Goal: Information Seeking & Learning: Learn about a topic

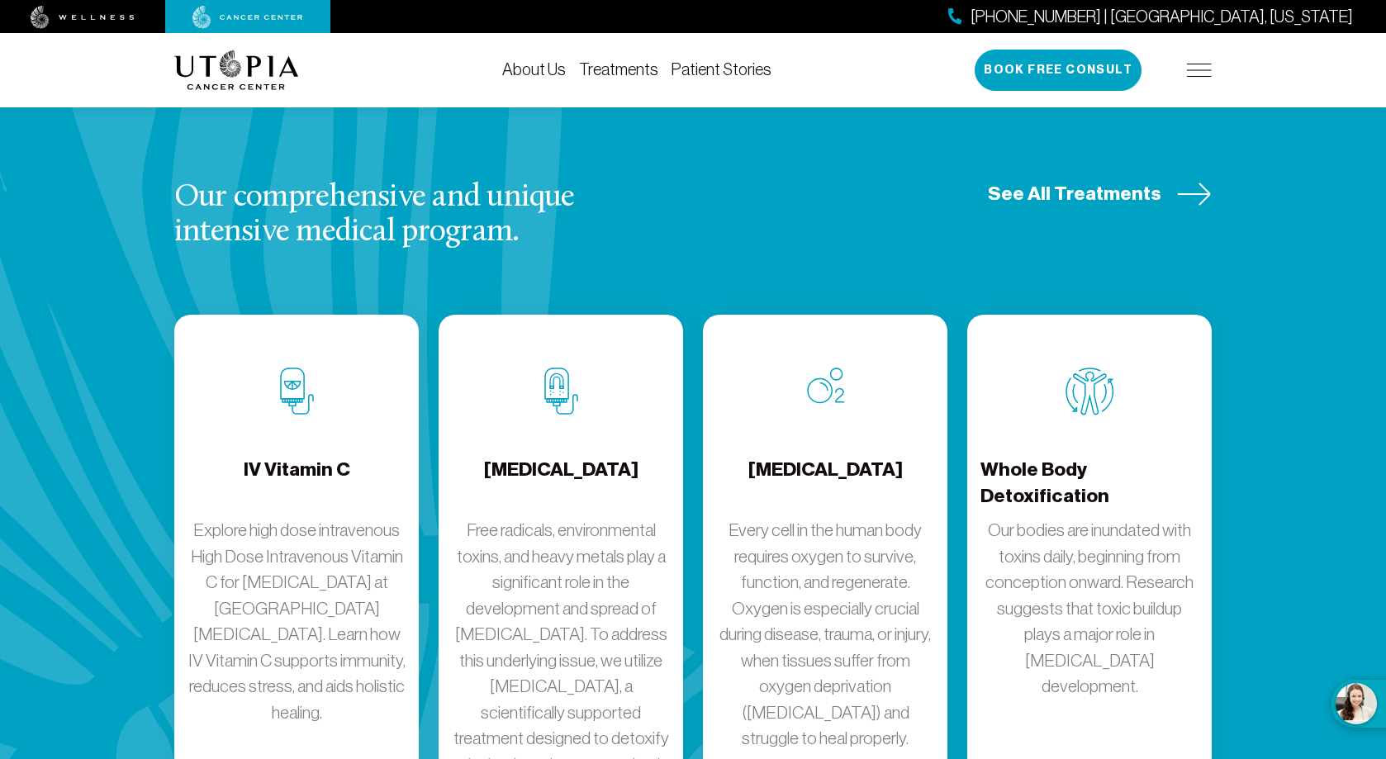
scroll to position [1982, 0]
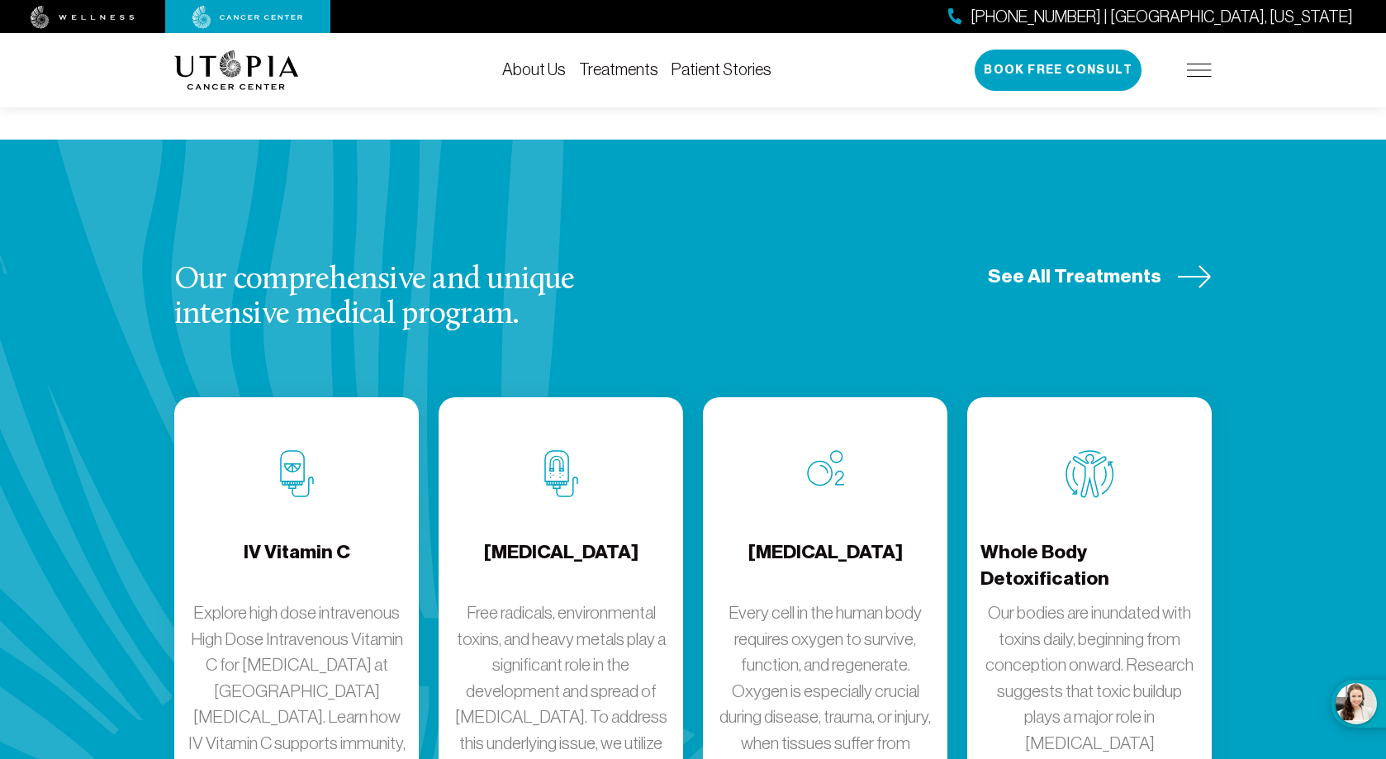
click at [1080, 263] on span "See All Treatments" at bounding box center [1074, 276] width 173 height 26
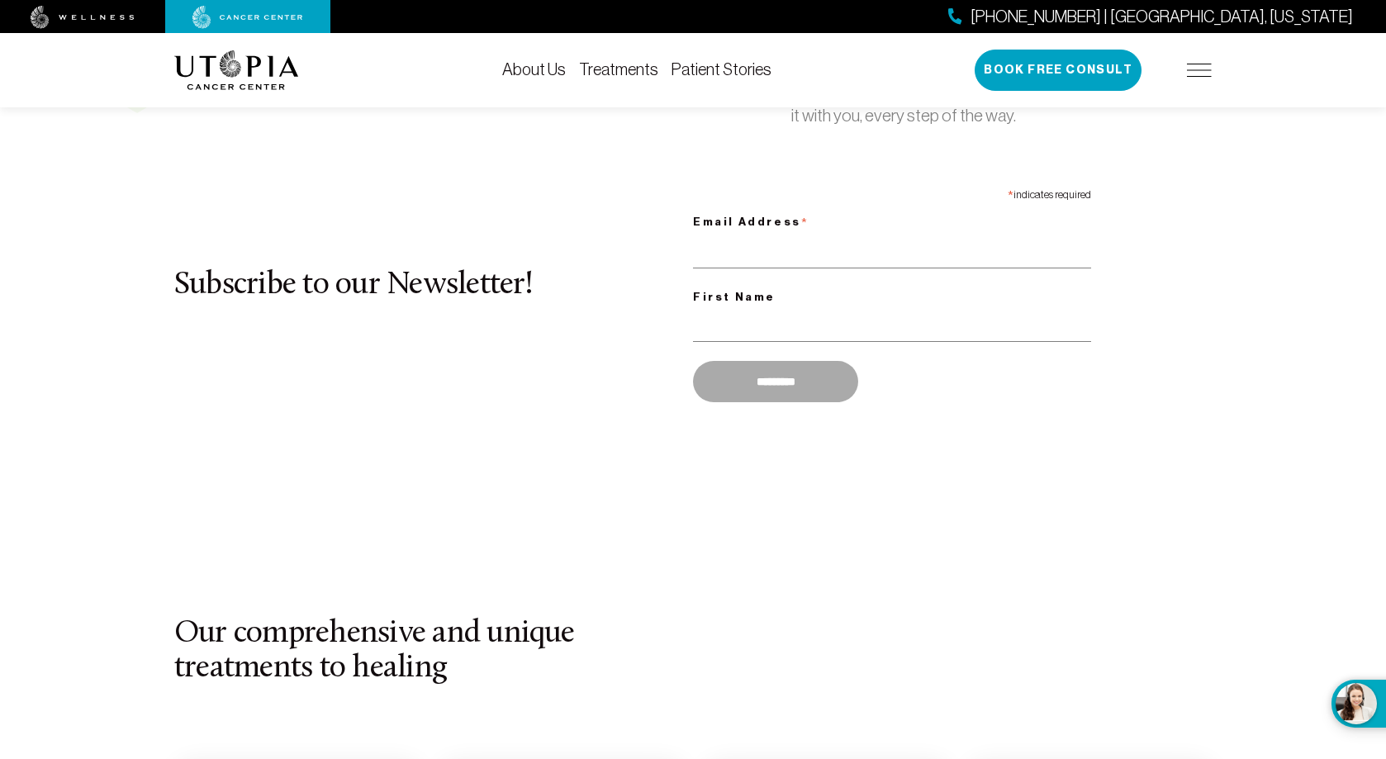
scroll to position [1652, 0]
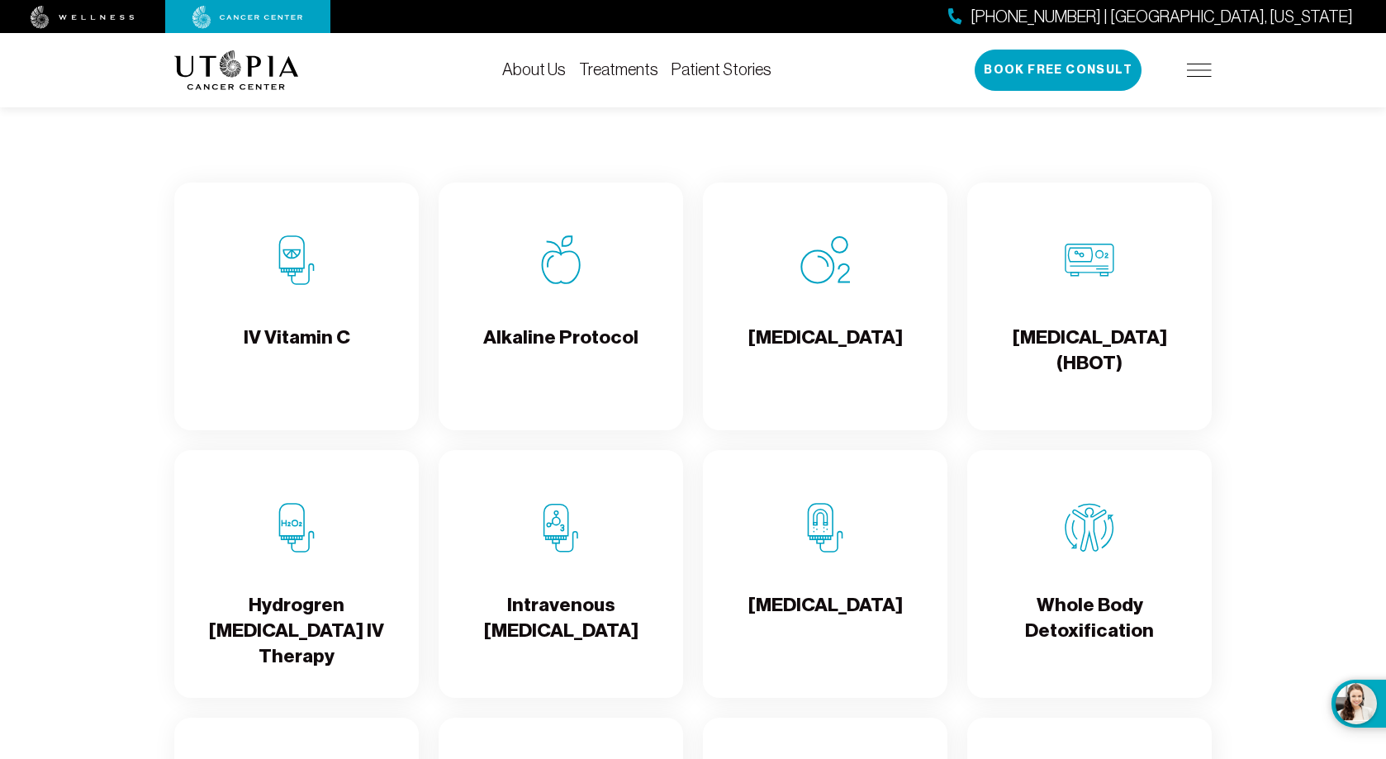
click at [304, 263] on img at bounding box center [297, 260] width 50 height 50
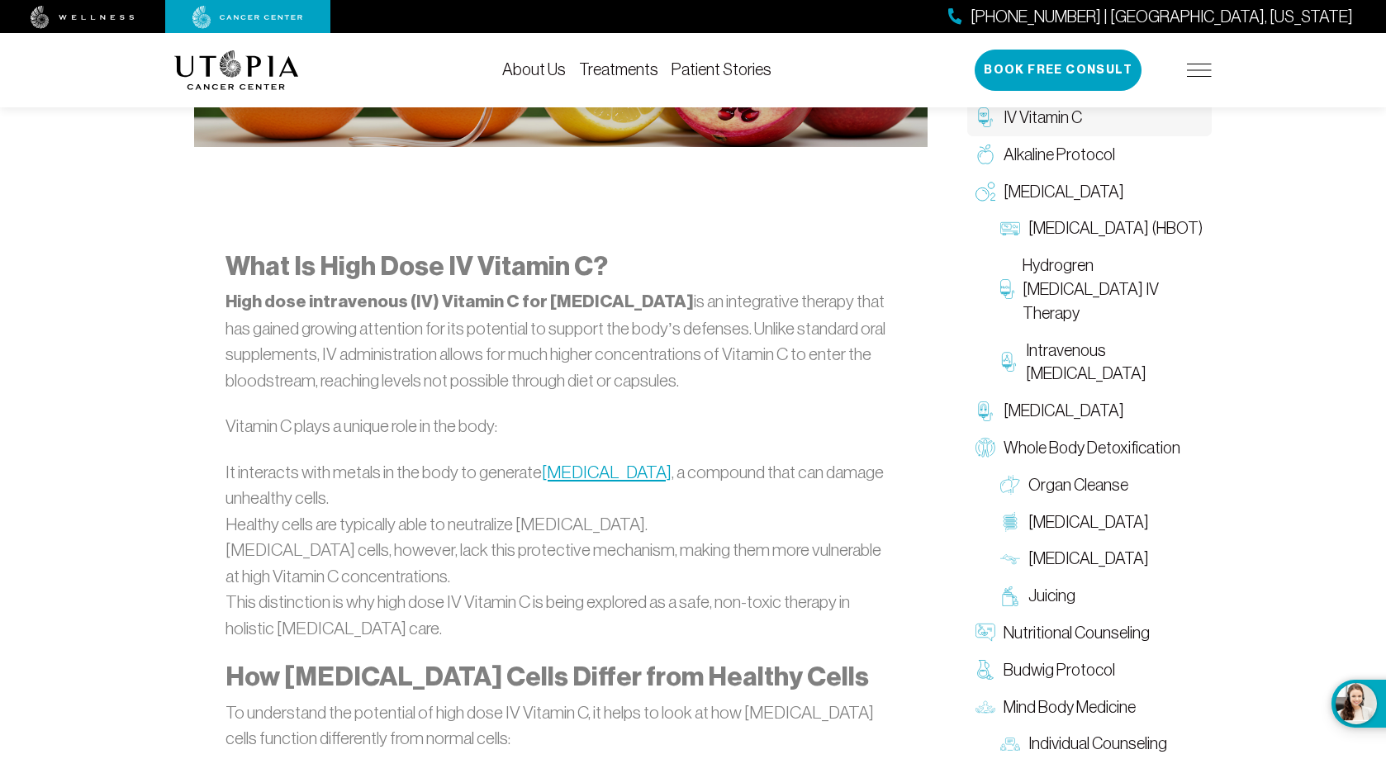
scroll to position [1321, 0]
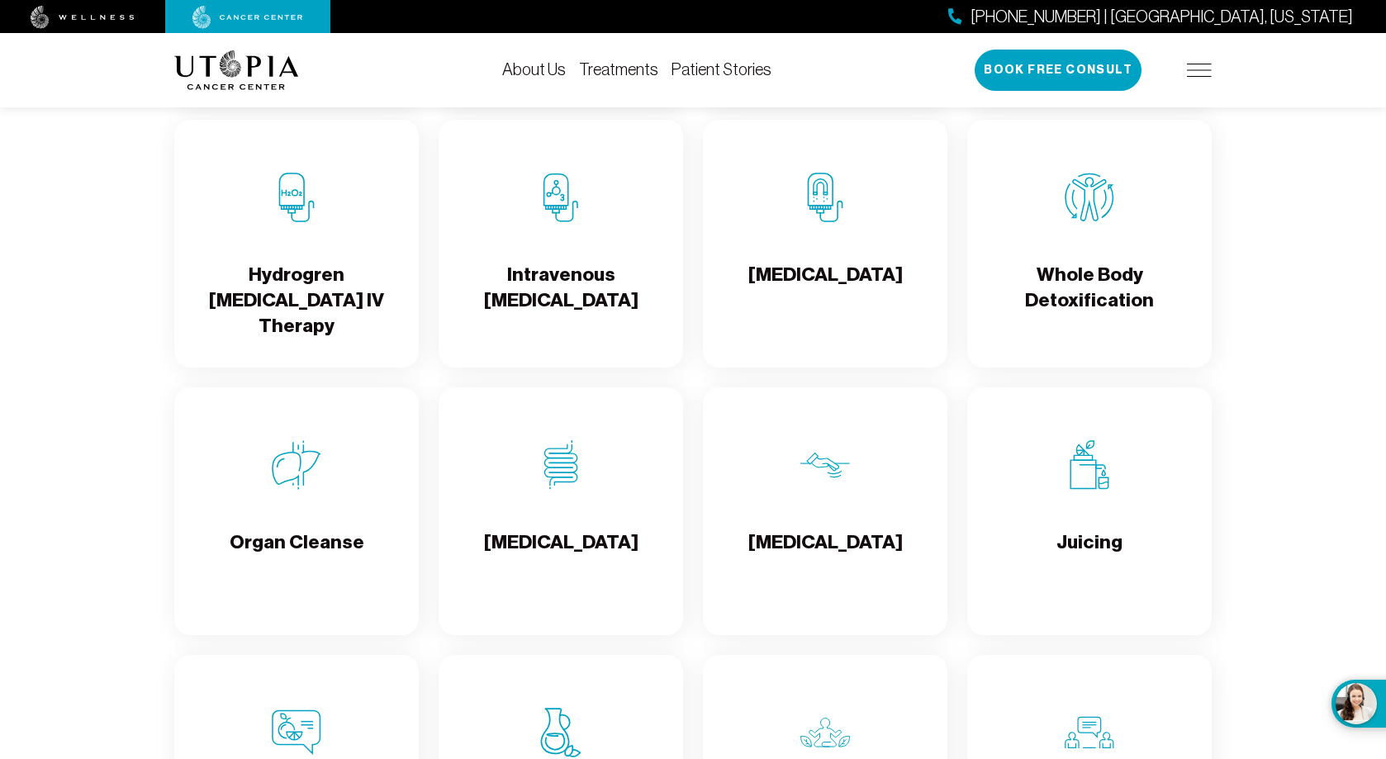
scroll to position [1569, 0]
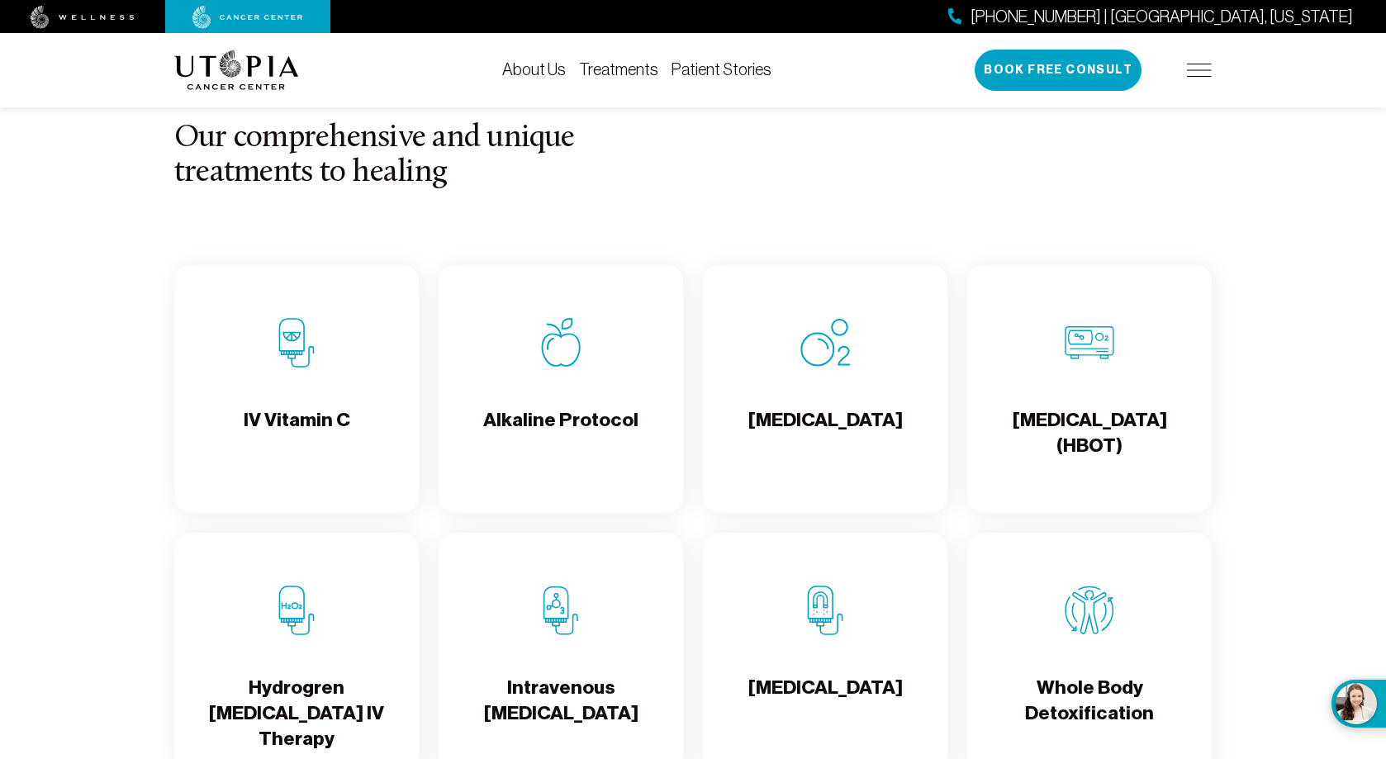
click at [294, 350] on img at bounding box center [297, 343] width 50 height 50
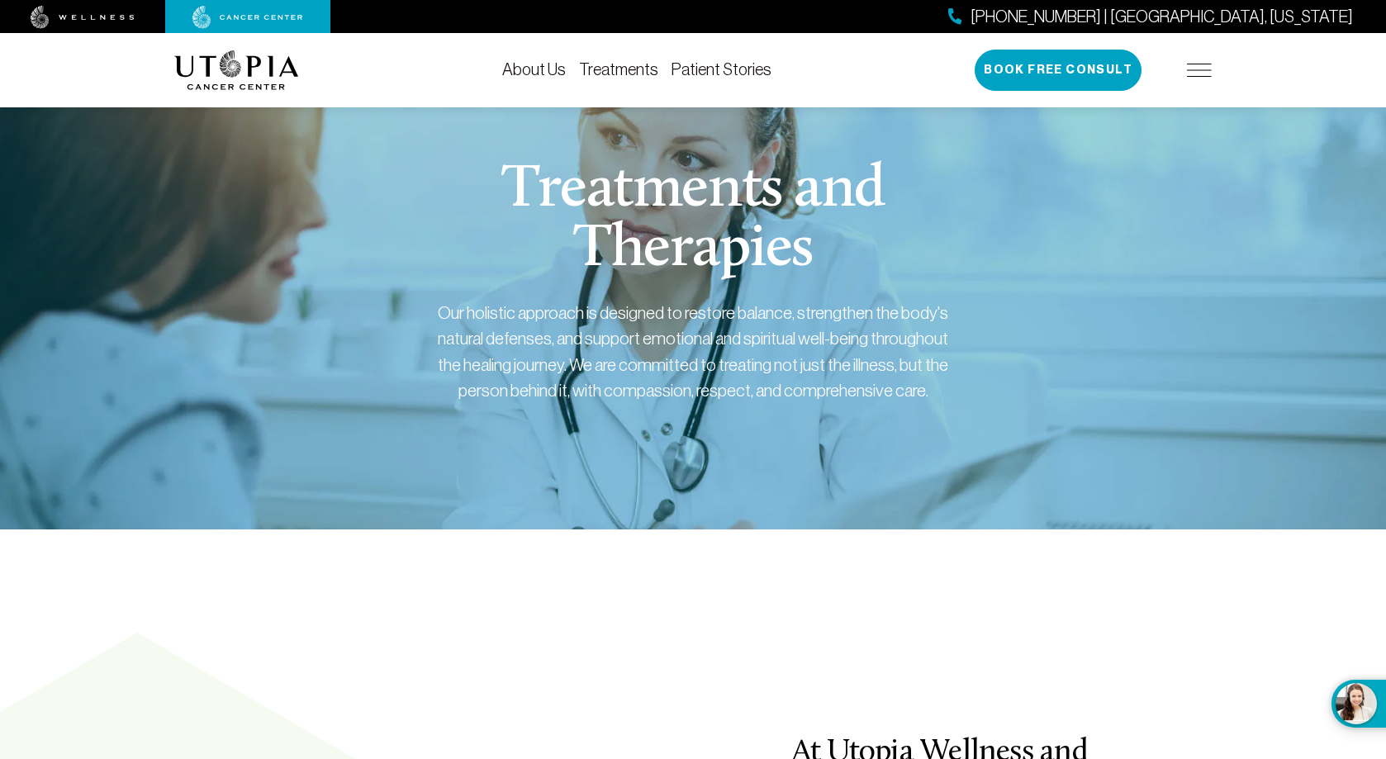
scroll to position [1569, 0]
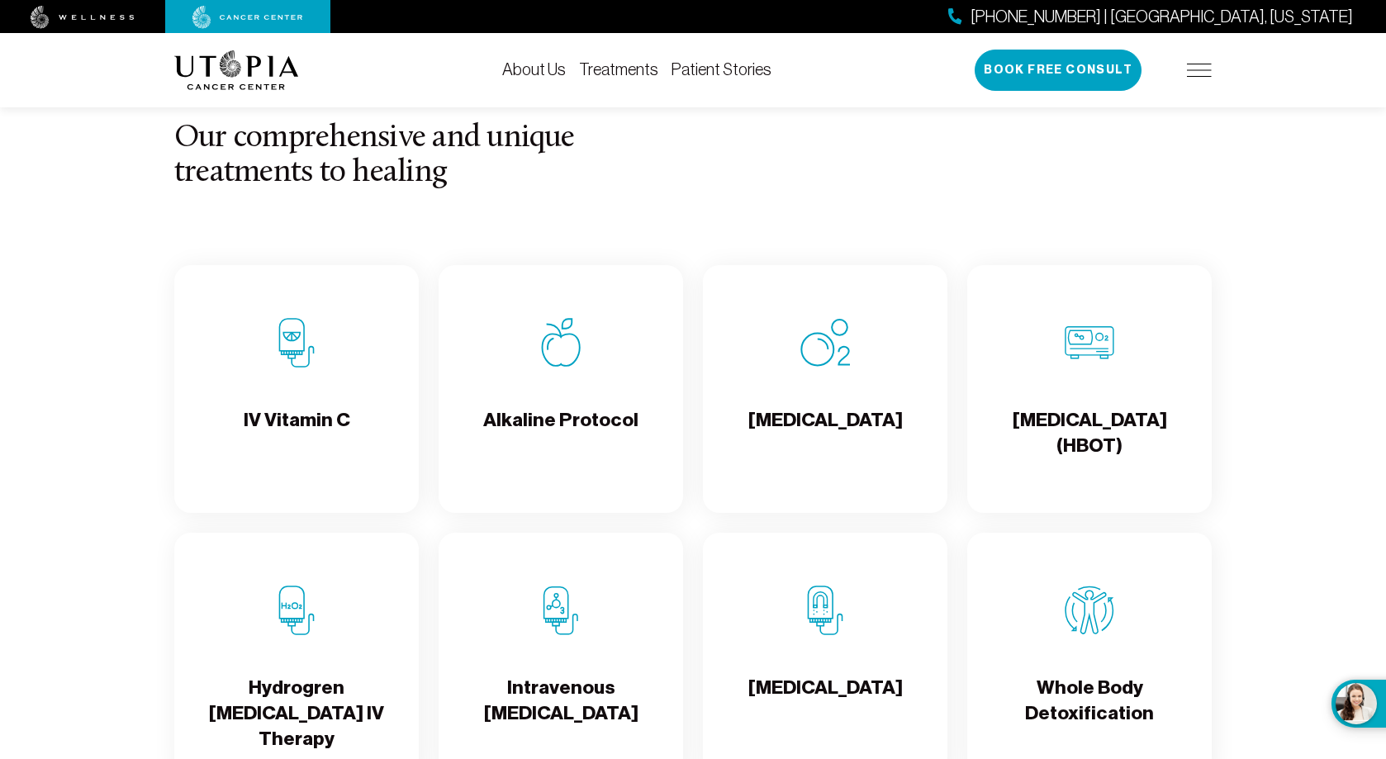
click at [326, 422] on h4 "IV Vitamin C" at bounding box center [297, 434] width 107 height 54
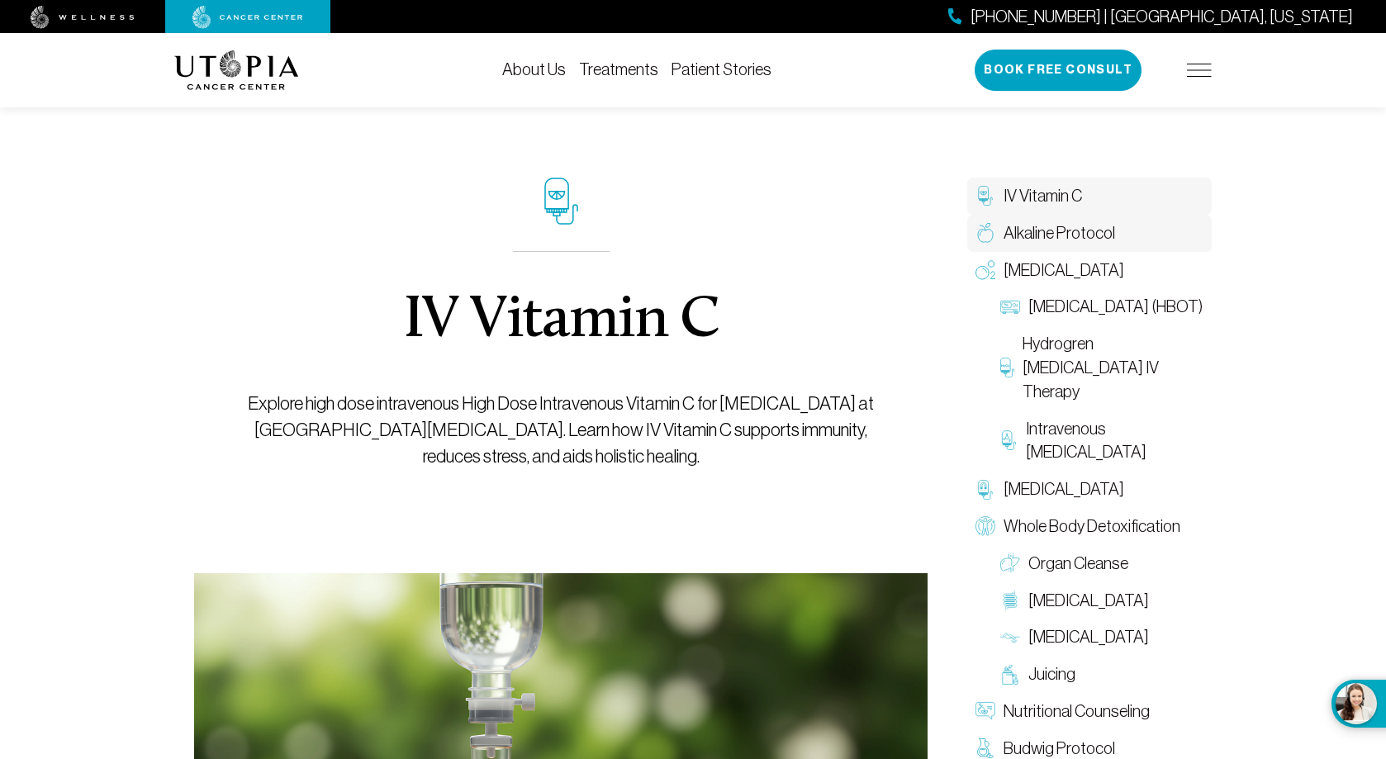
click at [1007, 241] on span "Alkaline Protocol" at bounding box center [1058, 233] width 111 height 24
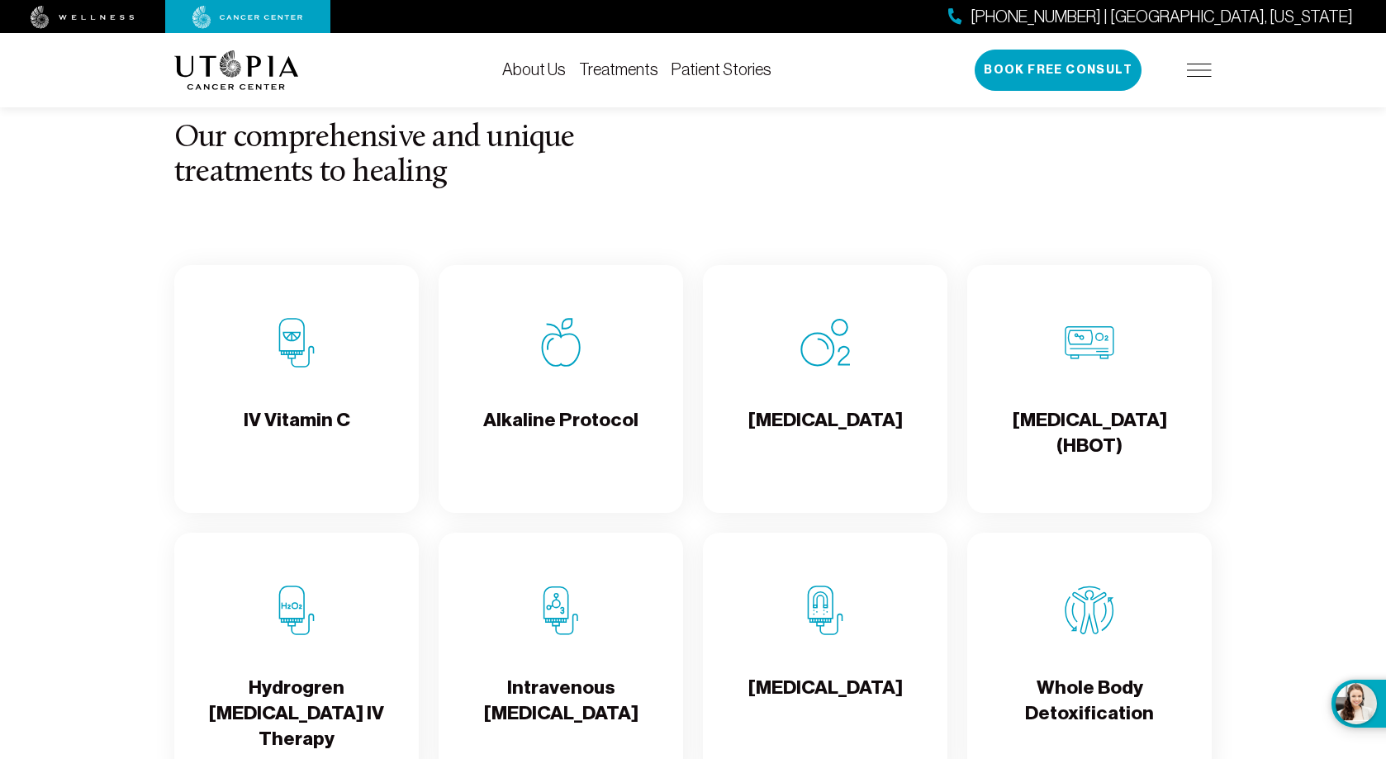
click at [837, 400] on div "[MEDICAL_DATA]" at bounding box center [825, 389] width 244 height 248
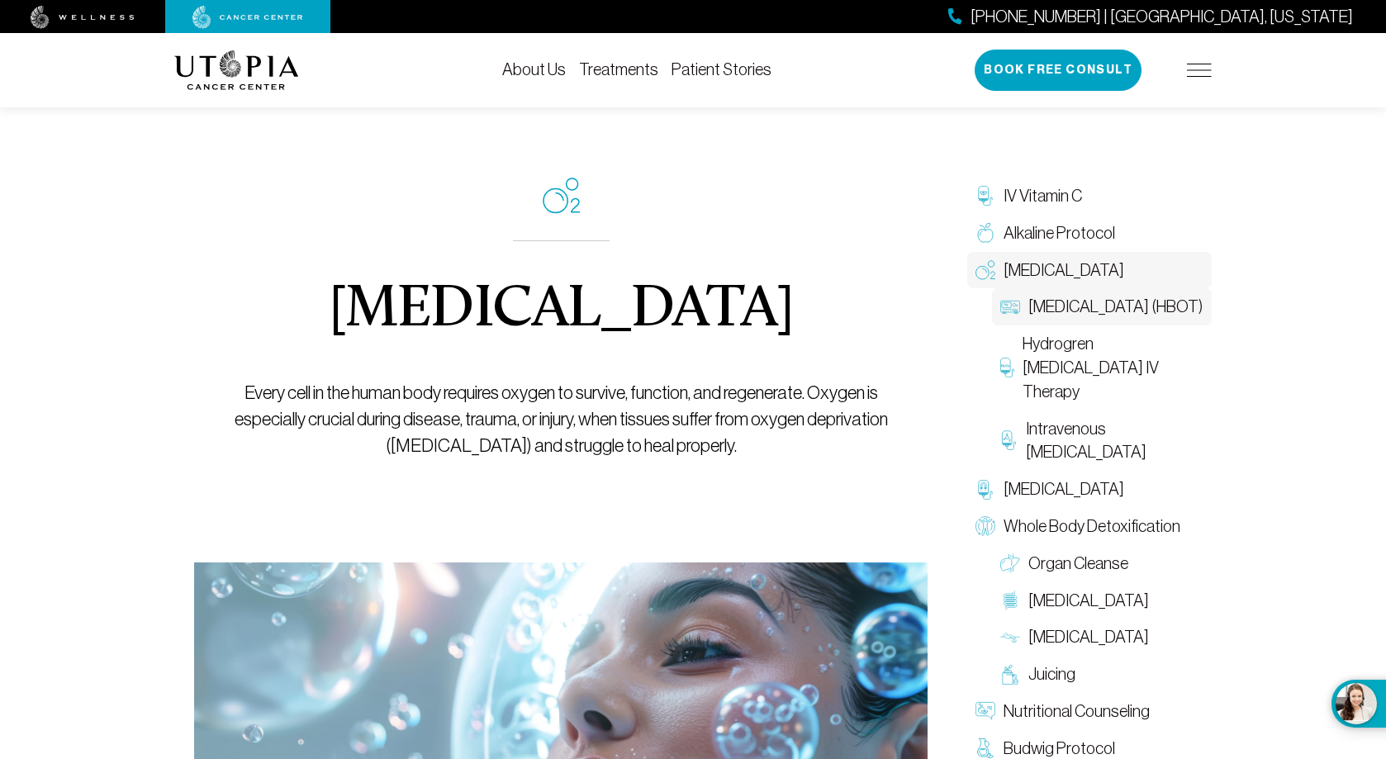
click at [1067, 317] on span "Hyperbaric Oxygen Therapy (HBOT)" at bounding box center [1115, 307] width 174 height 24
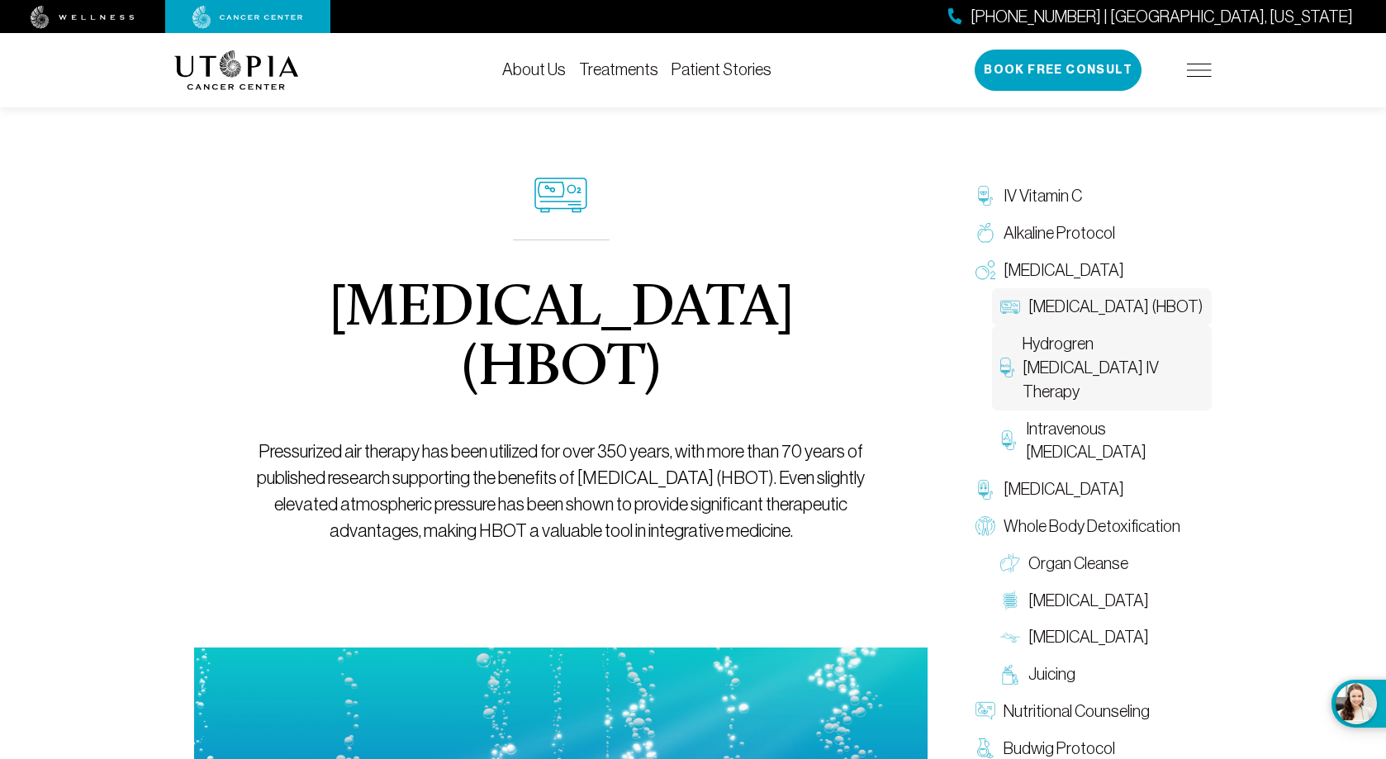
click at [1075, 378] on span "Hydrogren Peroxide IV Therapy" at bounding box center [1112, 367] width 181 height 71
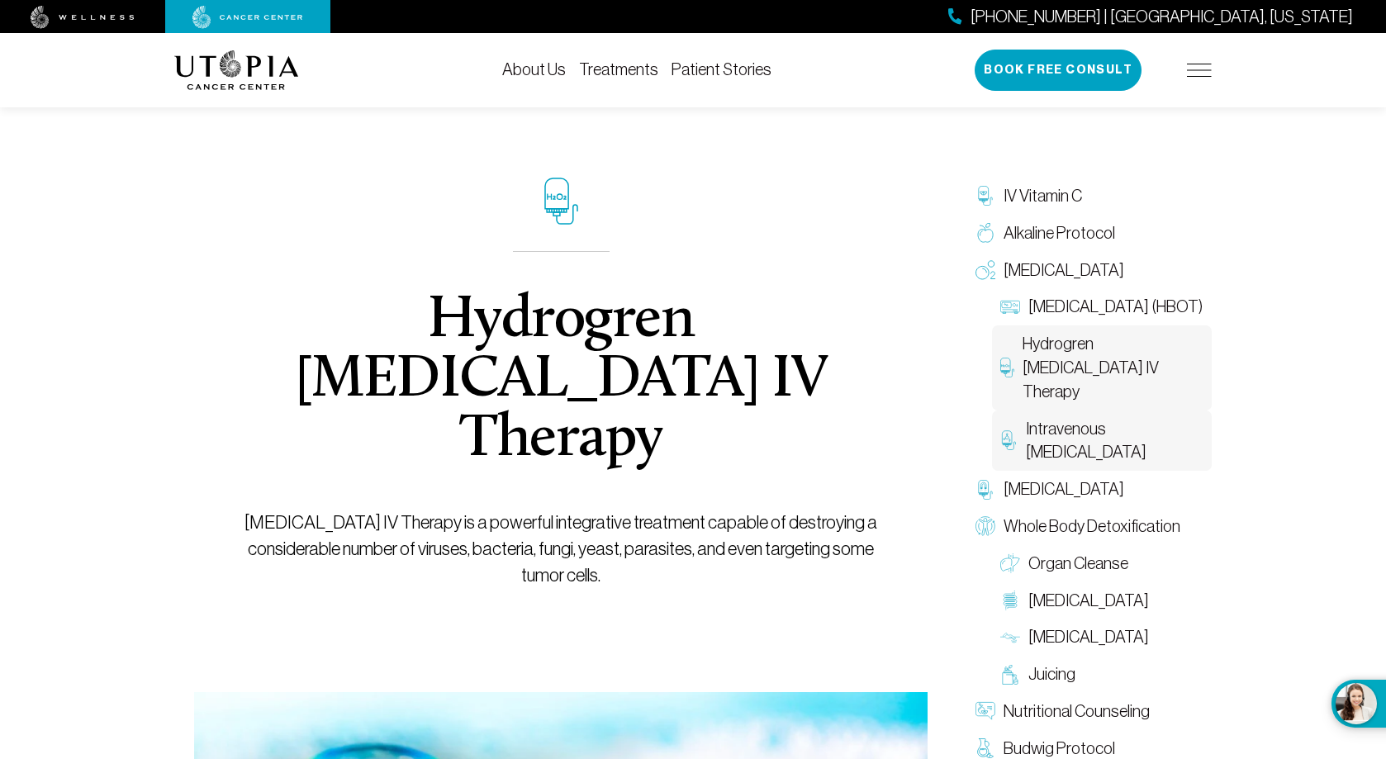
click at [1087, 450] on span "Intravenous Ozone Therapy" at bounding box center [1115, 441] width 178 height 48
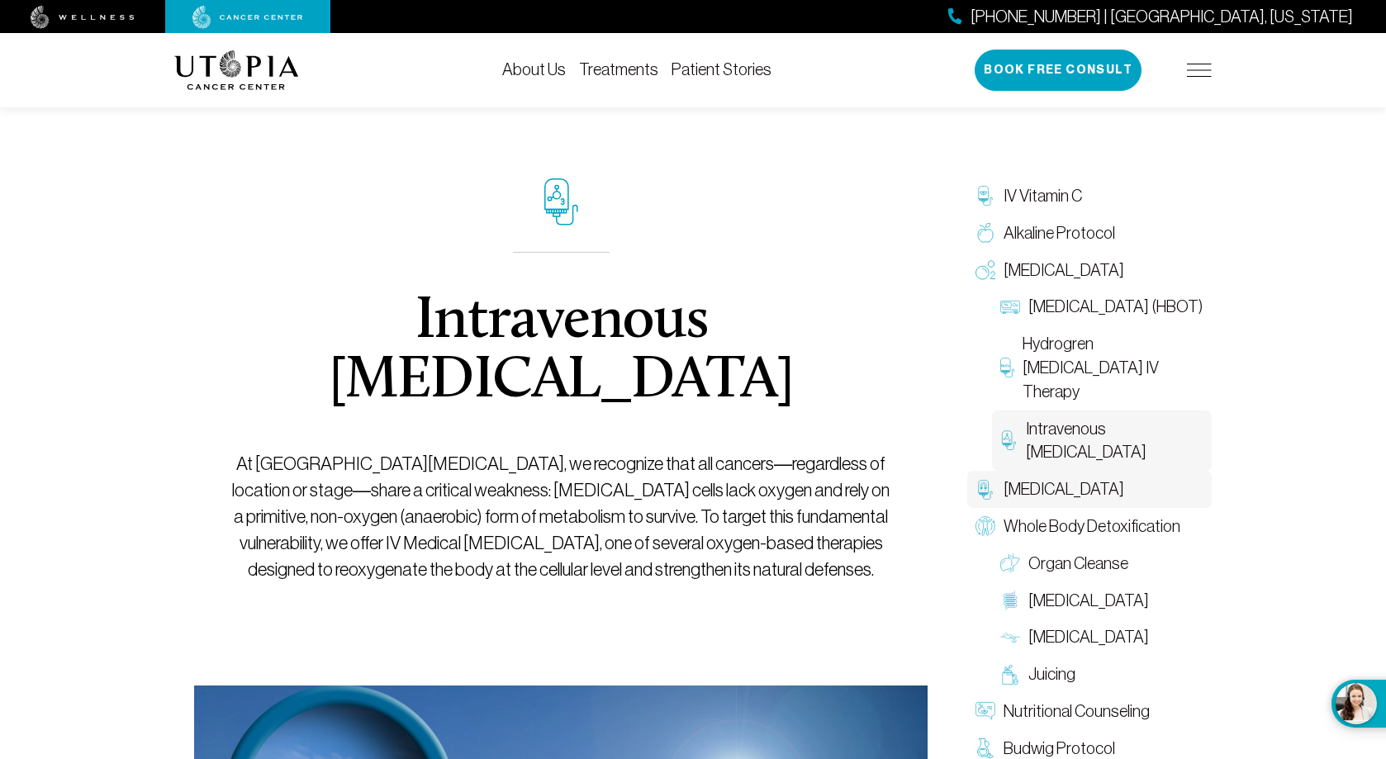
click at [1091, 490] on span "[MEDICAL_DATA]" at bounding box center [1063, 489] width 121 height 24
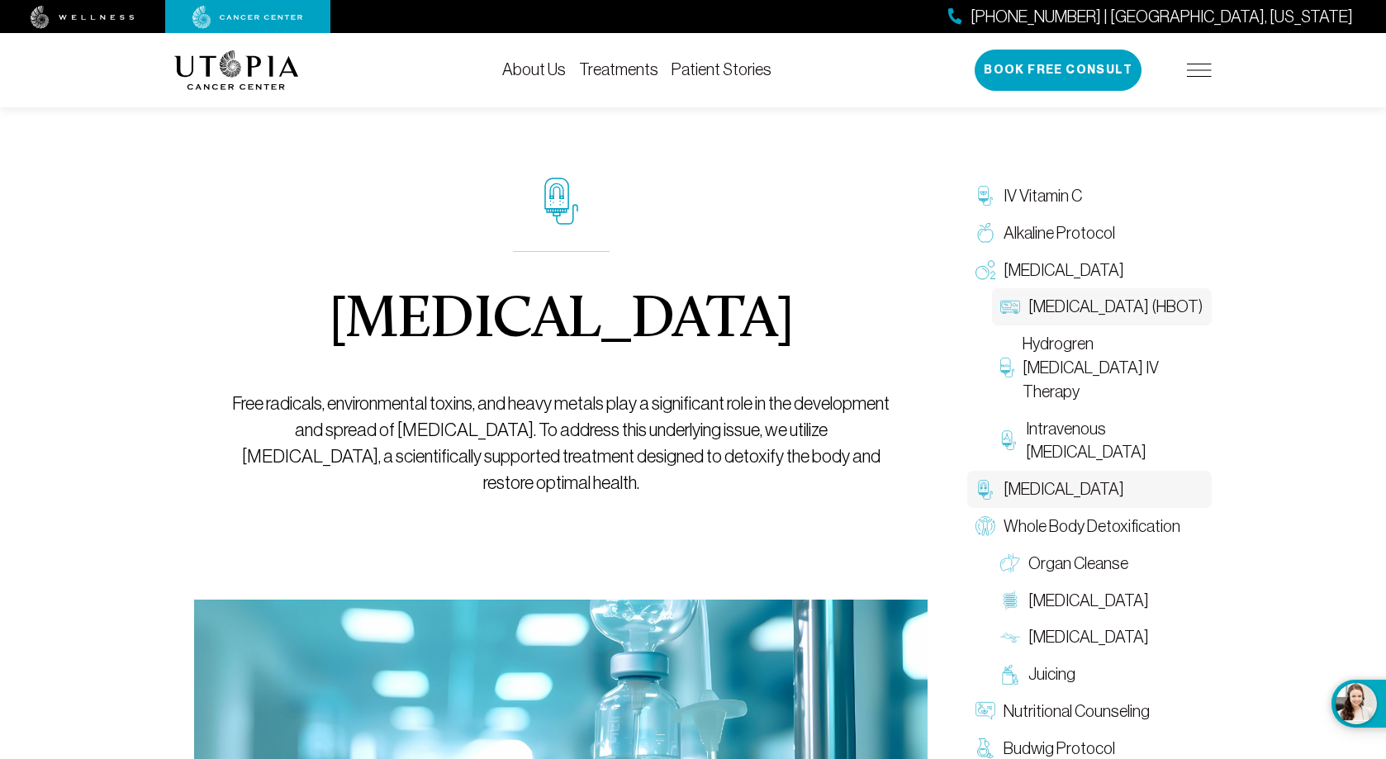
scroll to position [330, 0]
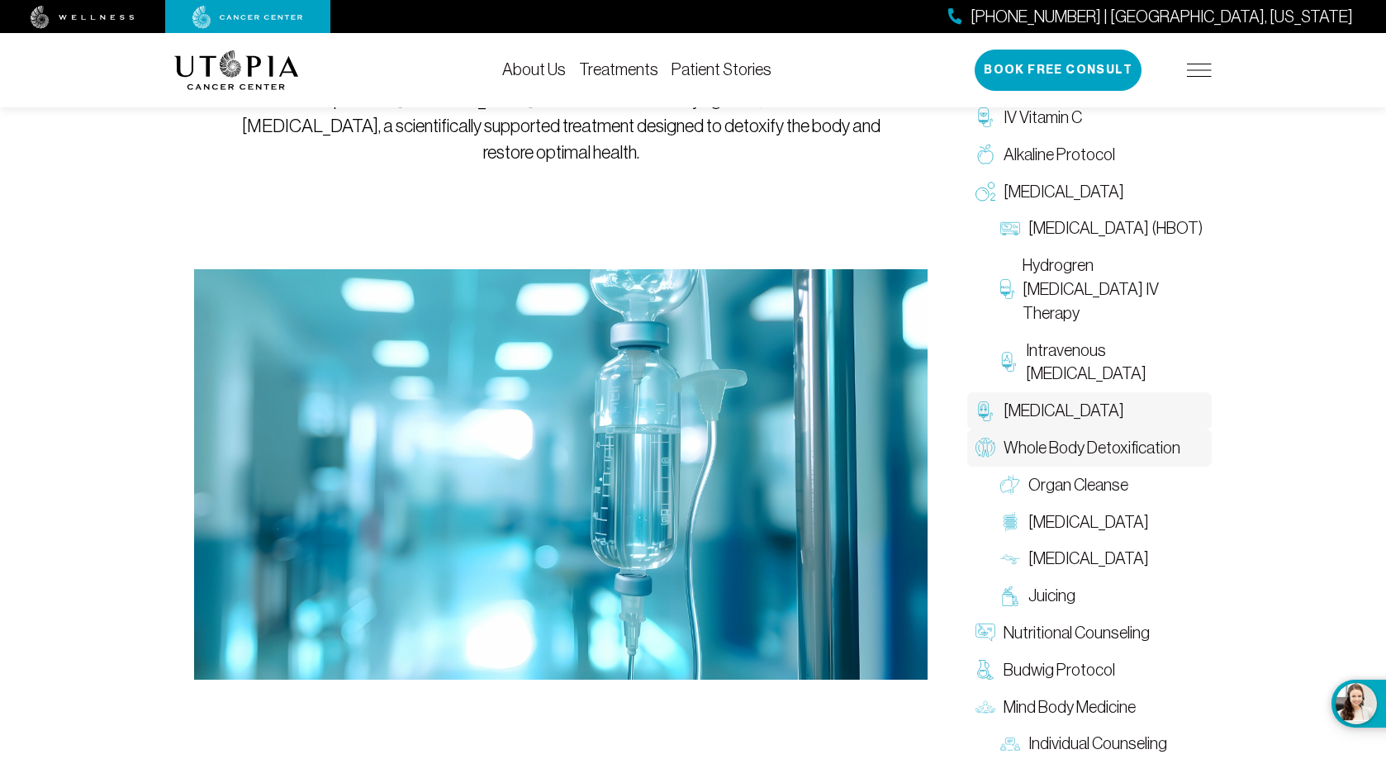
click at [1101, 452] on span "Whole Body Detoxification" at bounding box center [1091, 448] width 177 height 24
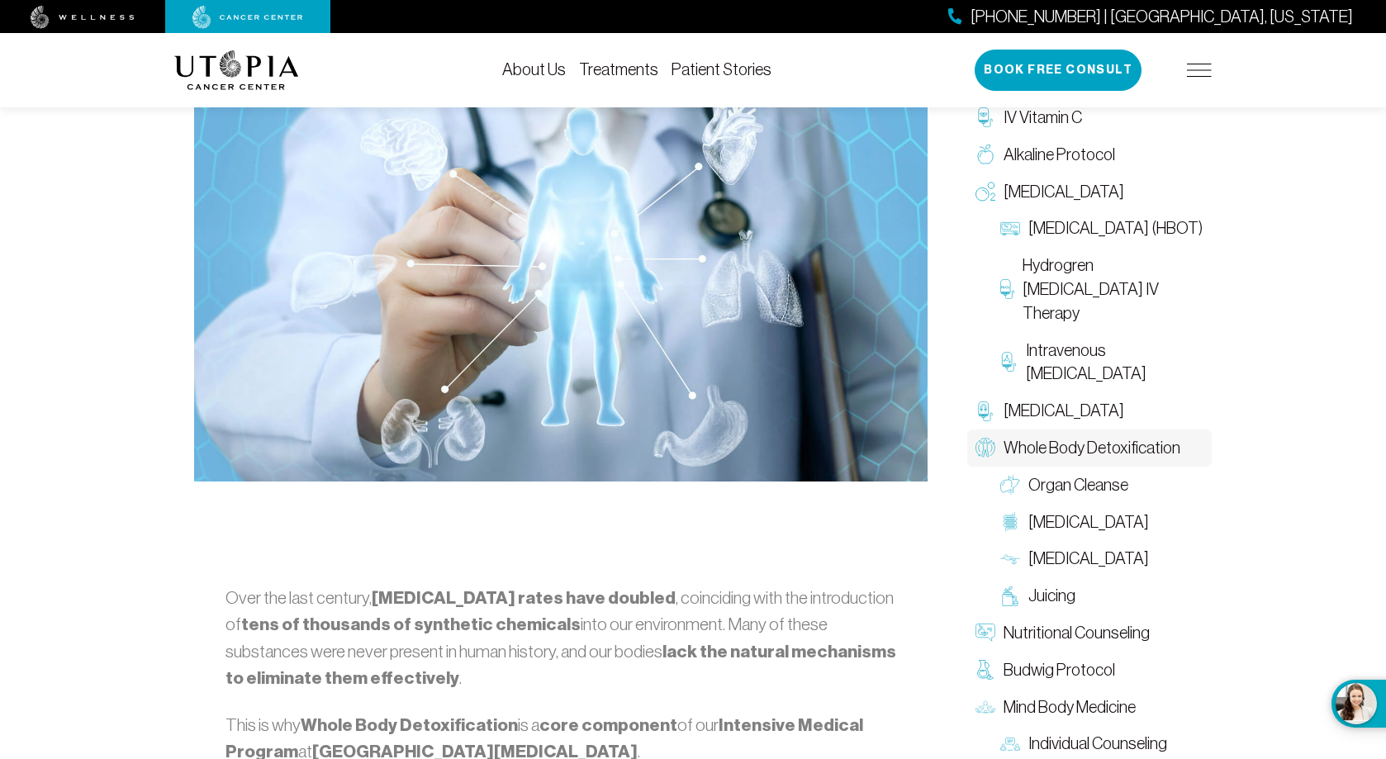
scroll to position [826, 0]
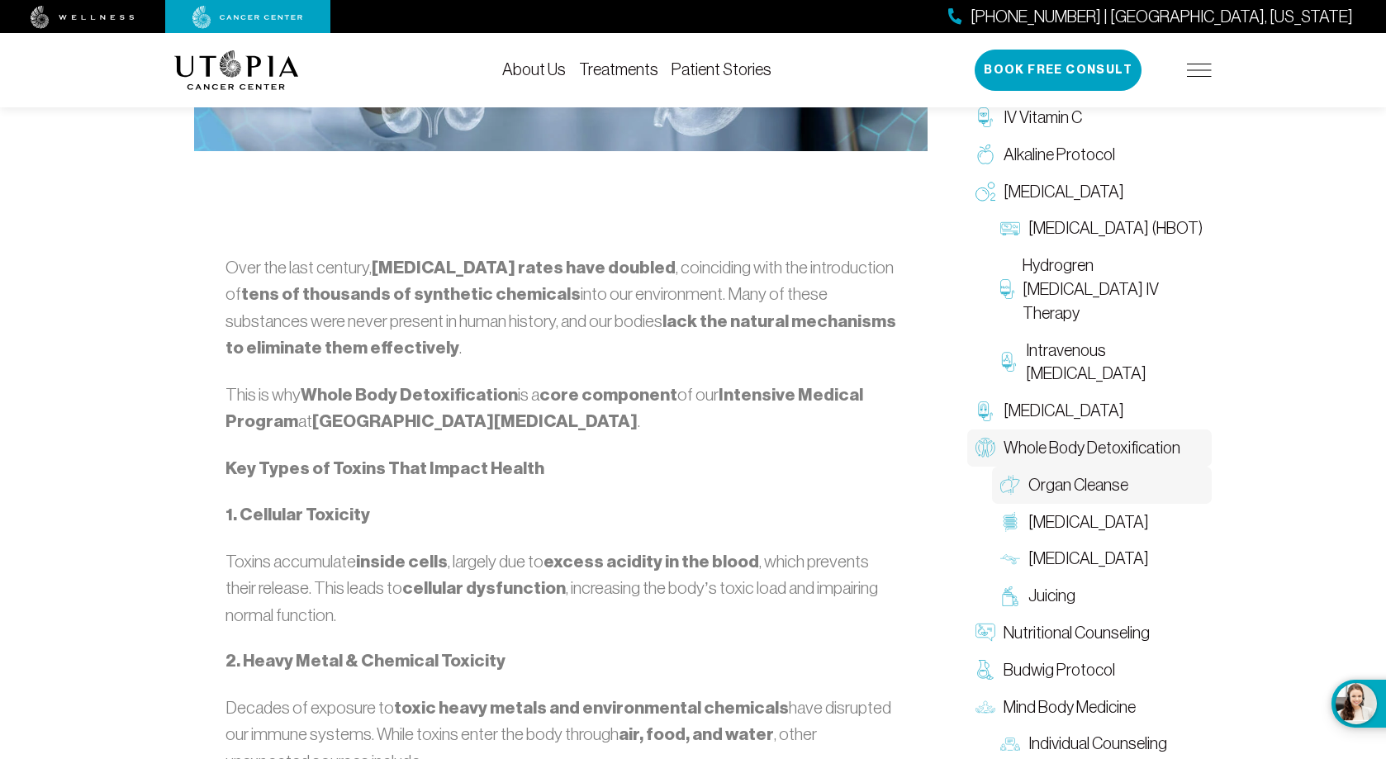
click at [1096, 498] on link "Organ Cleanse" at bounding box center [1102, 485] width 220 height 37
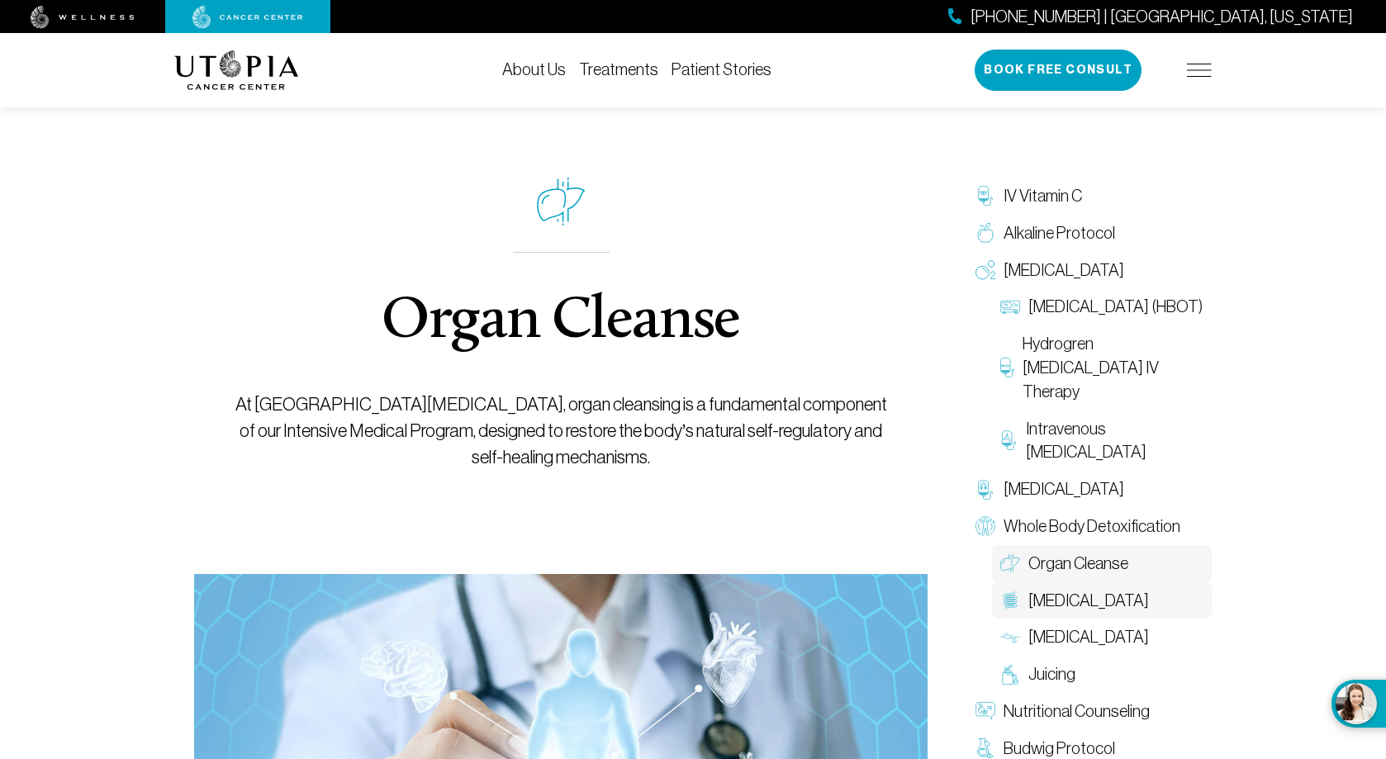
click at [1085, 610] on span "Colon Therapy" at bounding box center [1088, 601] width 121 height 24
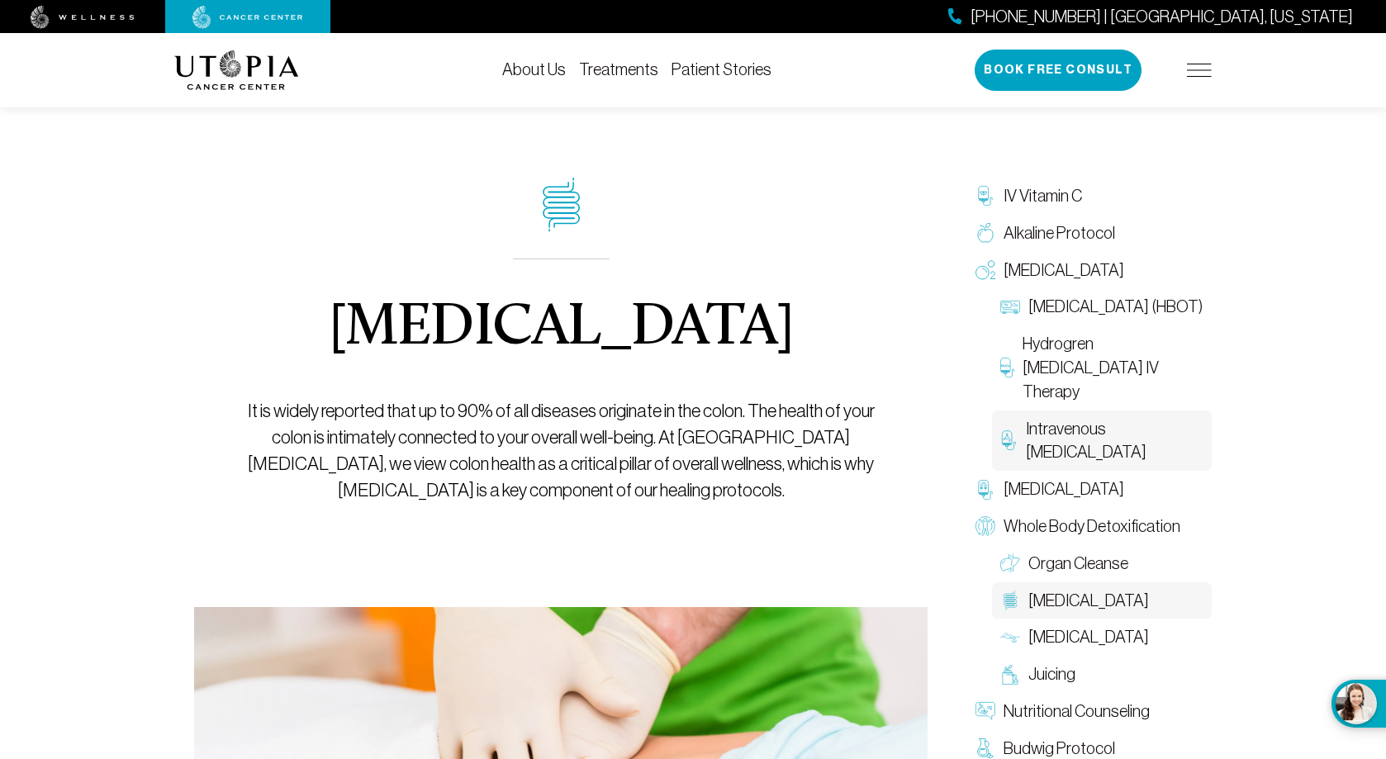
scroll to position [165, 0]
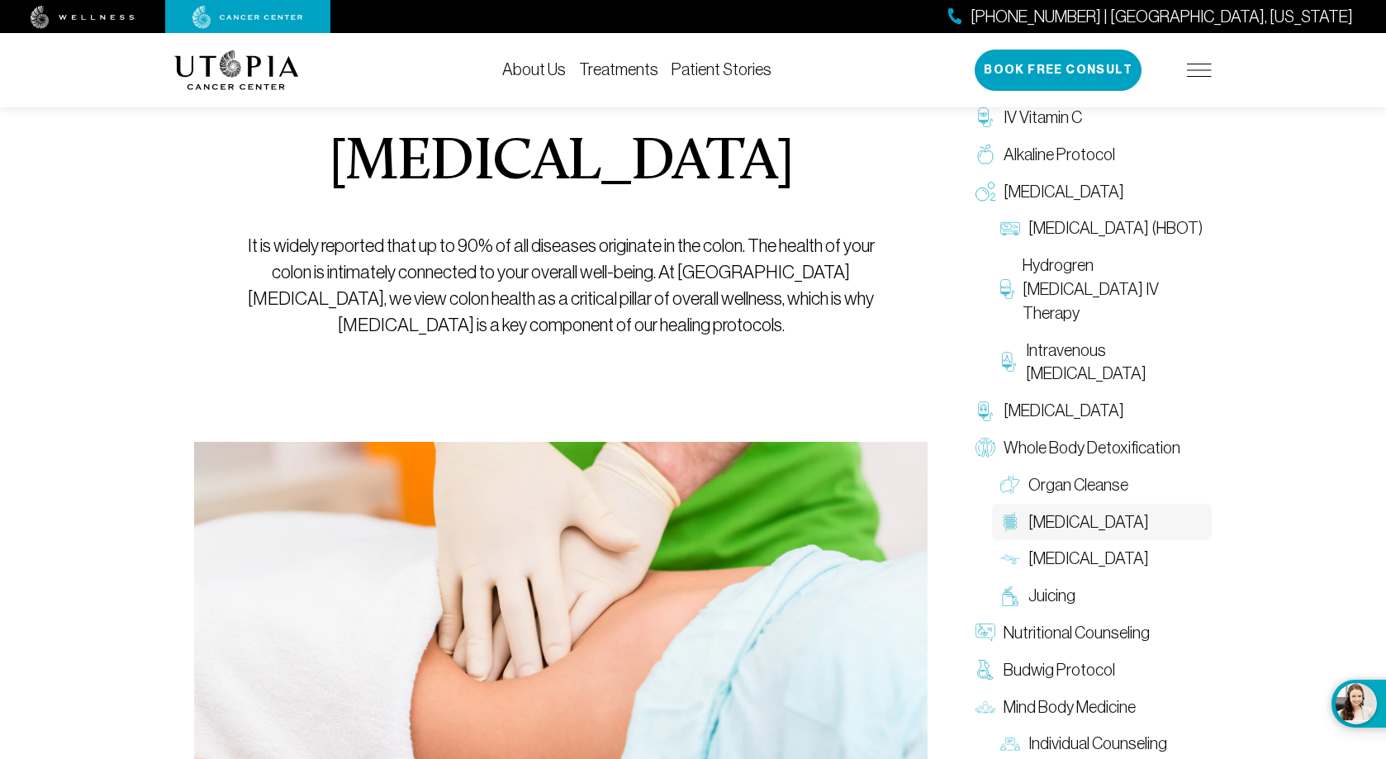
click at [887, 194] on div "Colon Therapy It is widely reported that up to 90% of all diseases originate in…" at bounding box center [561, 175] width 658 height 533
click at [1141, 561] on span "[MEDICAL_DATA]" at bounding box center [1088, 559] width 121 height 24
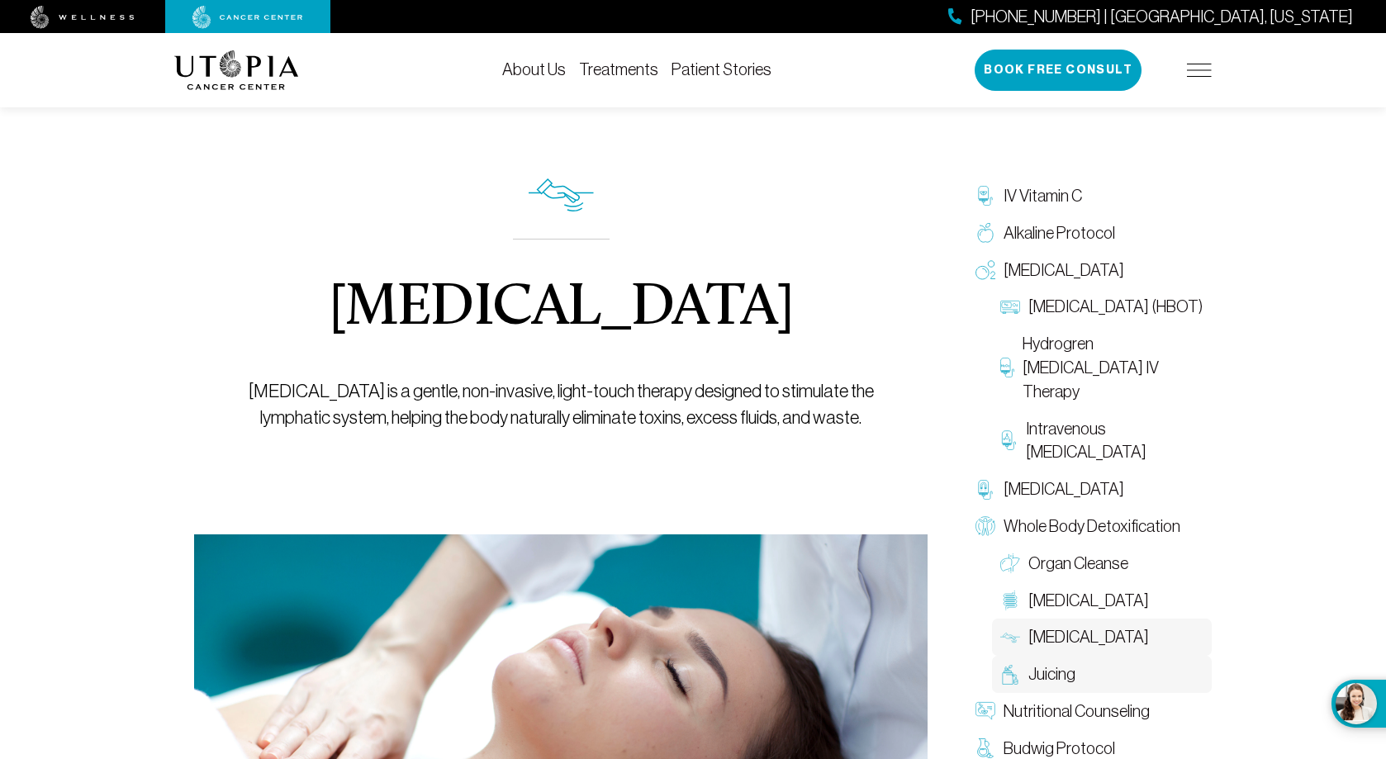
click at [1059, 676] on span "Juicing" at bounding box center [1051, 674] width 47 height 24
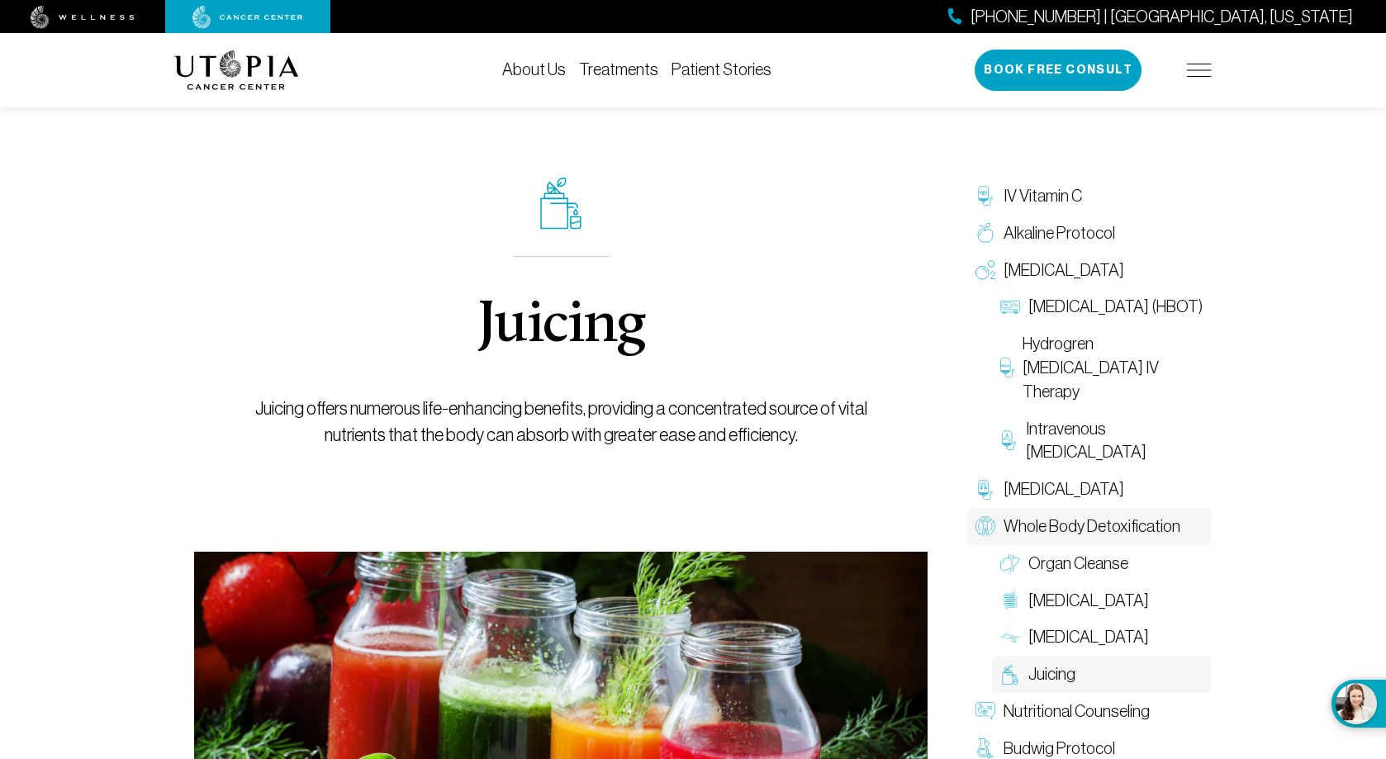
scroll to position [248, 0]
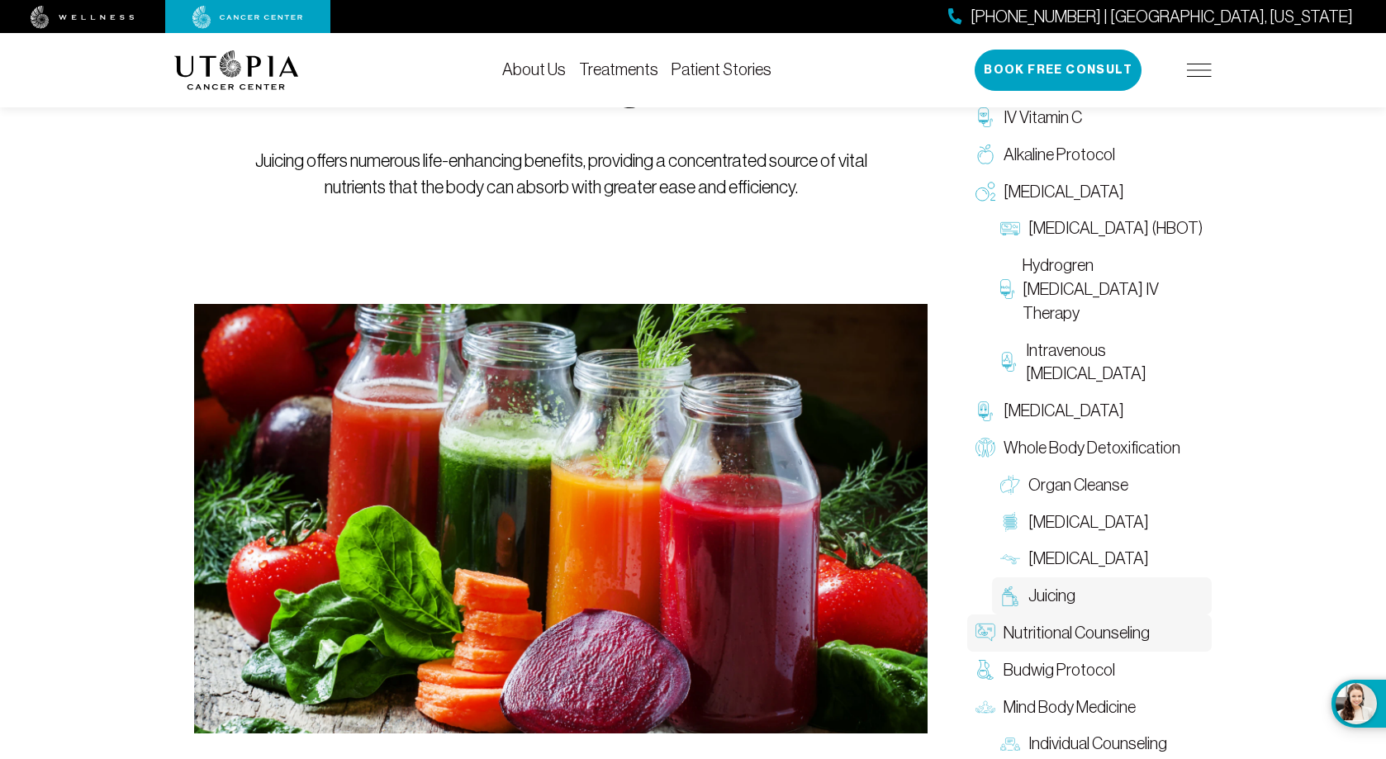
click at [1082, 641] on span "Nutritional Counseling" at bounding box center [1076, 633] width 146 height 24
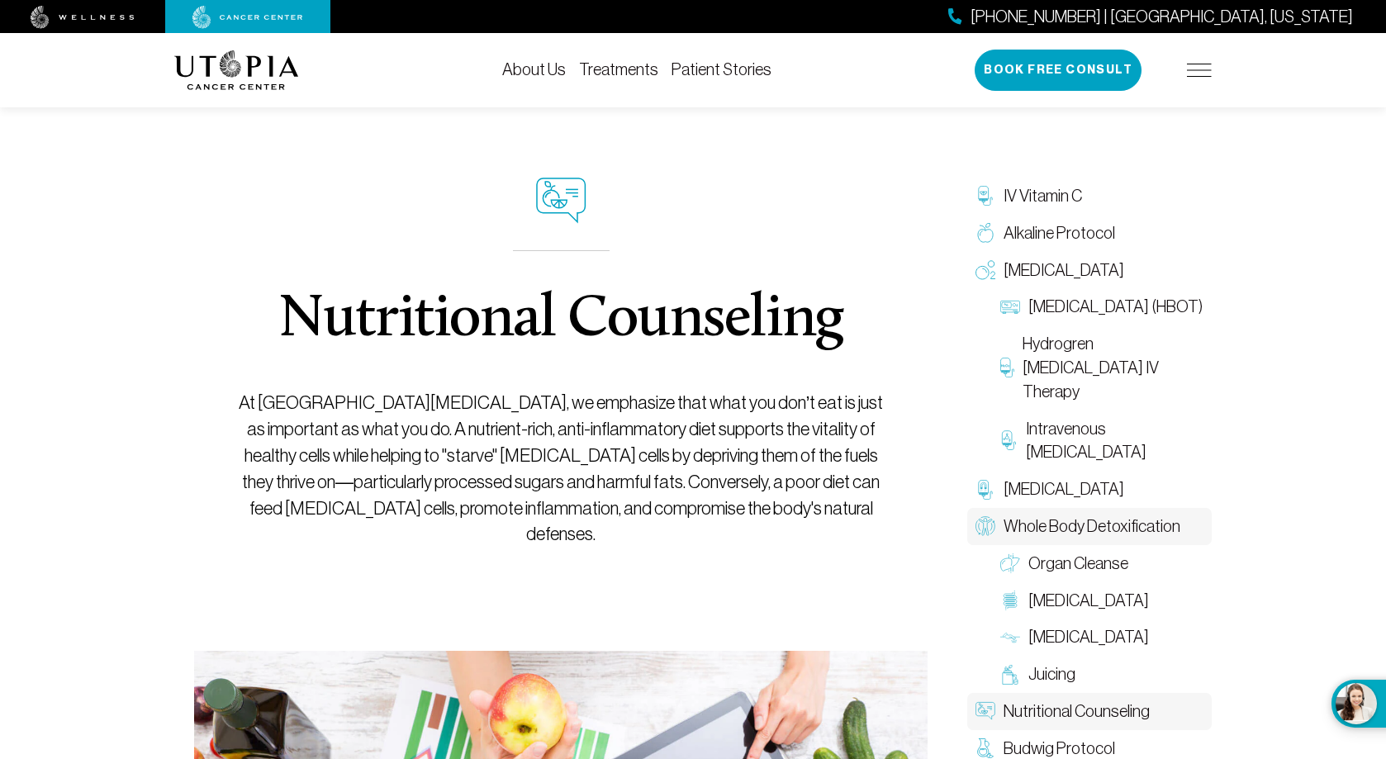
scroll to position [165, 0]
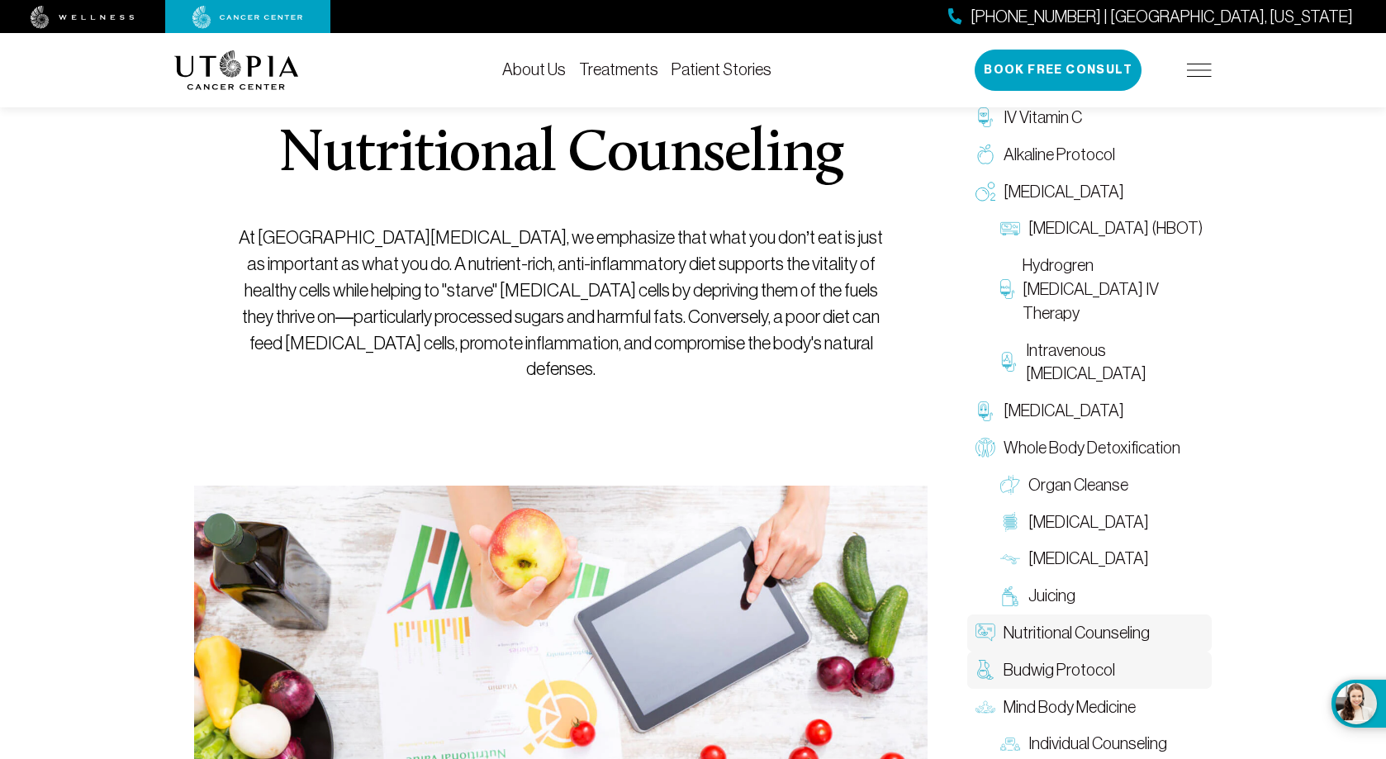
click at [1048, 662] on span "Budwig Protocol" at bounding box center [1058, 670] width 111 height 24
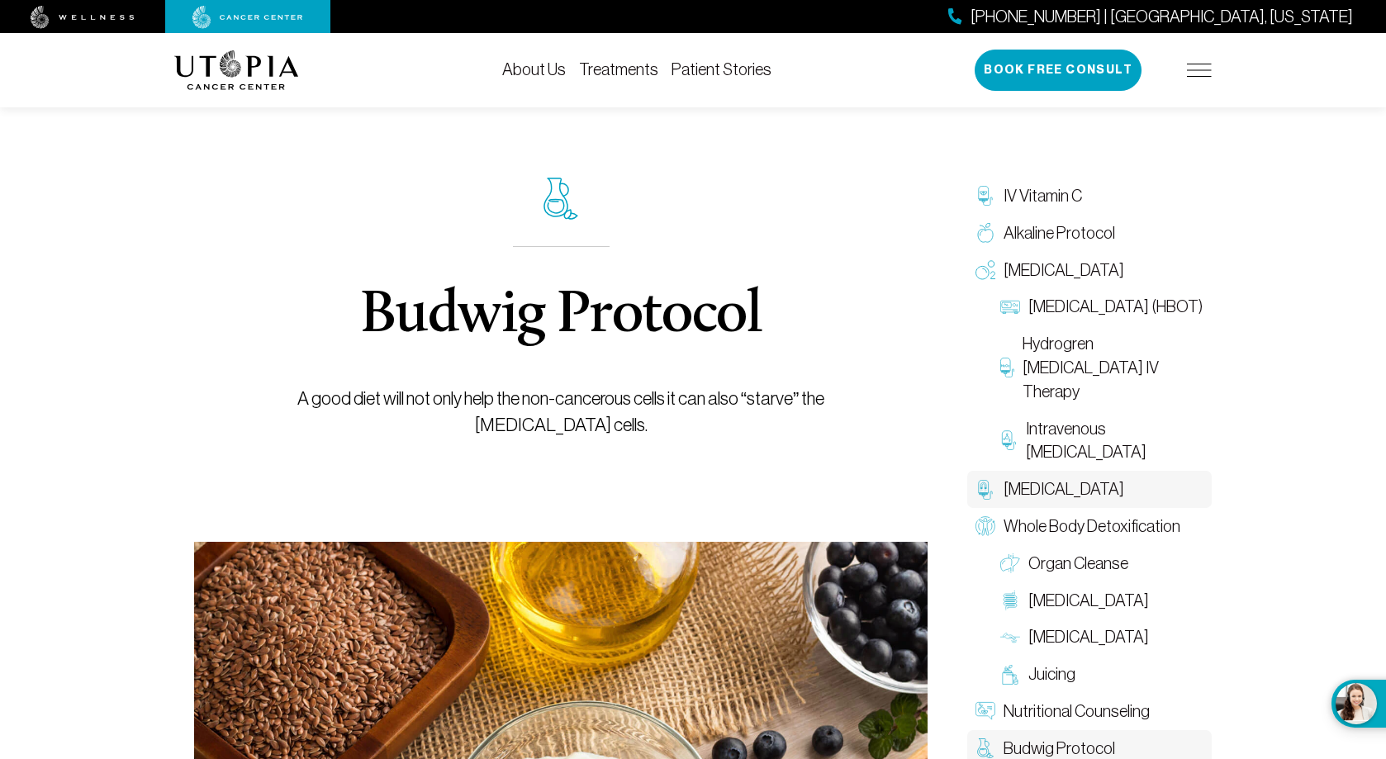
scroll to position [413, 0]
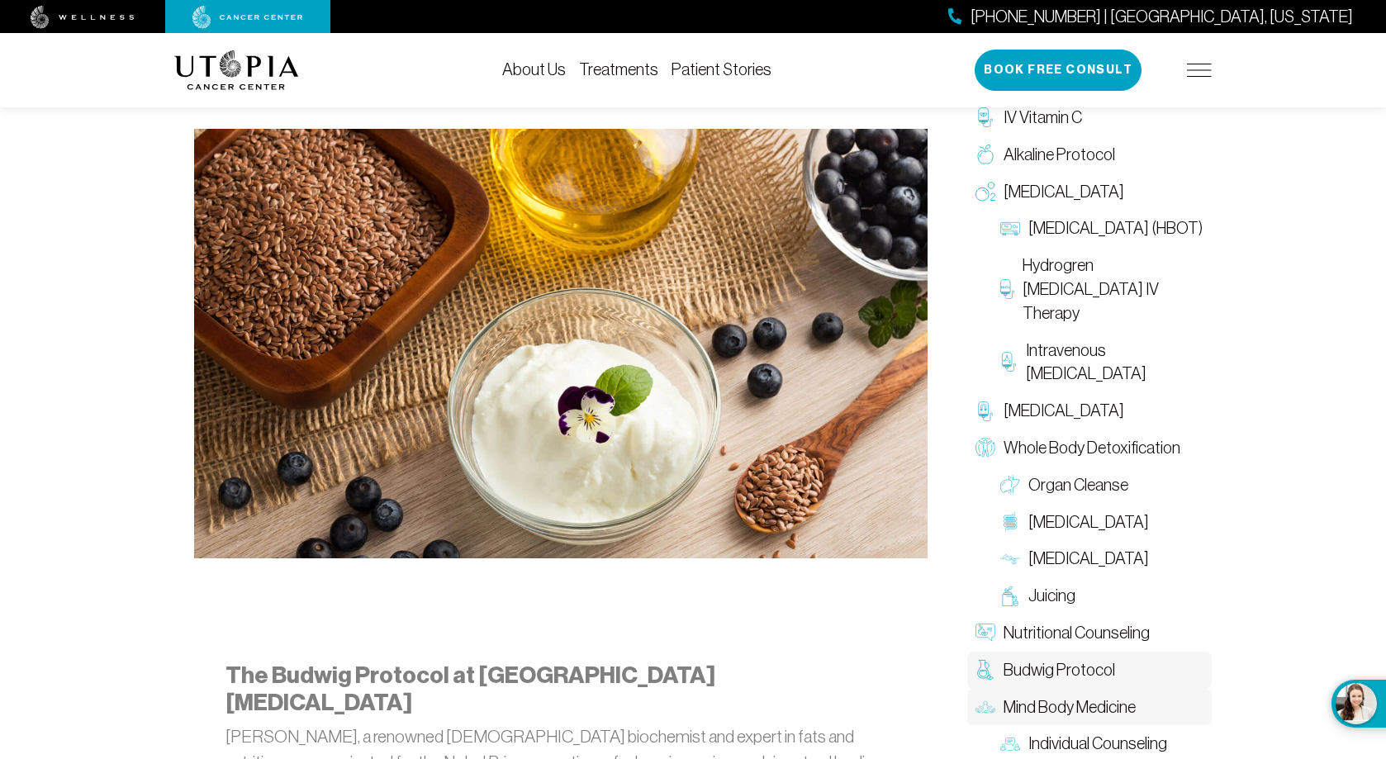
click at [1080, 713] on span "Mind Body Medicine" at bounding box center [1069, 707] width 132 height 24
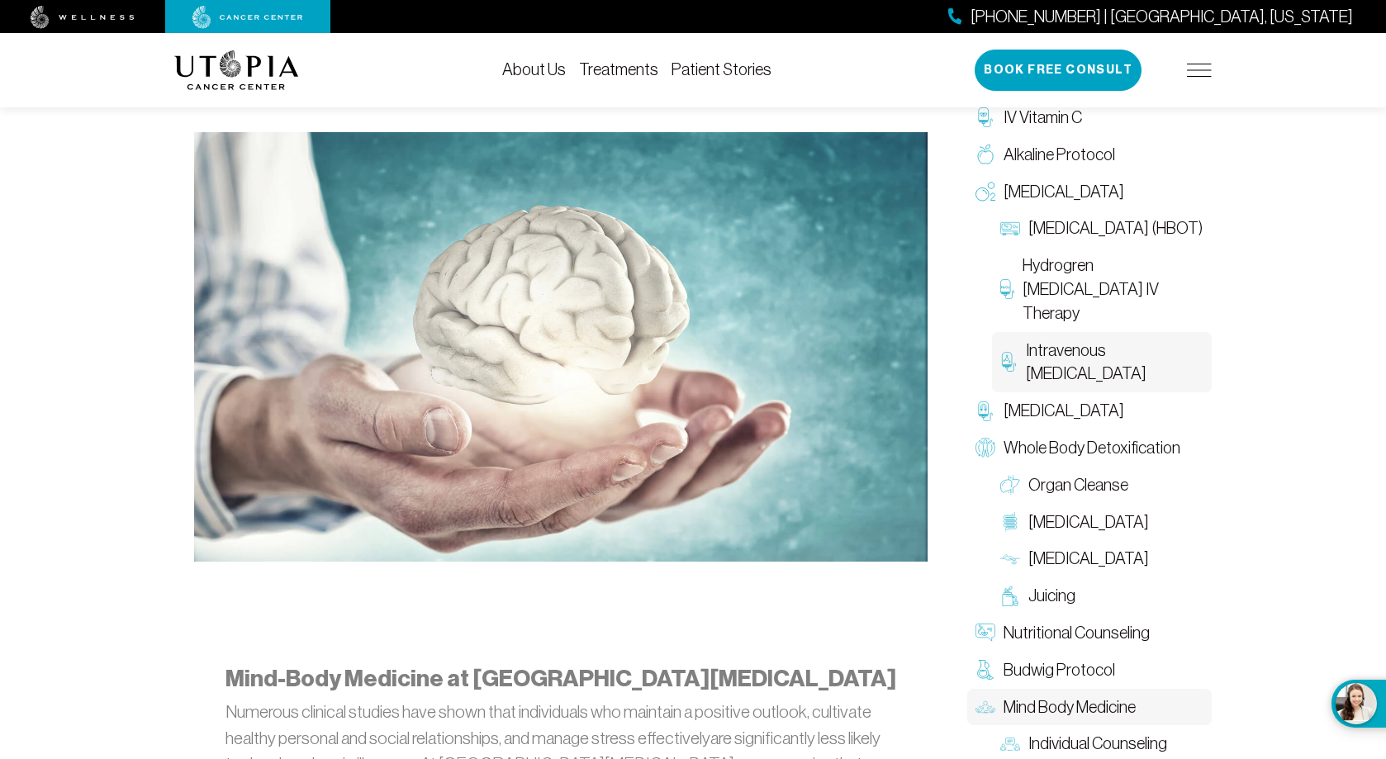
scroll to position [495, 0]
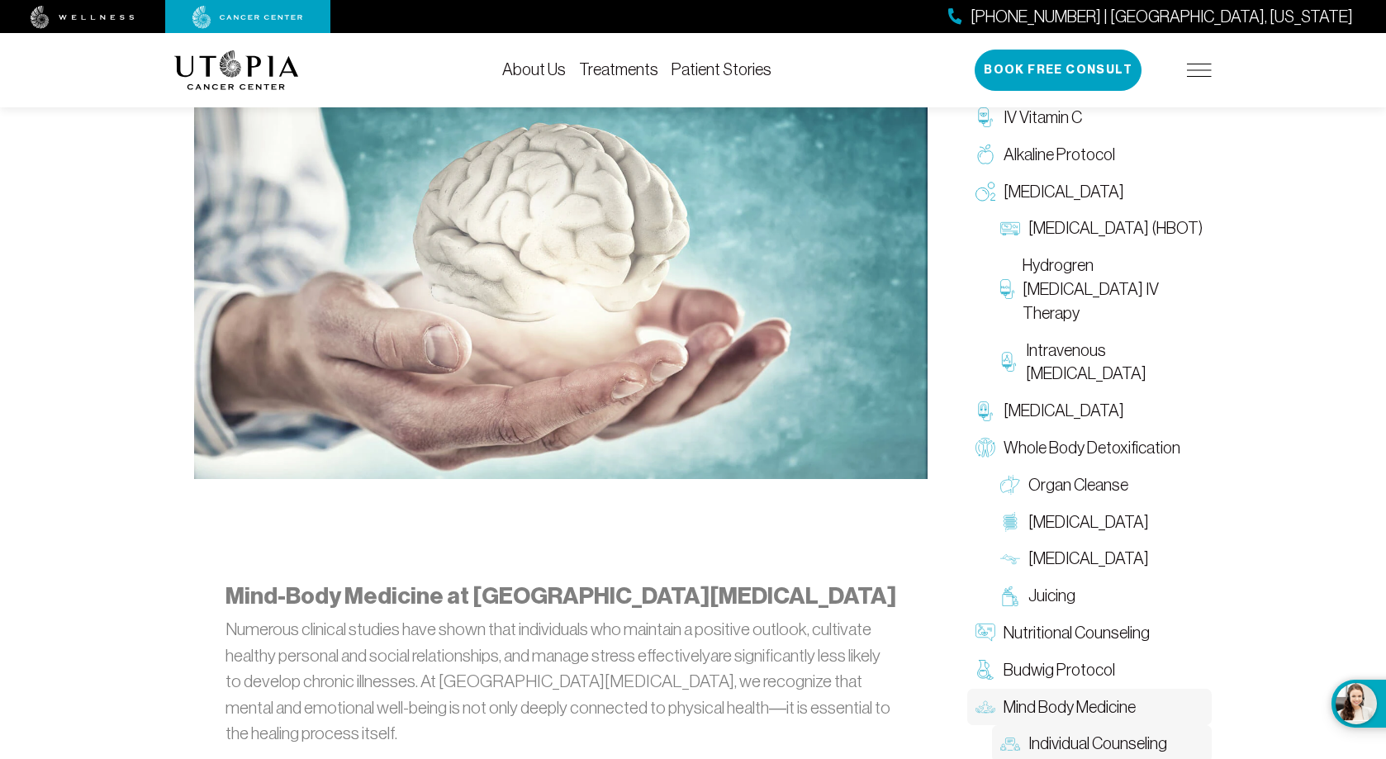
click at [1091, 733] on span "Individual Counseling" at bounding box center [1097, 744] width 139 height 24
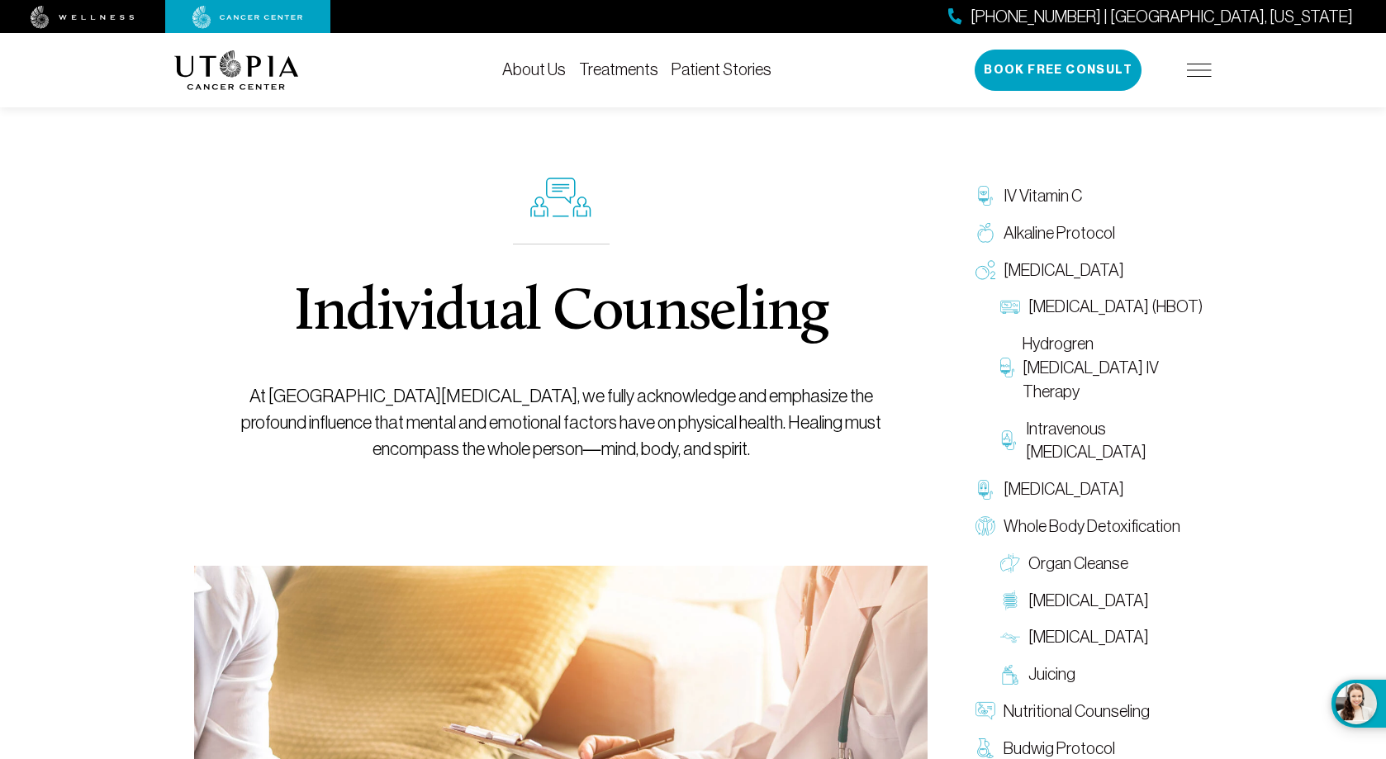
drag, startPoint x: 1289, startPoint y: 0, endPoint x: 935, endPoint y: 462, distance: 581.9
click at [935, 462] on div "Individual Counseling At Utopia Cancer Center, we fully acknowledge and emphasi…" at bounding box center [560, 525] width 773 height 903
click at [208, 72] on img at bounding box center [236, 70] width 125 height 40
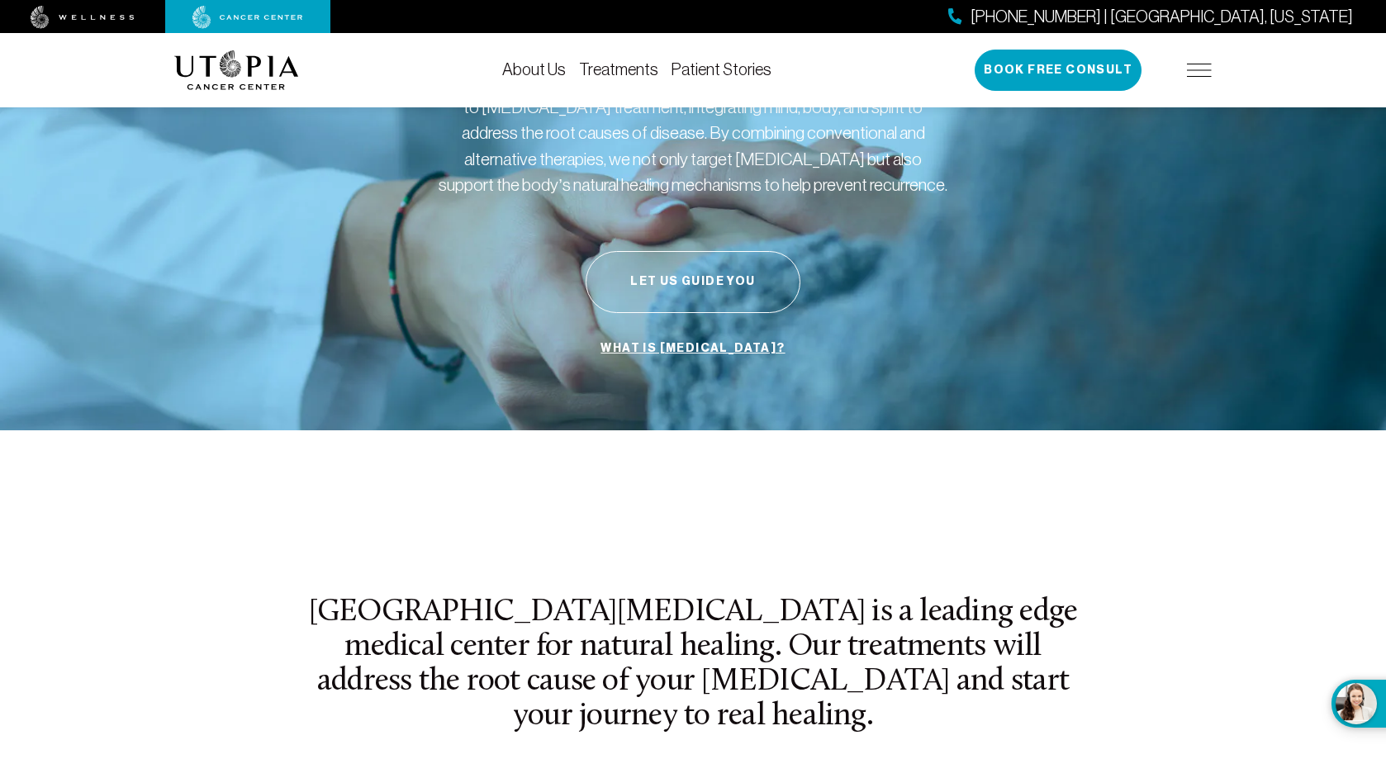
scroll to position [578, 0]
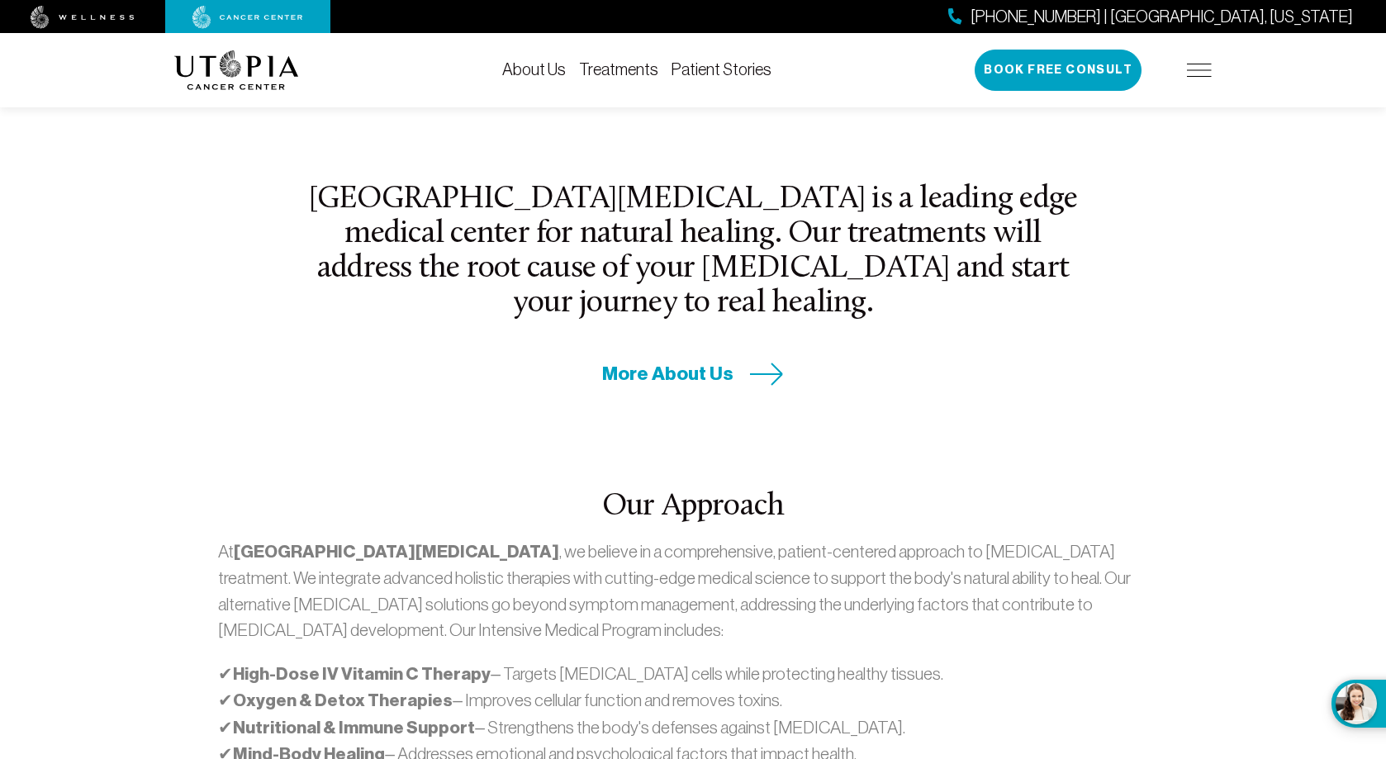
click at [673, 361] on span "More About Us" at bounding box center [667, 374] width 131 height 26
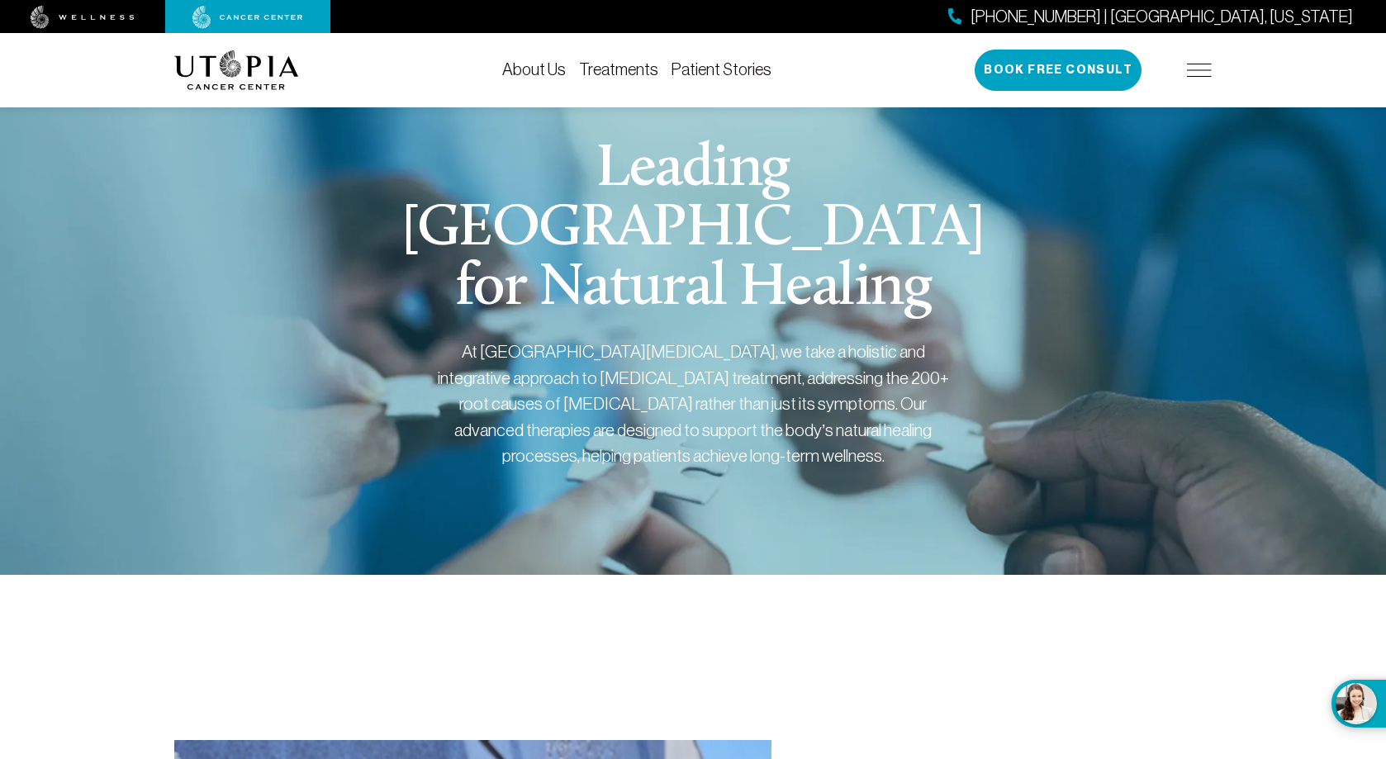
click at [1202, 53] on div "(727) 799-9060 | Tampa, Florida Book Free Consult" at bounding box center [1092, 70] width 237 height 41
click at [1202, 64] on img at bounding box center [1199, 70] width 25 height 13
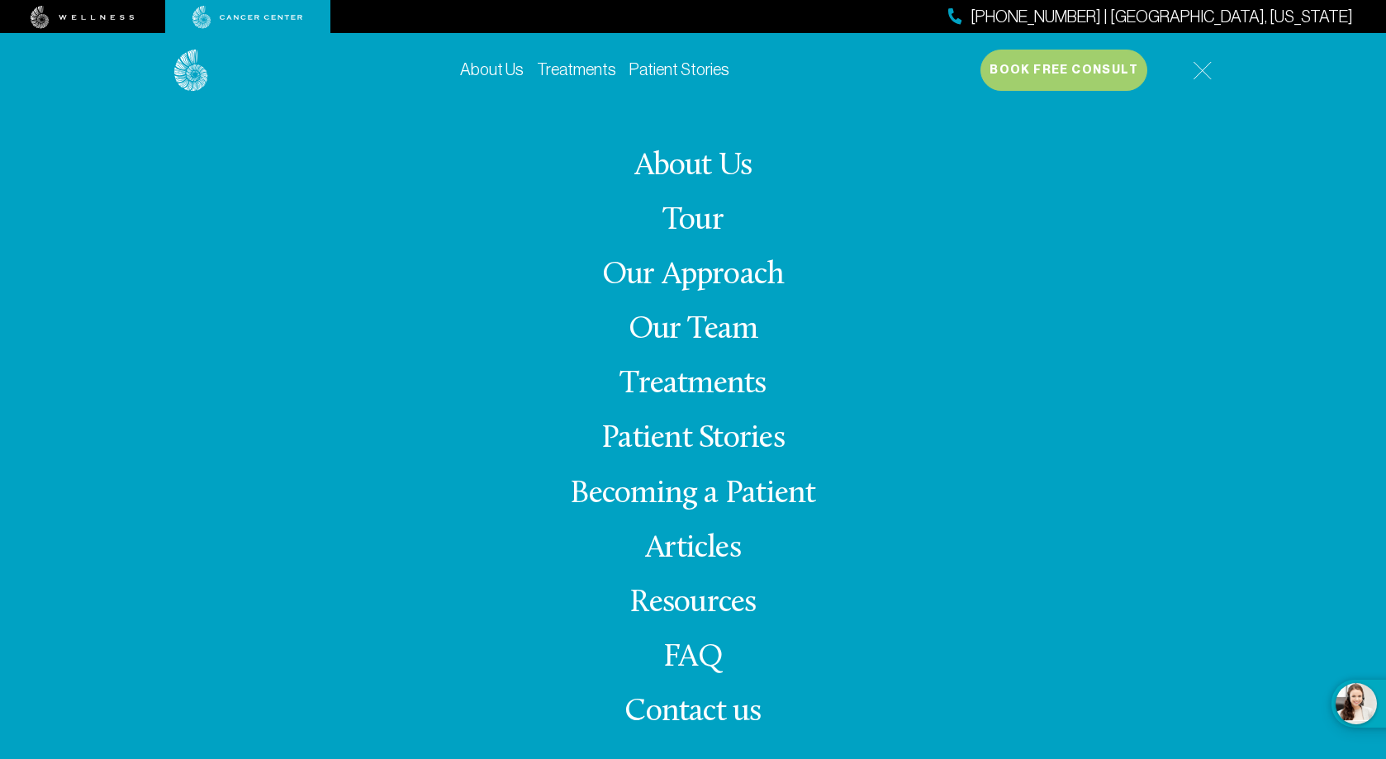
click at [1202, 64] on img at bounding box center [1201, 70] width 19 height 19
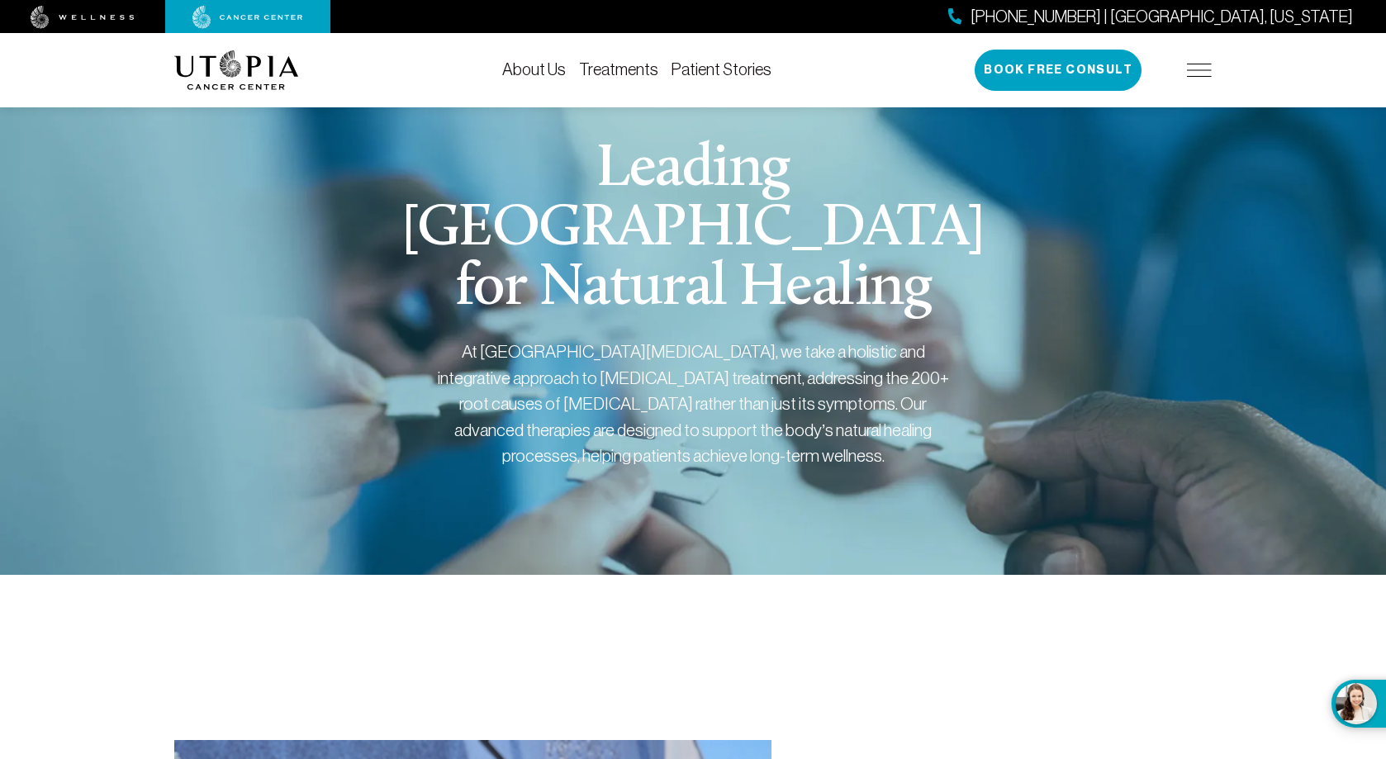
click at [609, 69] on link "Treatments" at bounding box center [618, 69] width 79 height 18
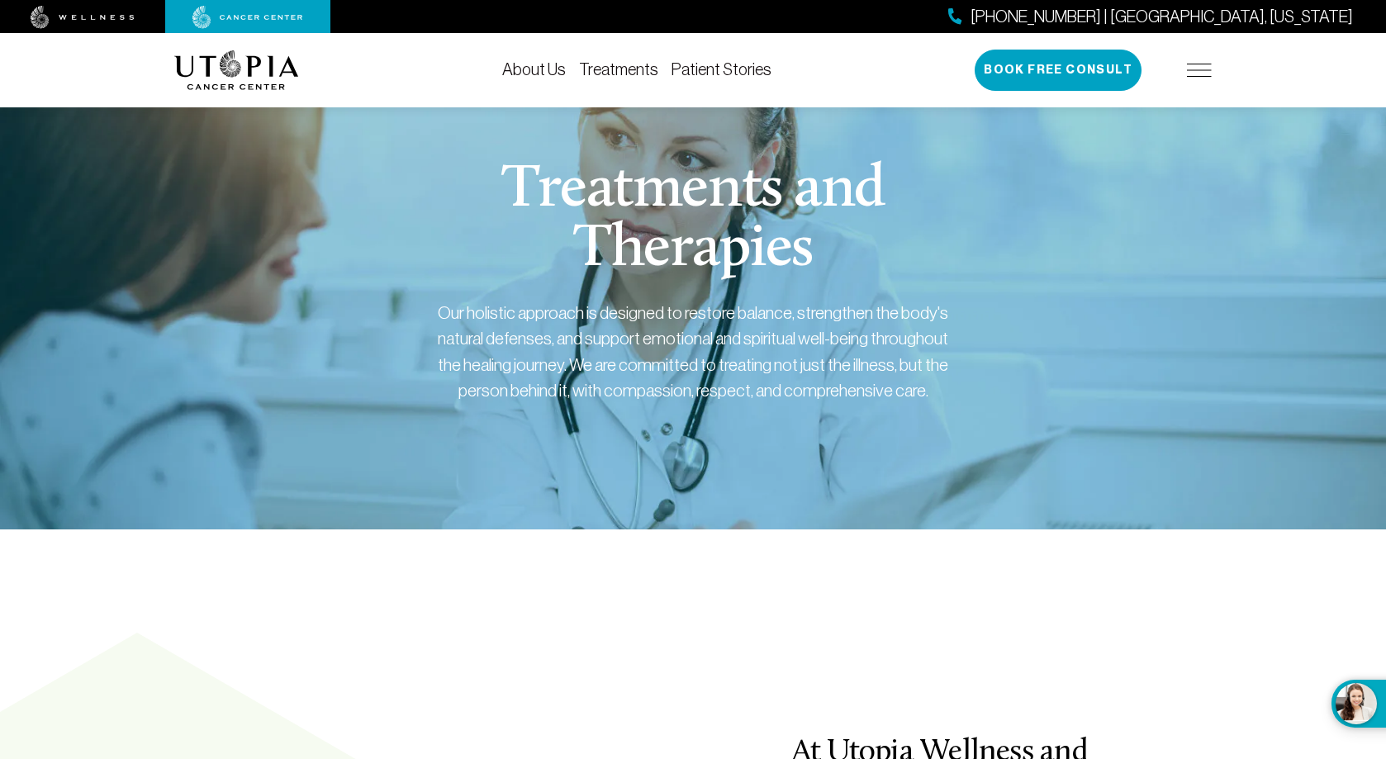
click at [532, 59] on div "About Us Treatments Patient Stories (727) 799-9060 | Tampa, Florida Book Free C…" at bounding box center [692, 70] width 1037 height 74
click at [535, 67] on link "About Us" at bounding box center [534, 69] width 64 height 18
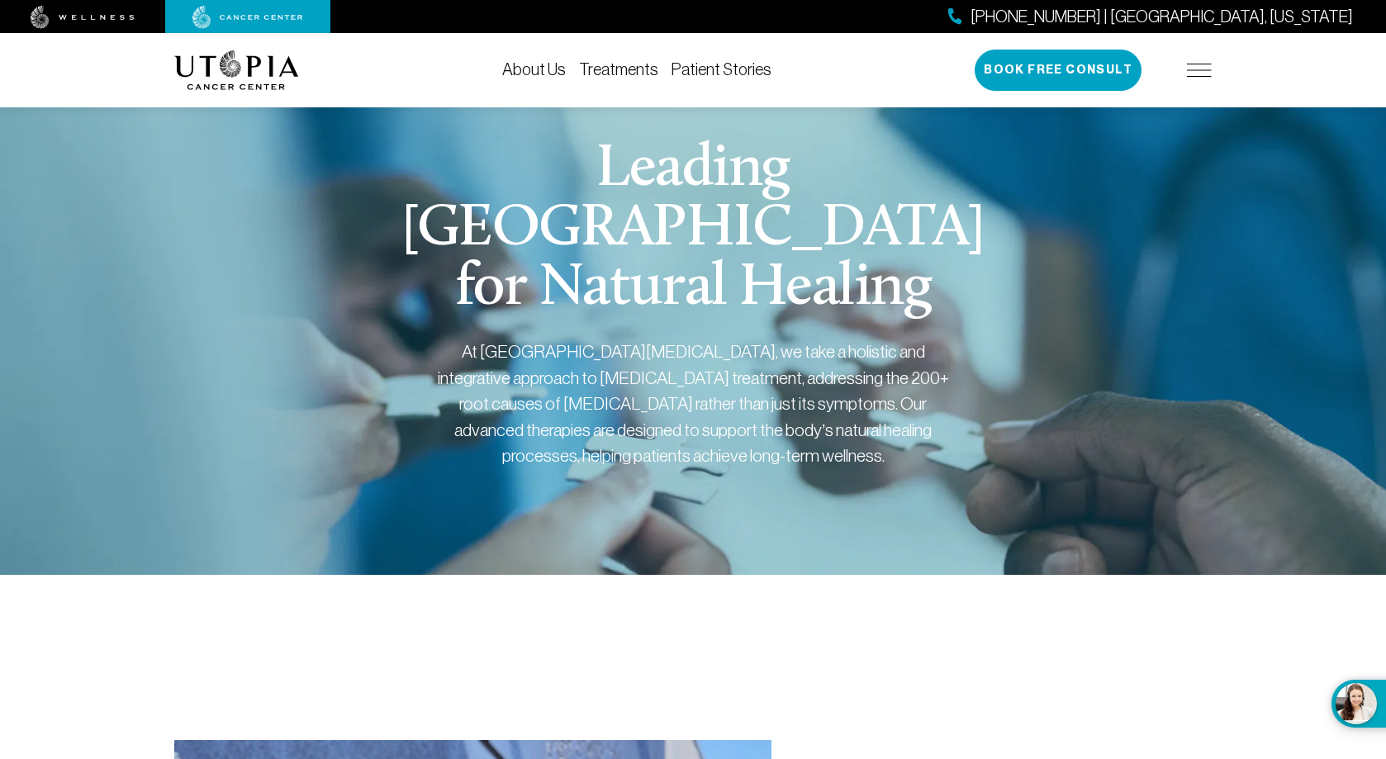
click at [631, 67] on link "Treatments" at bounding box center [618, 69] width 79 height 18
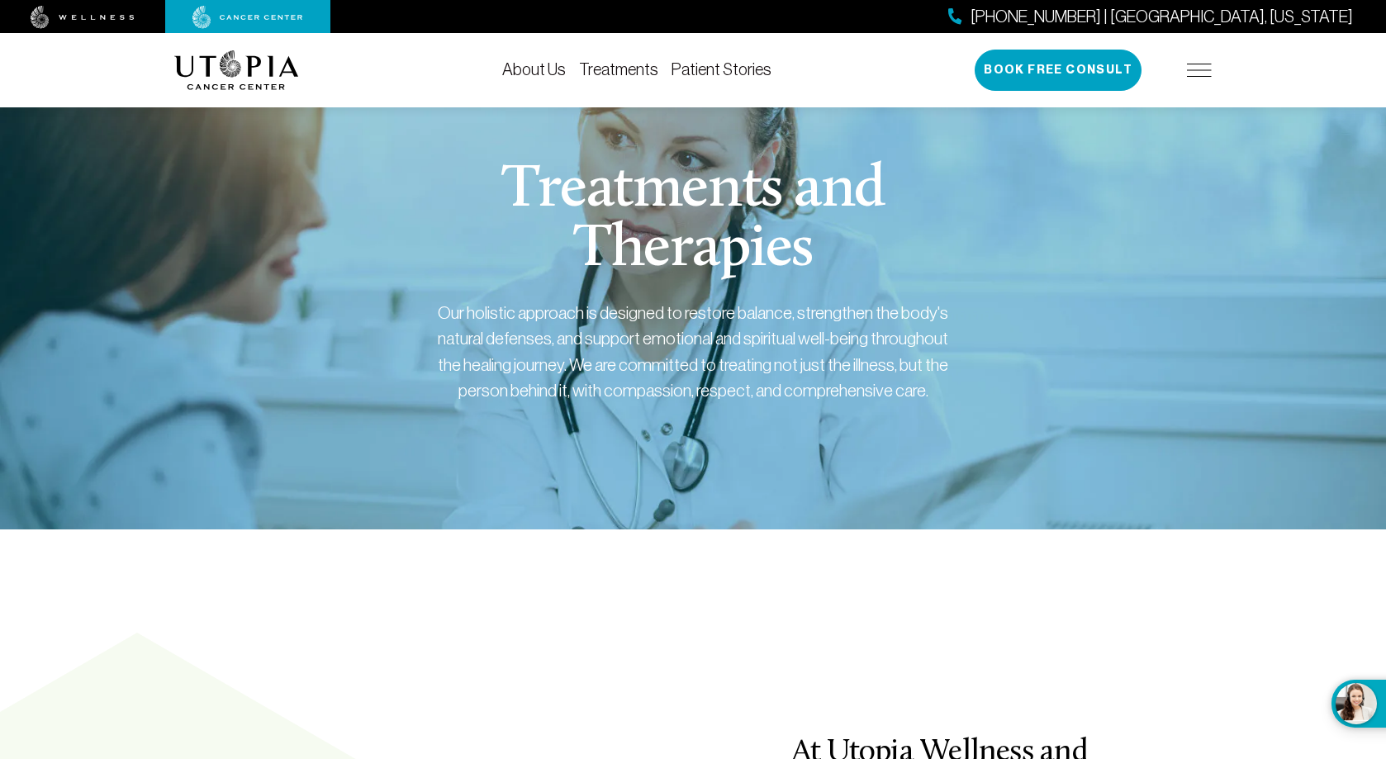
click at [69, 21] on img at bounding box center [83, 17] width 104 height 23
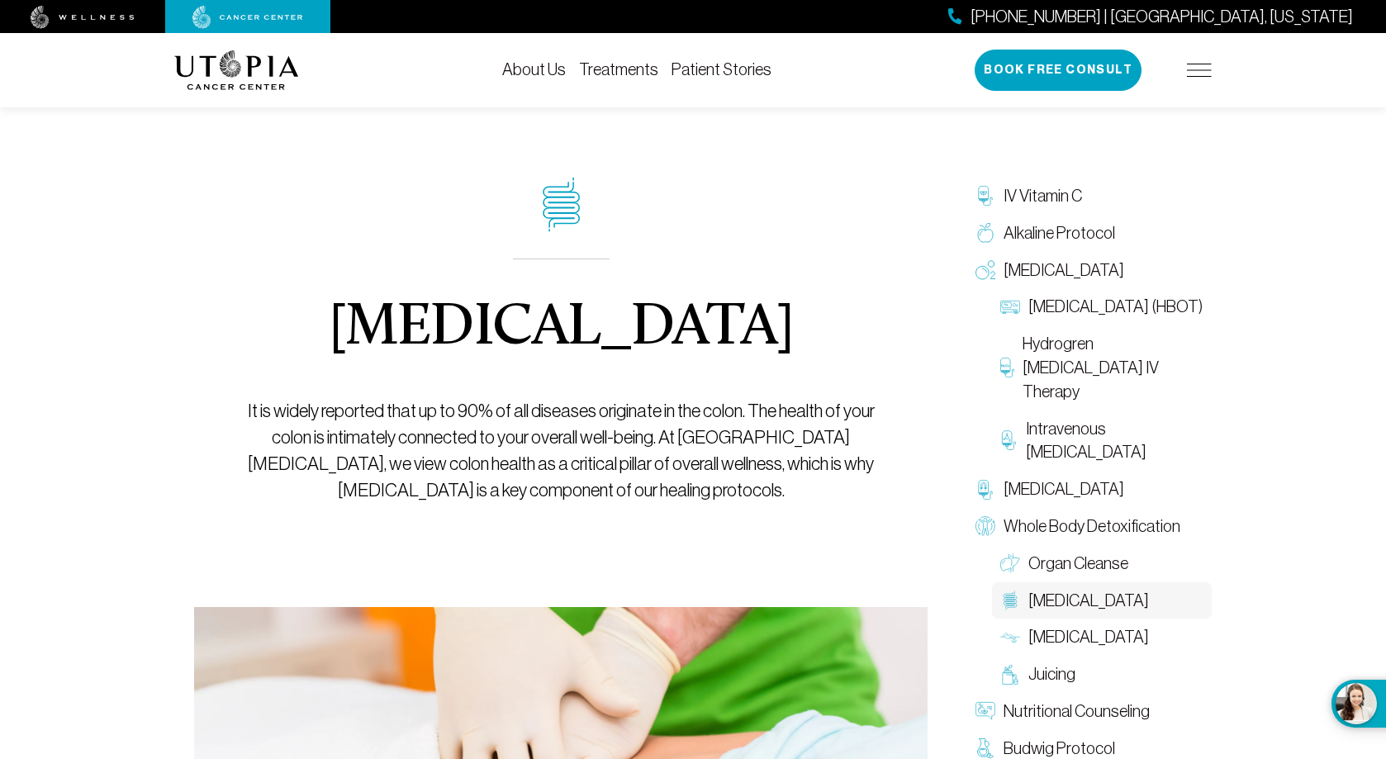
click at [204, 67] on img at bounding box center [236, 70] width 125 height 40
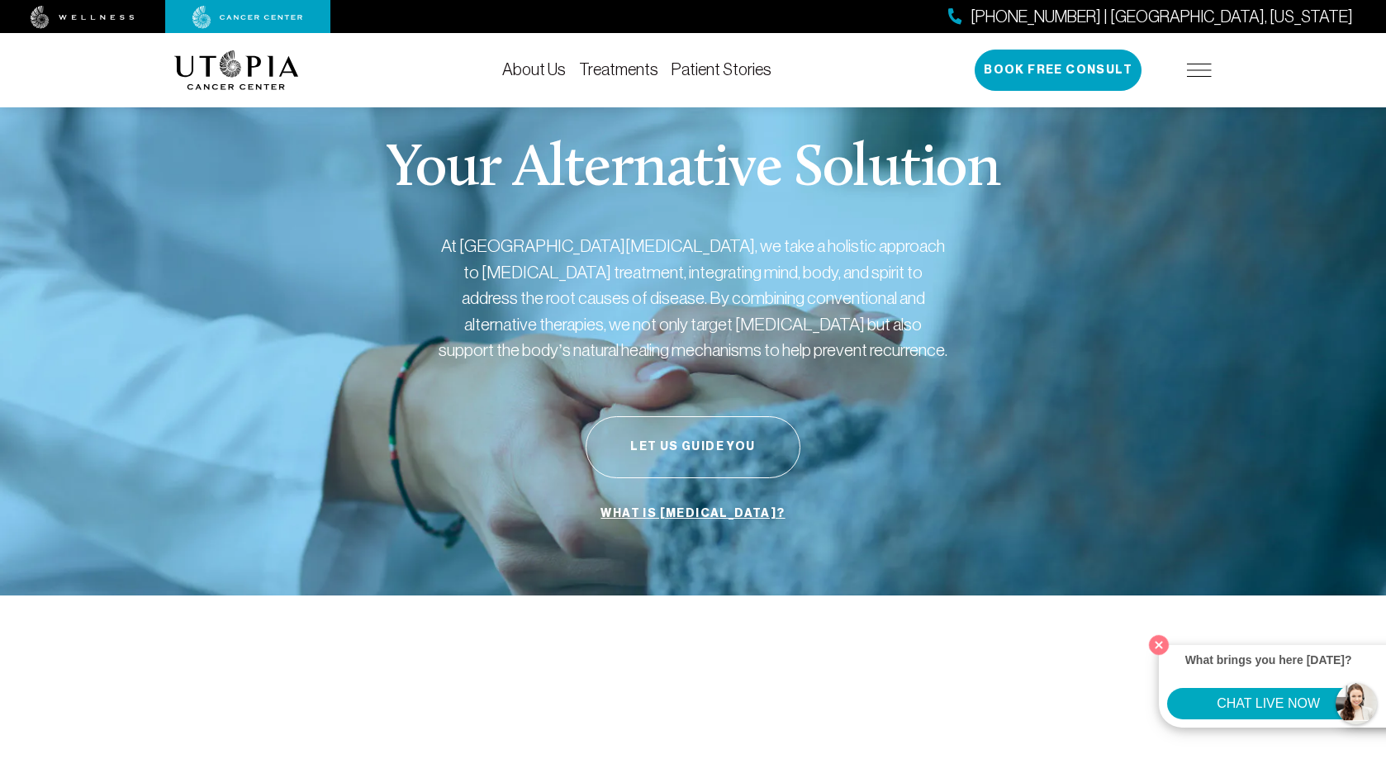
click at [1221, 73] on div "About Us Treatments Patient Stories (727) 799-9060 | Tampa, Florida Book Free C…" at bounding box center [693, 70] width 1386 height 74
click at [1215, 71] on div "About Us Treatments Patient Stories (727) 799-9060 | Tampa, Florida Book Free C…" at bounding box center [692, 70] width 1057 height 74
click at [1194, 64] on img at bounding box center [1199, 70] width 25 height 13
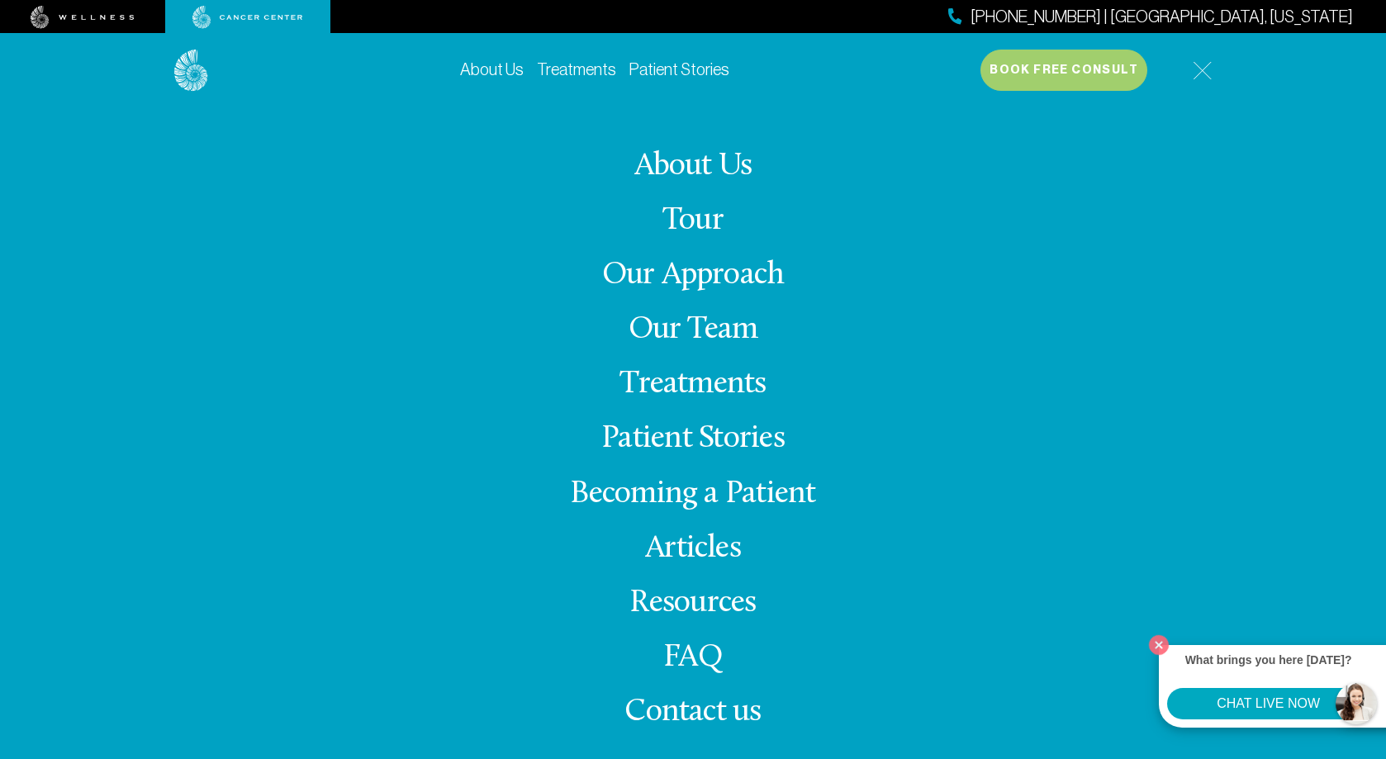
click at [743, 276] on link "Our Approach" at bounding box center [693, 275] width 182 height 32
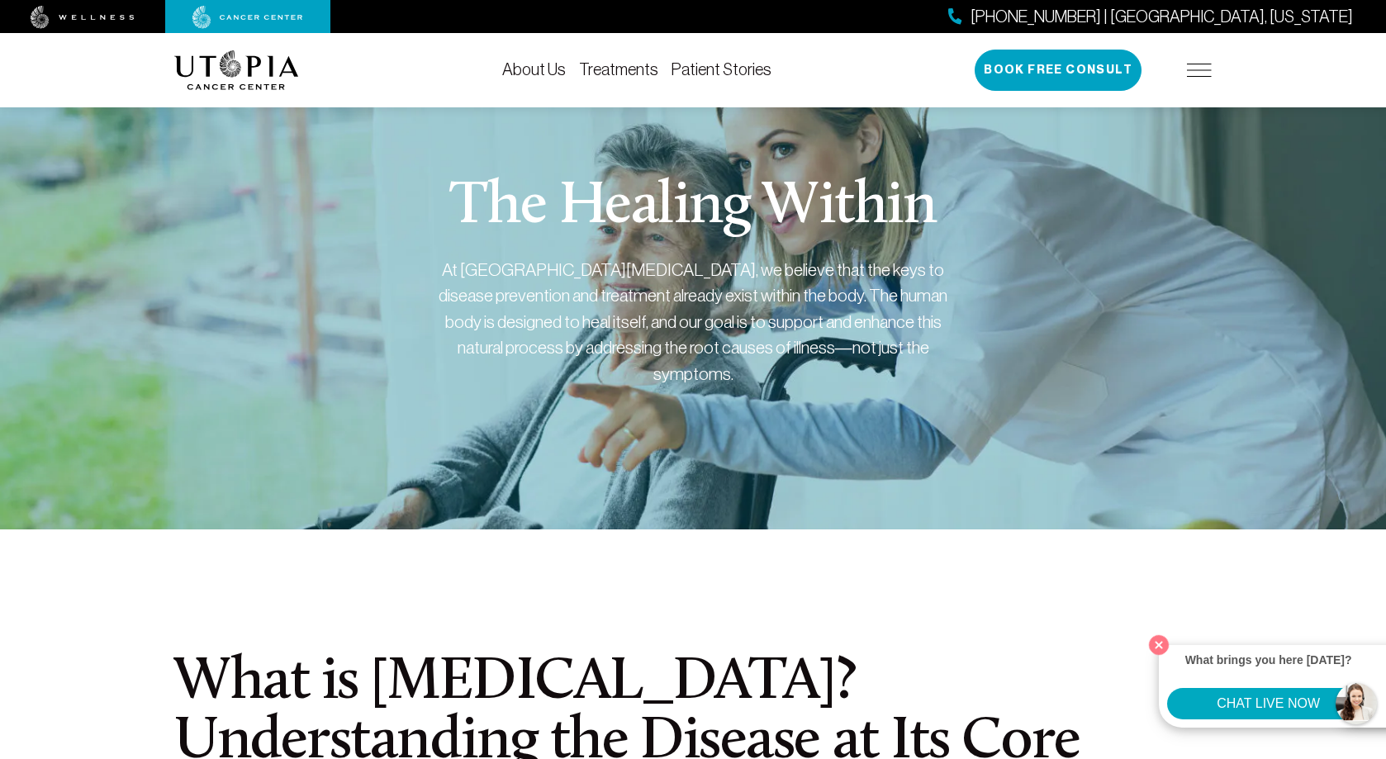
click at [1189, 77] on div "(727) 799-9060 | Tampa, Florida Book Free Consult" at bounding box center [1092, 70] width 237 height 41
click at [1192, 72] on img at bounding box center [1199, 70] width 25 height 13
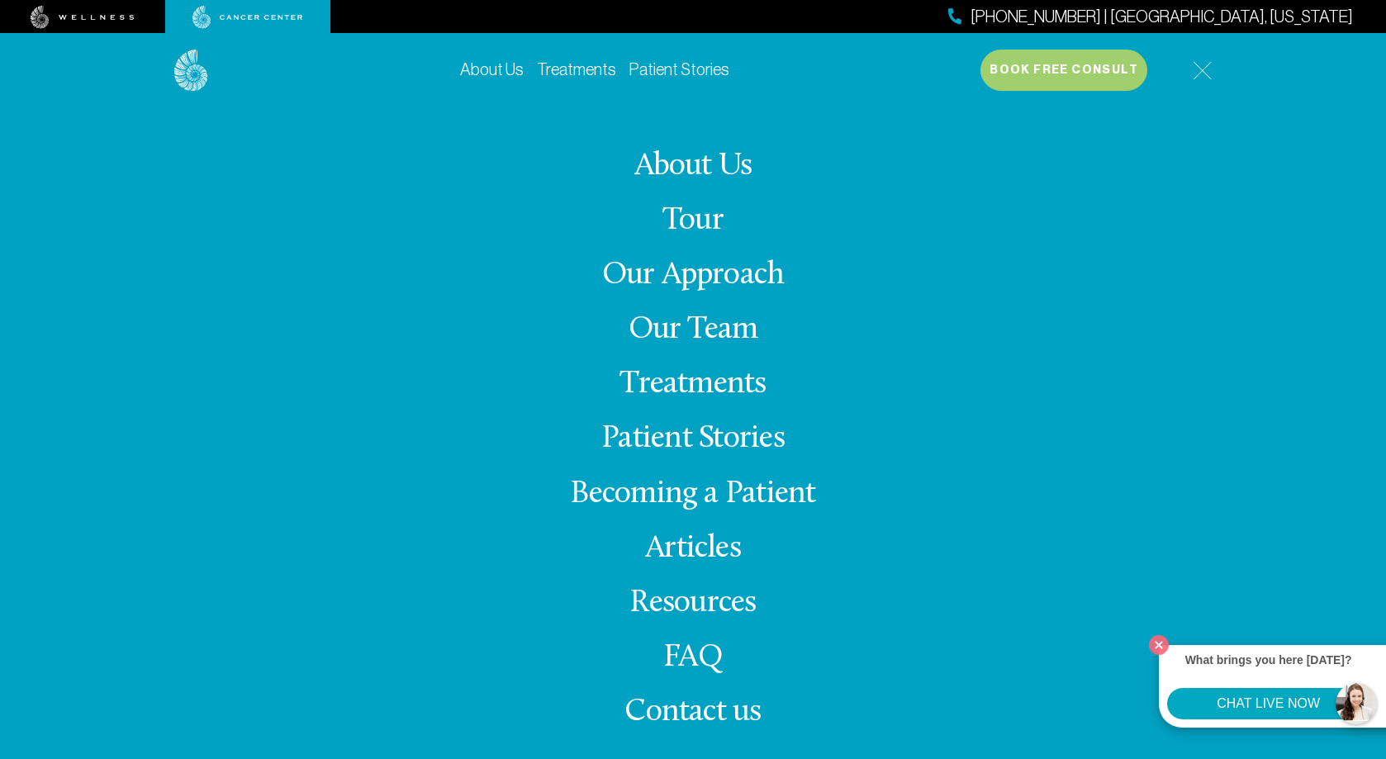
scroll to position [165, 0]
click at [694, 548] on link "Articles" at bounding box center [693, 549] width 96 height 32
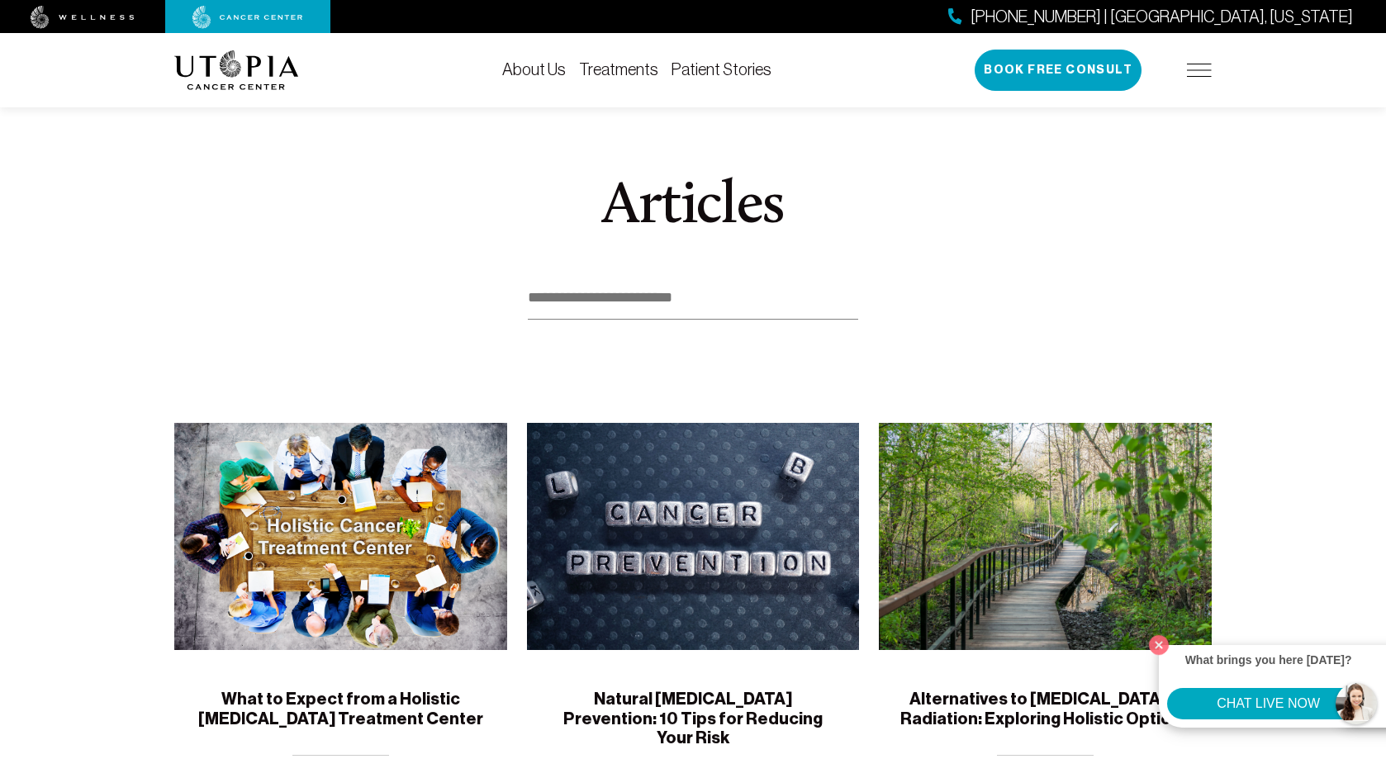
click at [386, 508] on img at bounding box center [340, 536] width 333 height 227
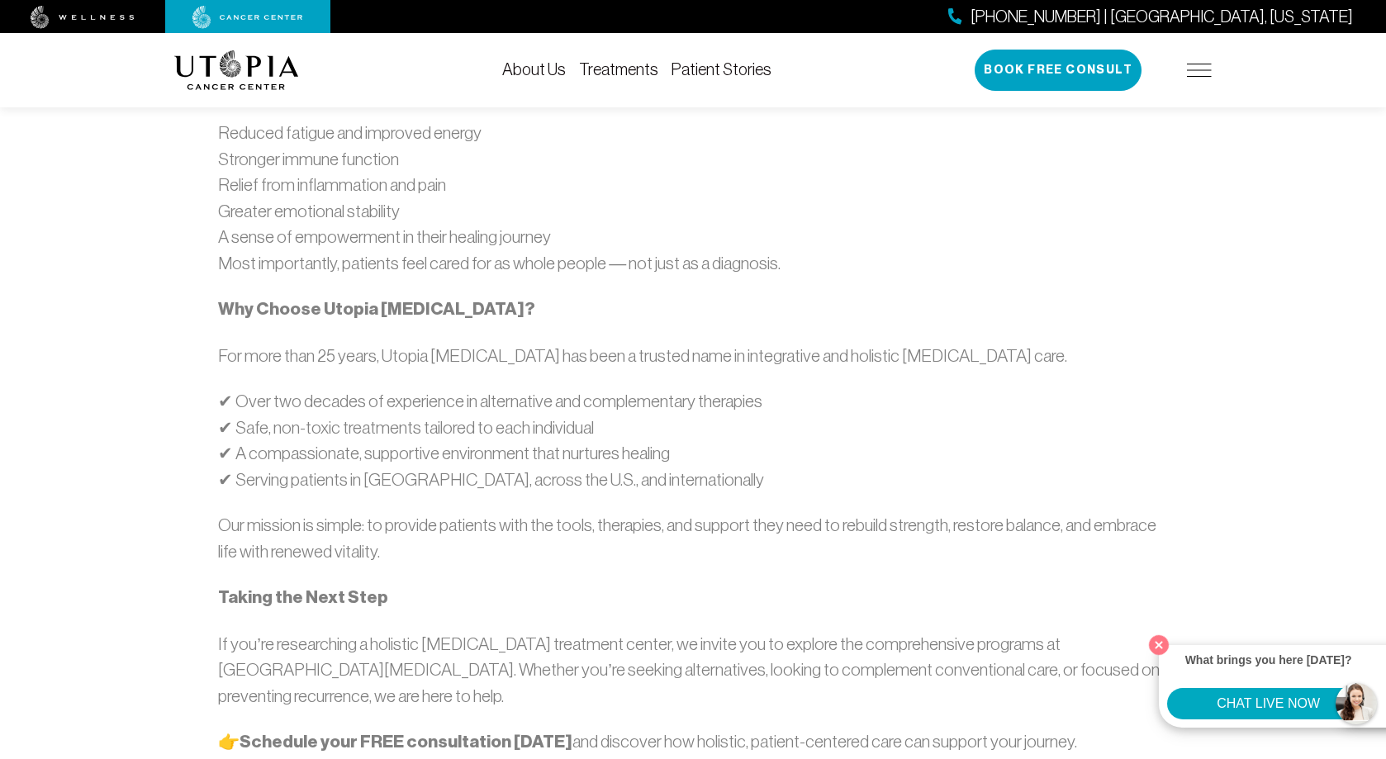
scroll to position [2973, 0]
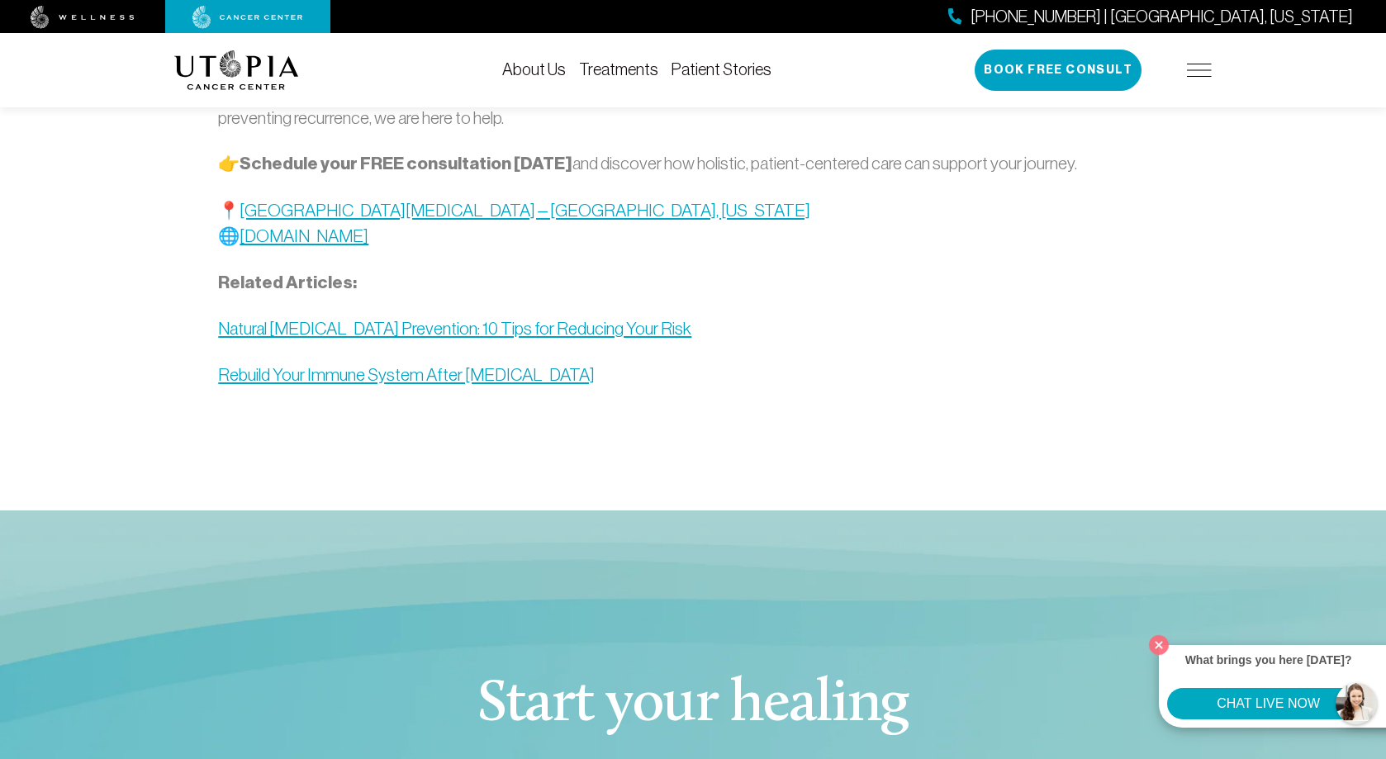
click at [1201, 77] on div "(727) 799-9060 | Tampa, Florida Book Free Consult" at bounding box center [1092, 70] width 237 height 41
click at [1197, 71] on img at bounding box center [1199, 70] width 25 height 13
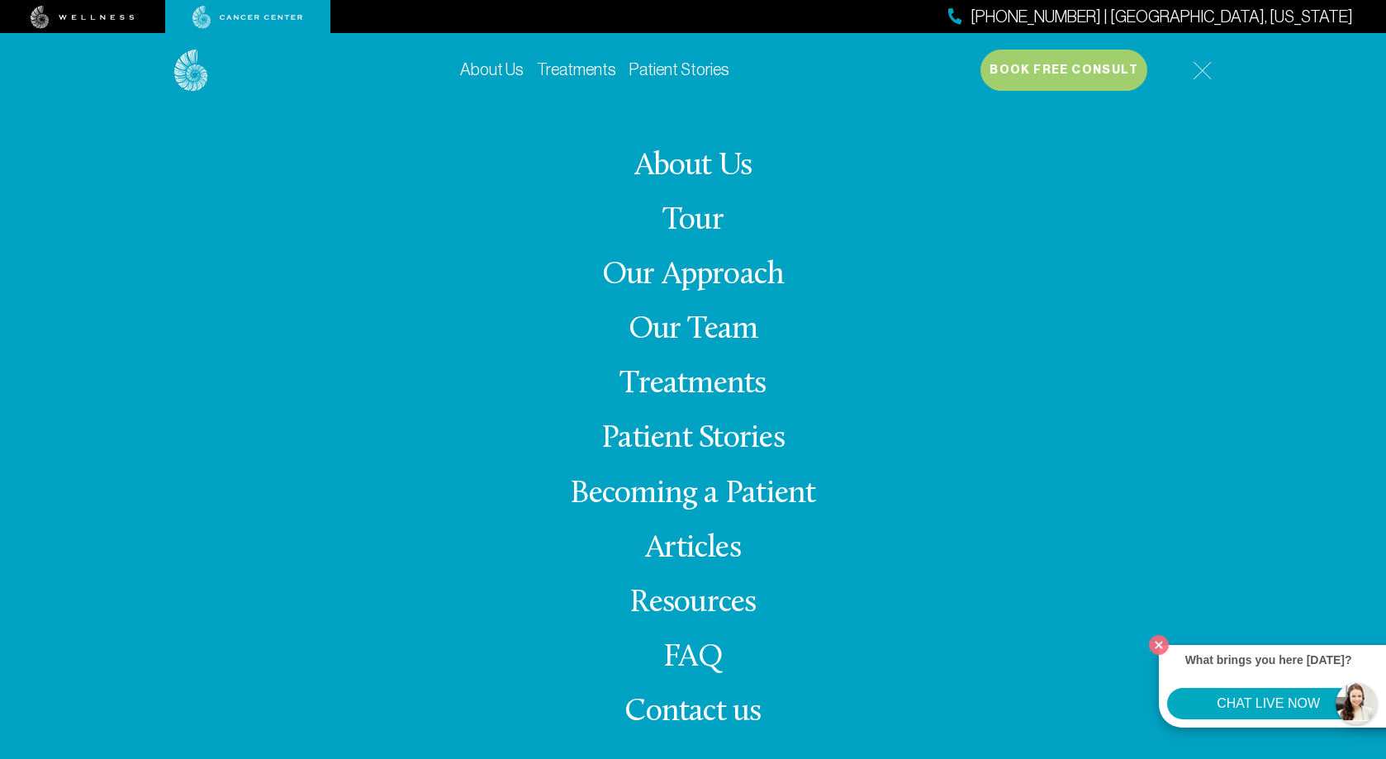
click at [1200, 68] on img at bounding box center [1201, 70] width 19 height 19
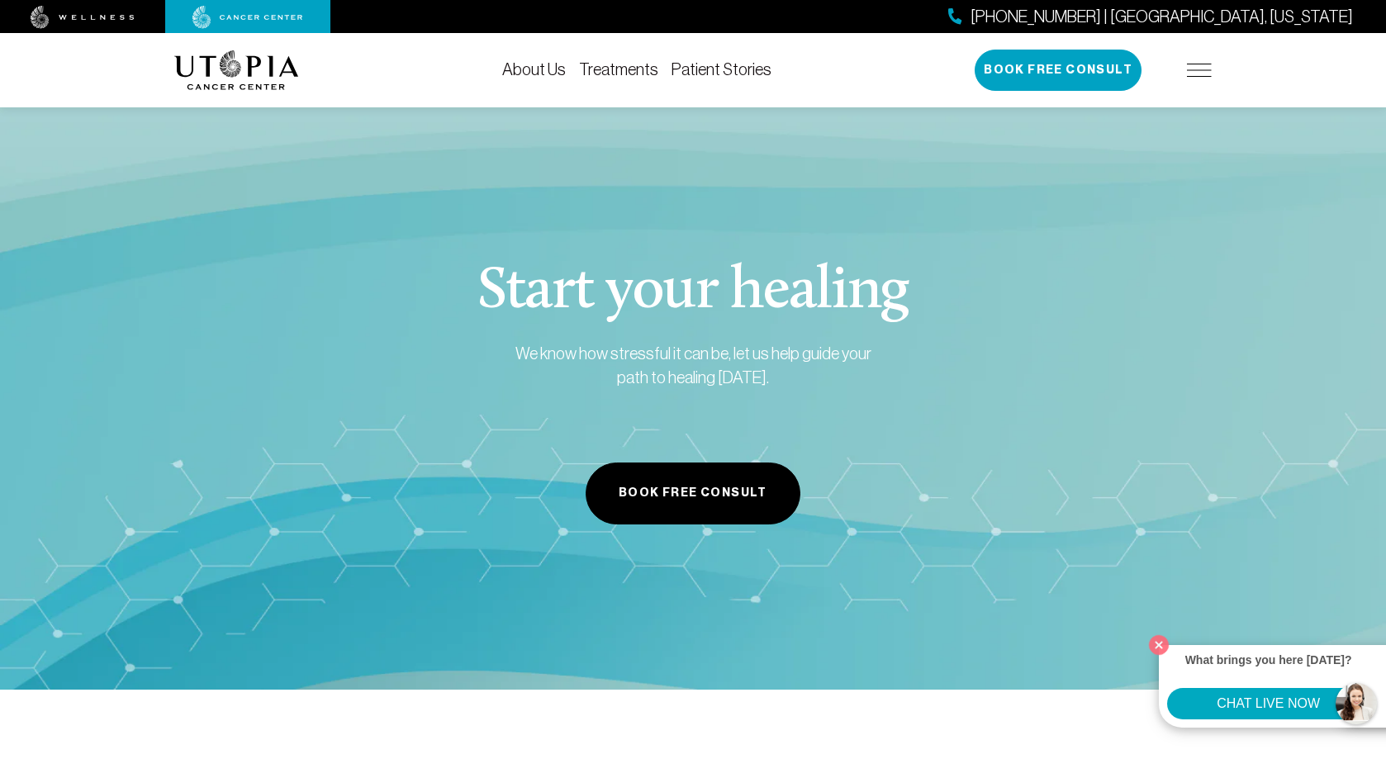
scroll to position [3303, 0]
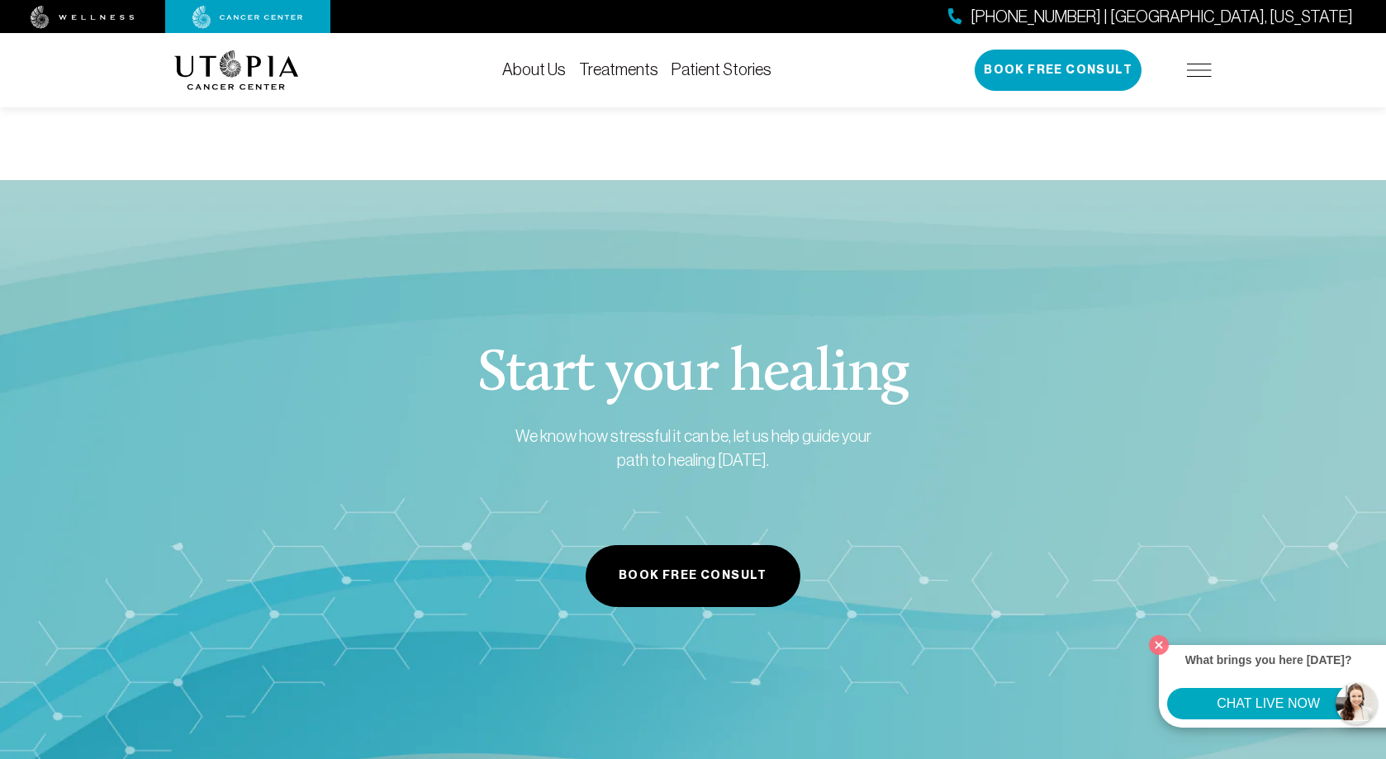
click at [552, 69] on link "About Us" at bounding box center [534, 69] width 64 height 18
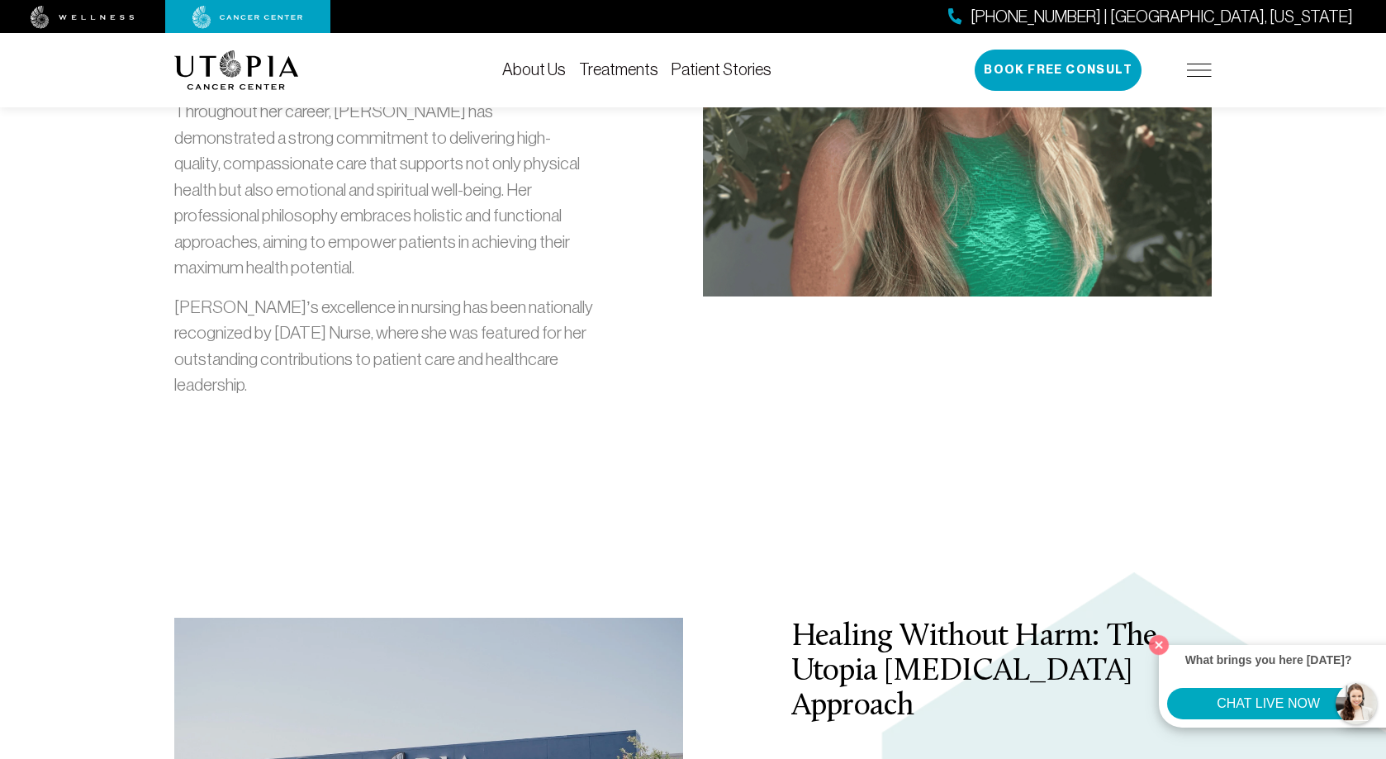
scroll to position [2725, 0]
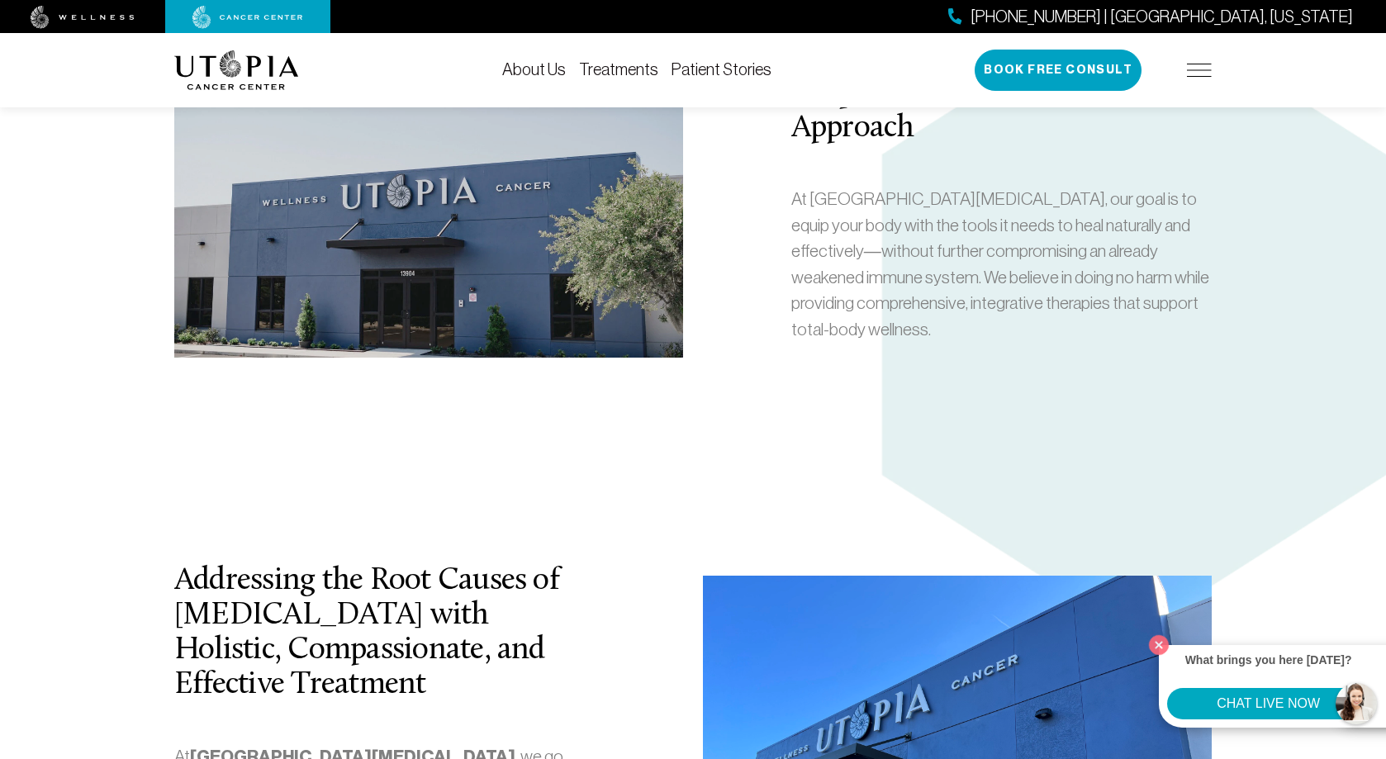
click at [638, 71] on link "Treatments" at bounding box center [618, 69] width 79 height 18
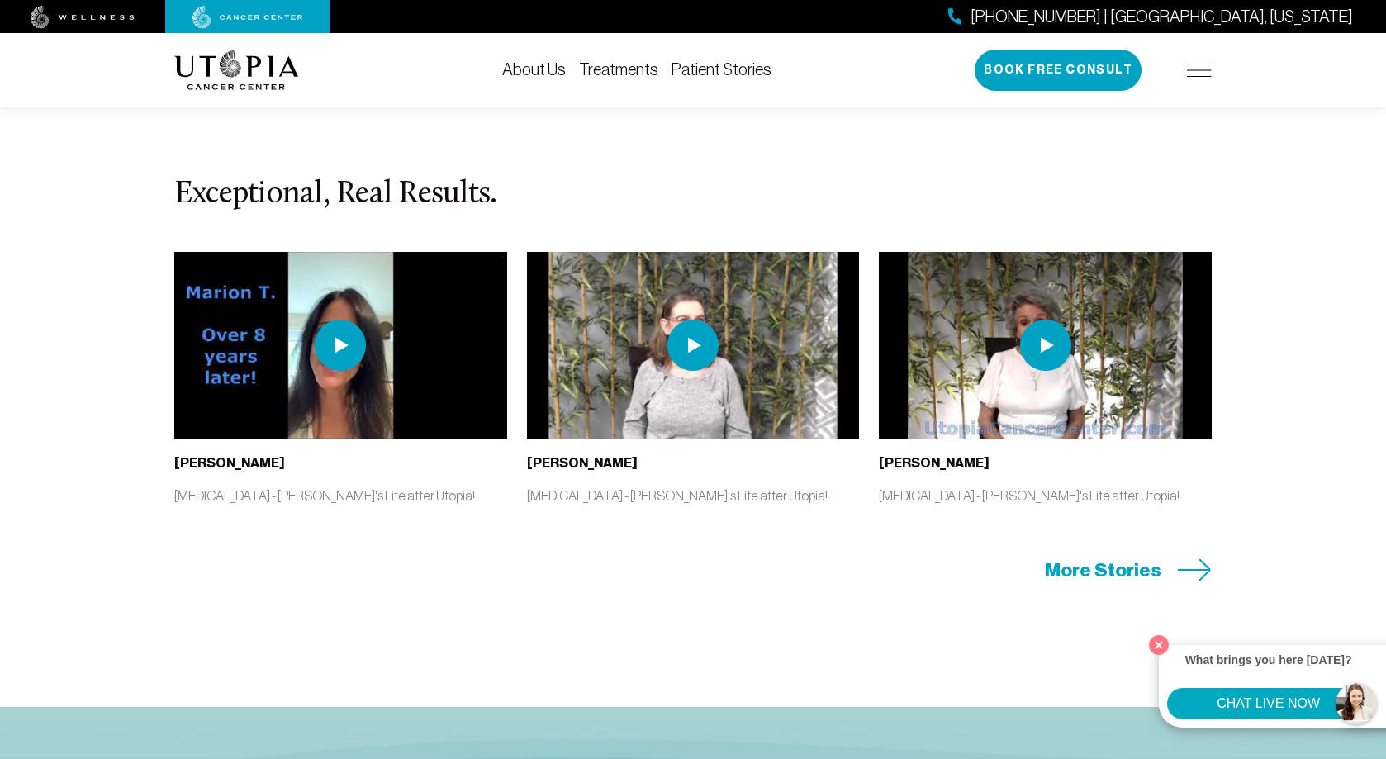
scroll to position [3468, 0]
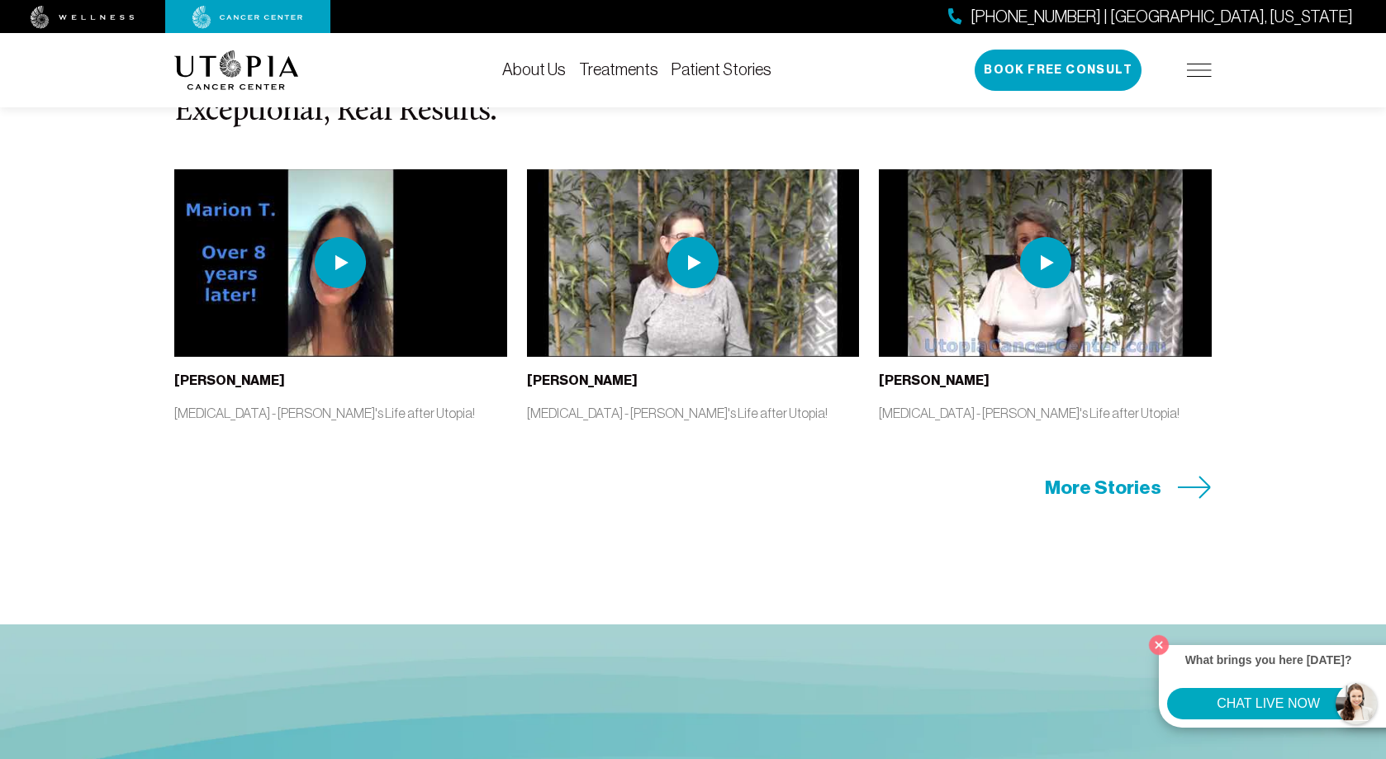
click at [708, 78] on li "Patient Stories" at bounding box center [721, 70] width 100 height 20
click at [704, 70] on link "Patient Stories" at bounding box center [721, 69] width 100 height 18
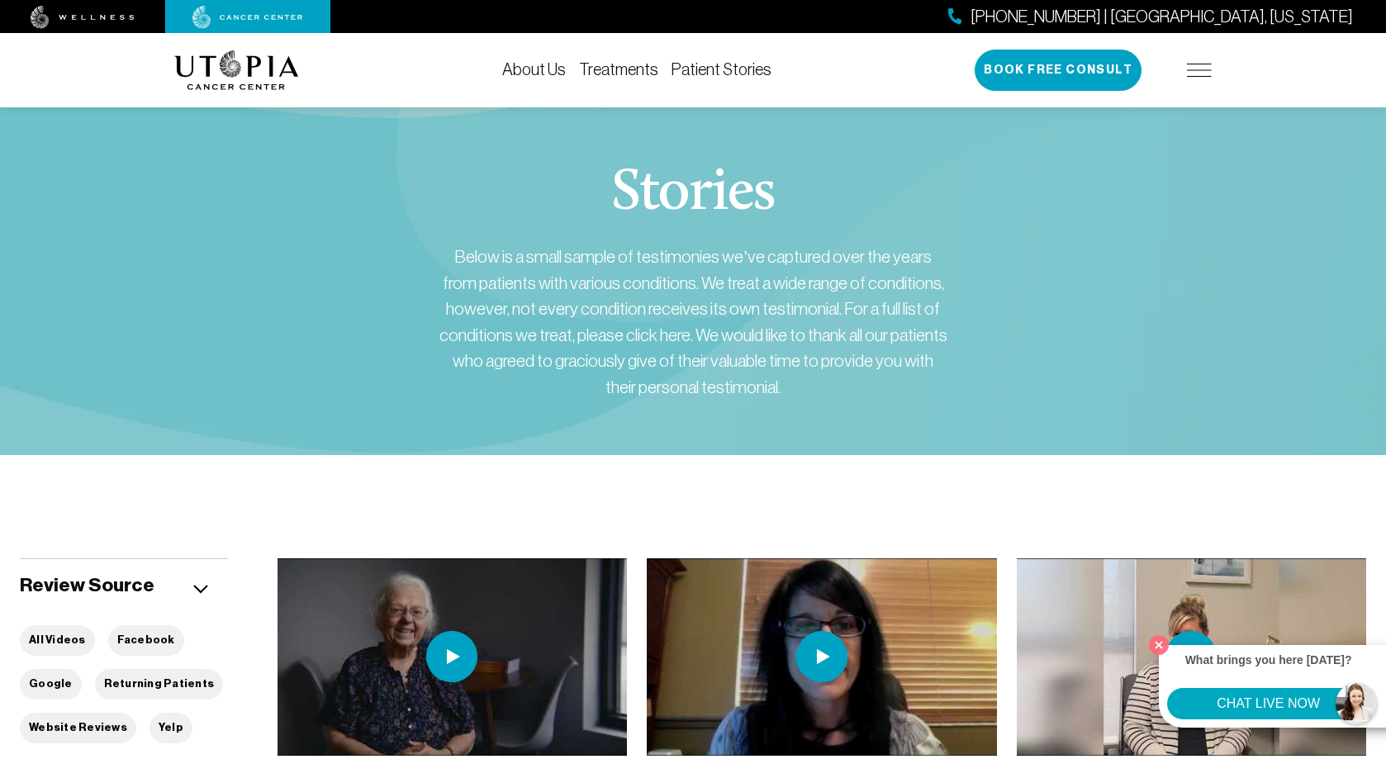
scroll to position [495, 0]
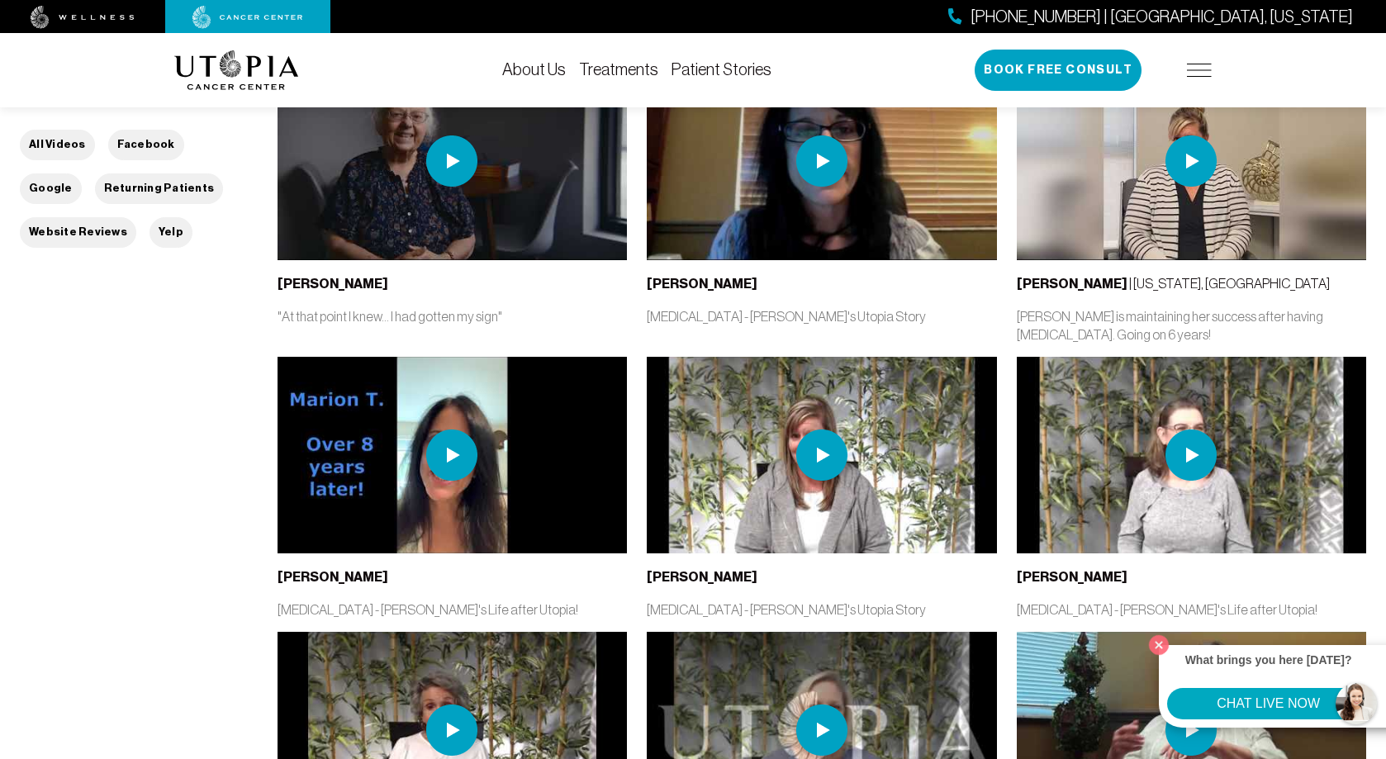
click at [227, 61] on img at bounding box center [236, 70] width 125 height 40
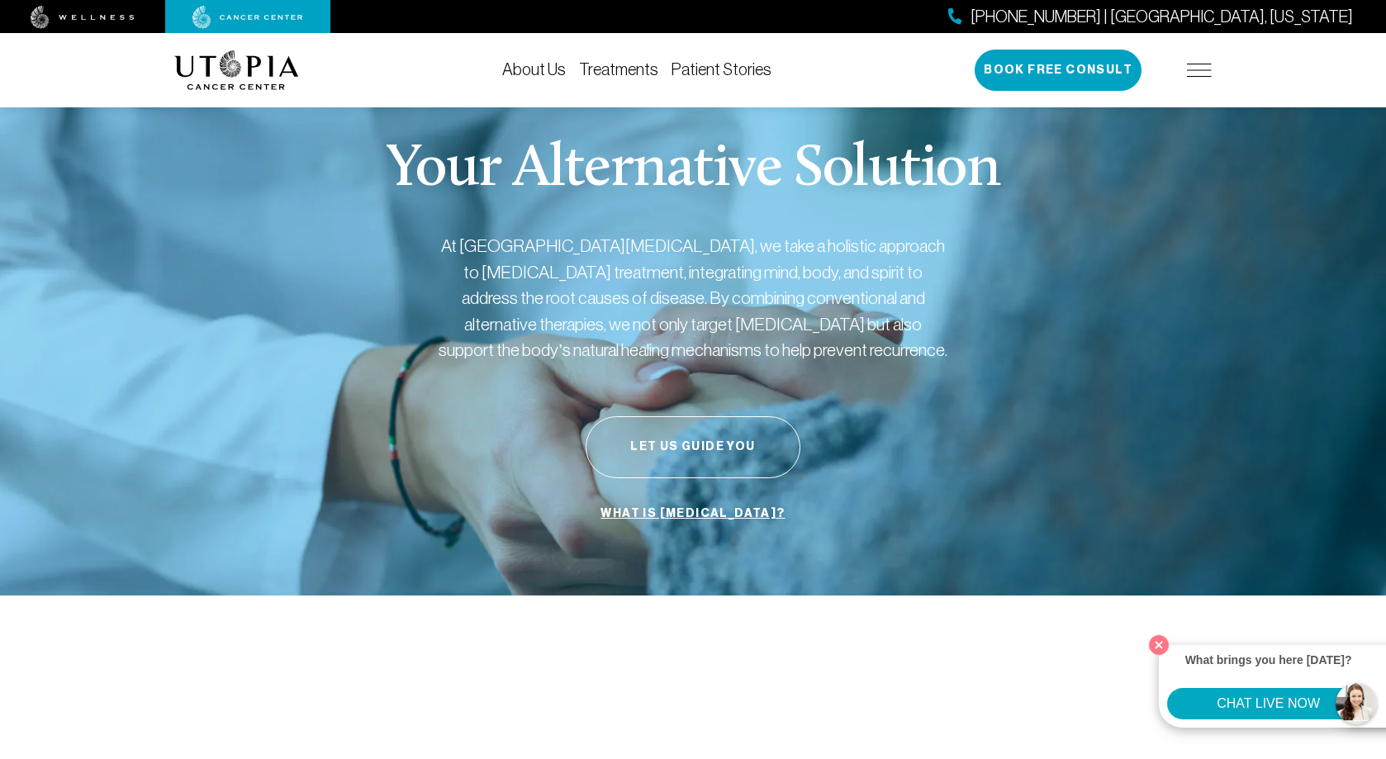
click at [98, 25] on img at bounding box center [83, 17] width 104 height 23
click at [97, 10] on img at bounding box center [83, 17] width 104 height 23
click at [609, 64] on link "Treatments" at bounding box center [618, 69] width 79 height 18
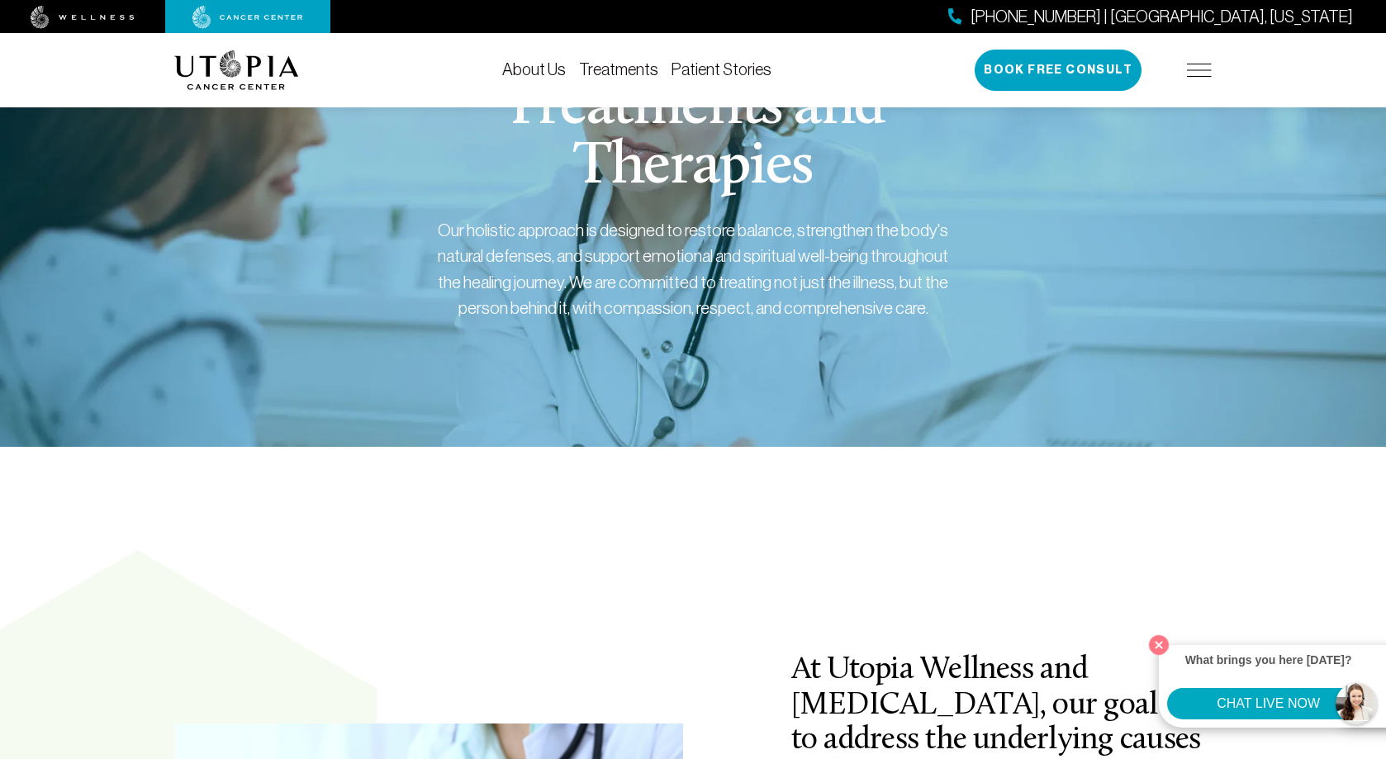
scroll to position [495, 0]
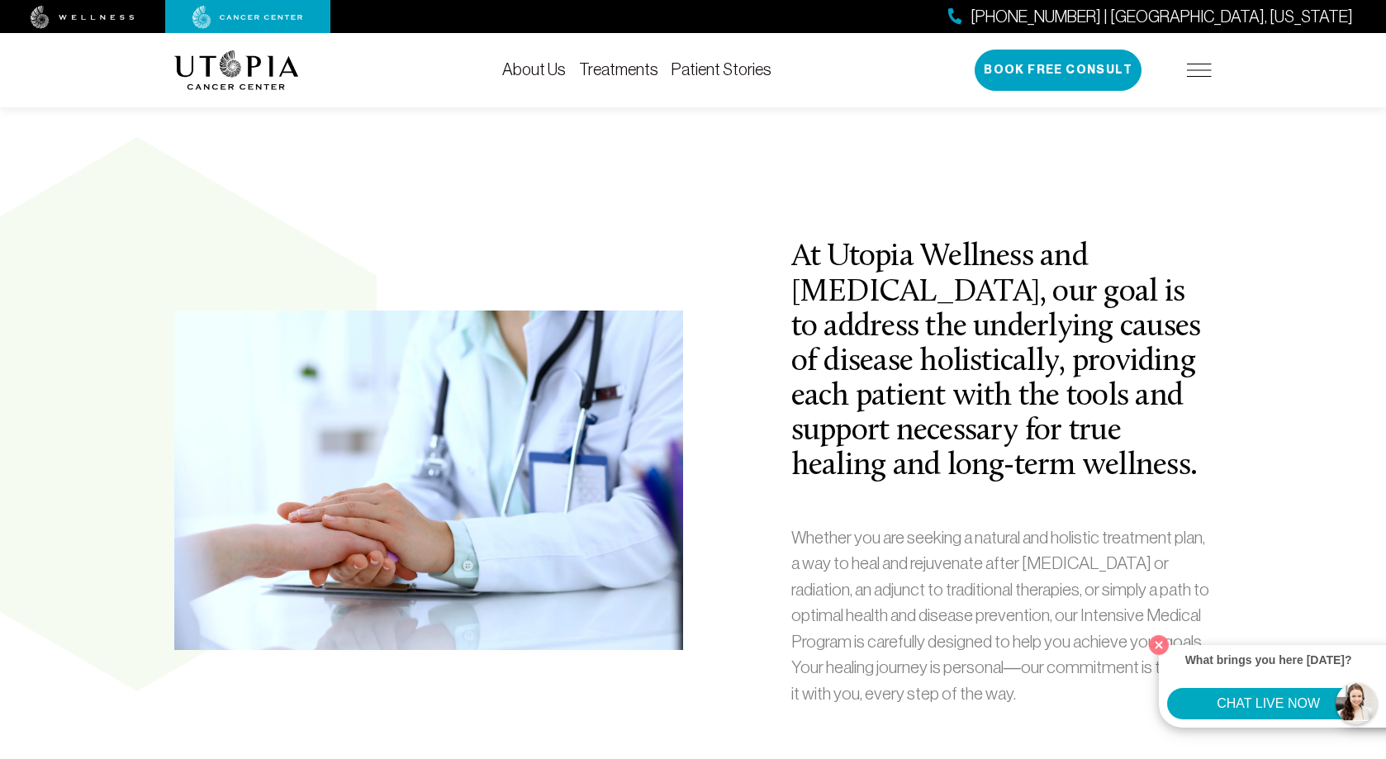
click at [1192, 69] on img at bounding box center [1199, 70] width 25 height 13
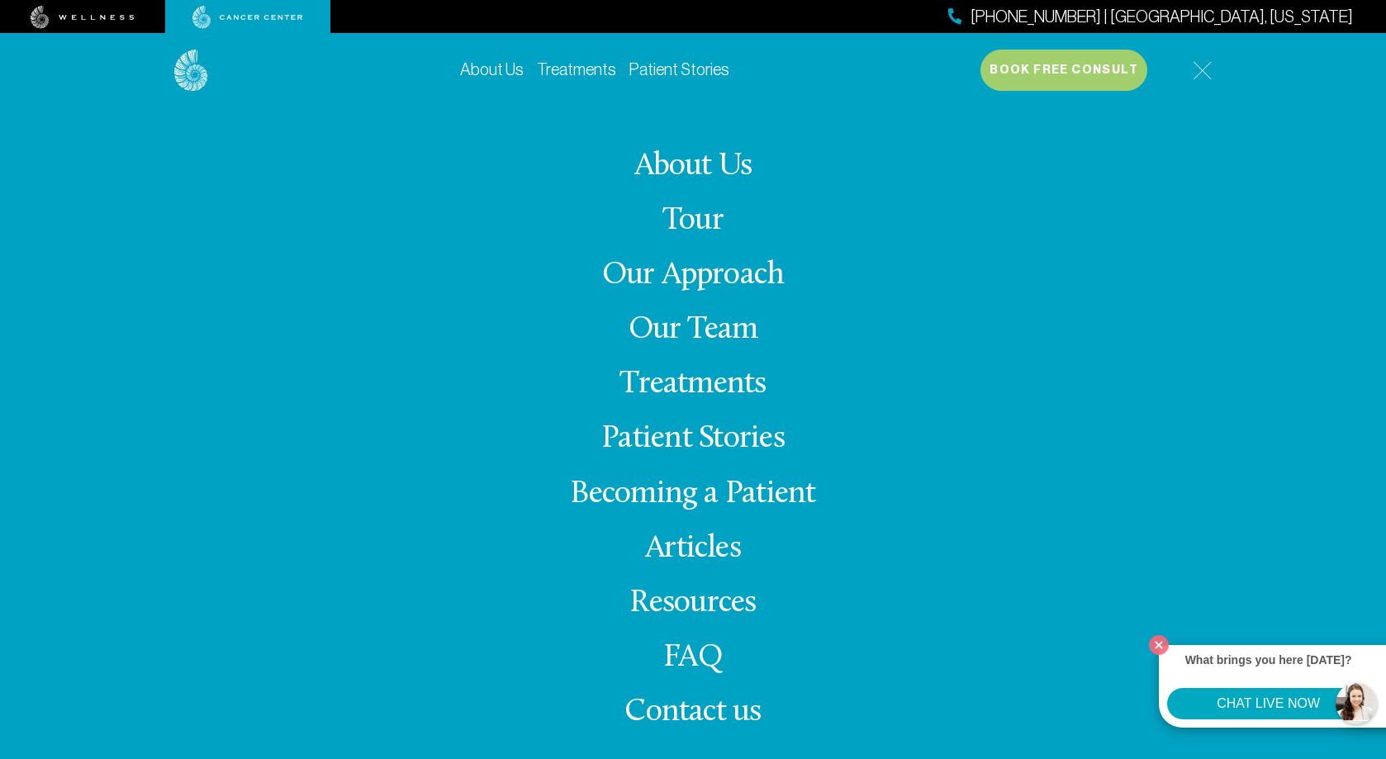
click at [718, 547] on link "Articles" at bounding box center [693, 549] width 96 height 32
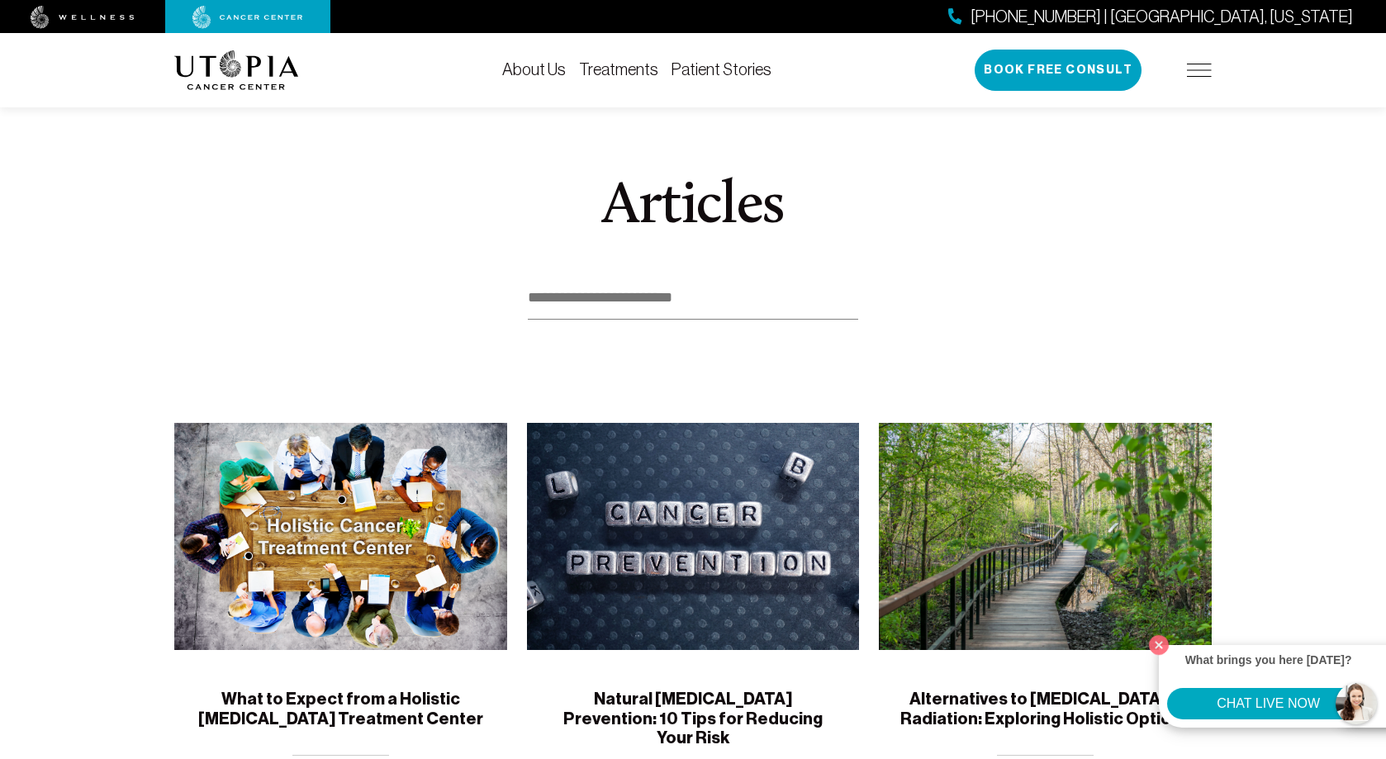
scroll to position [83, 0]
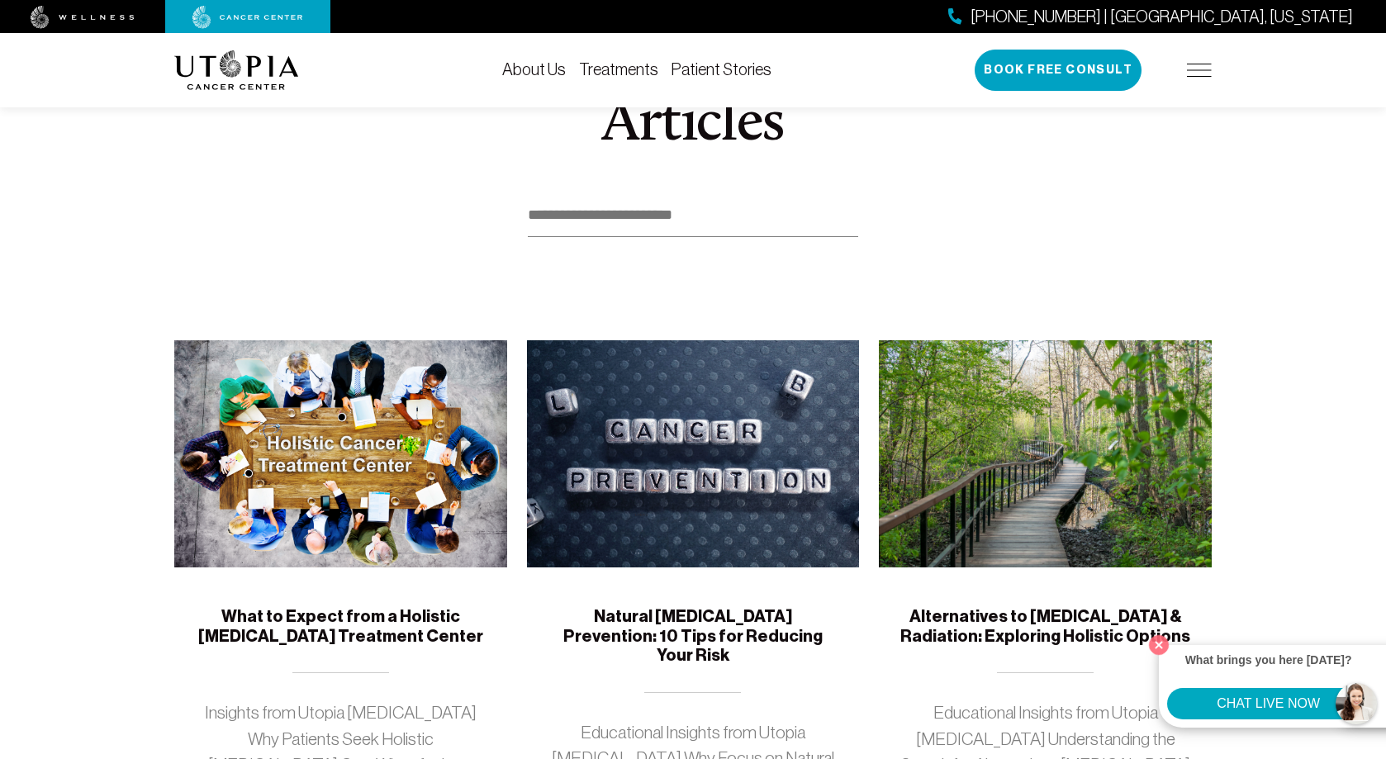
click at [677, 614] on h5 "Natural Cancer Prevention: 10 Tips for Reducing Your Risk" at bounding box center [693, 636] width 293 height 59
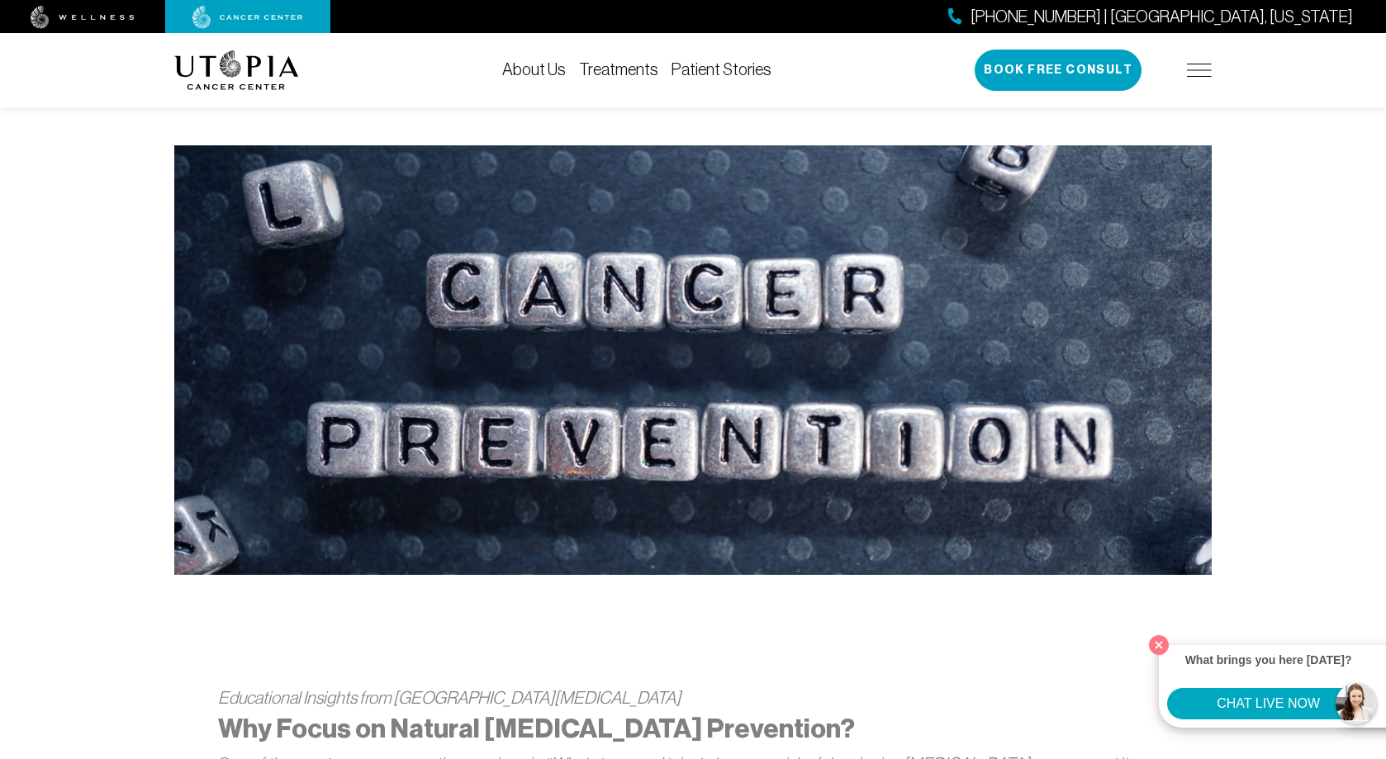
scroll to position [83, 0]
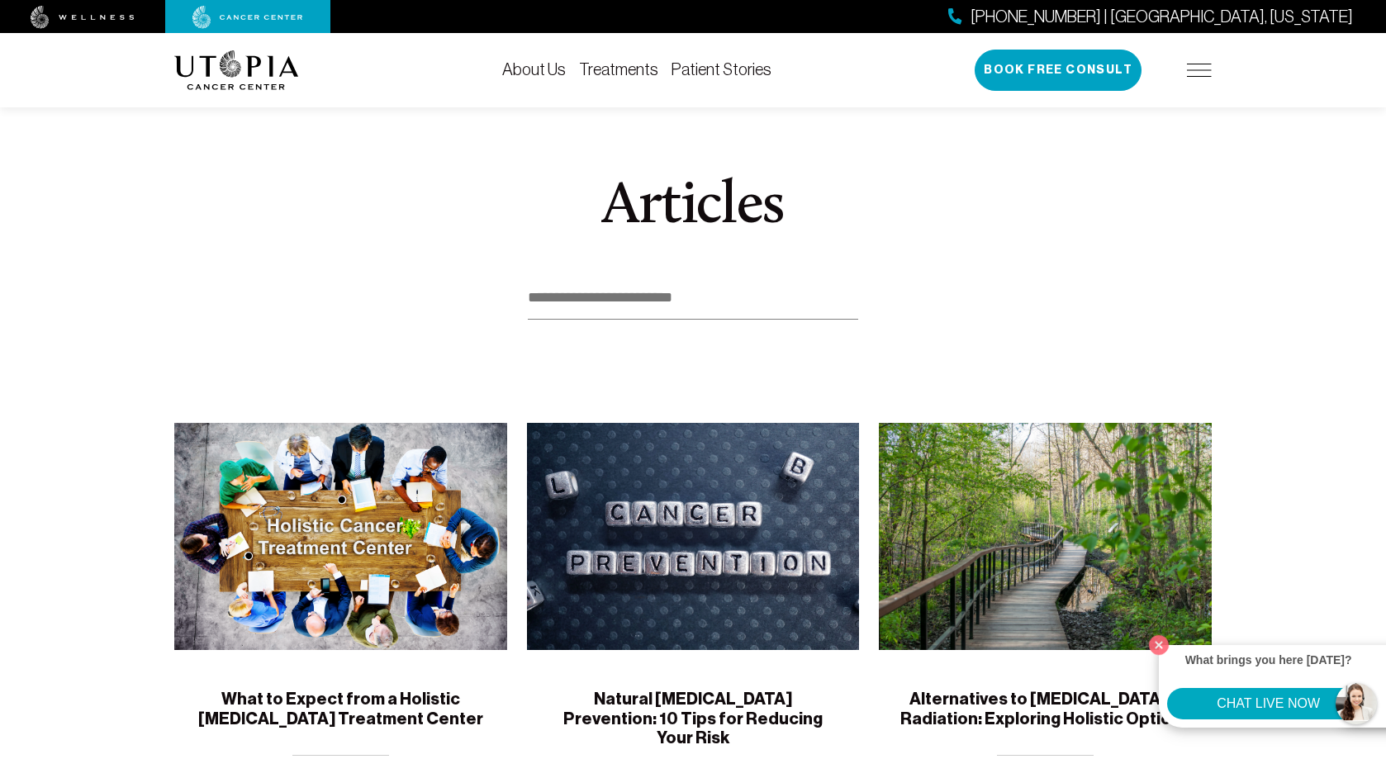
click at [1201, 69] on img at bounding box center [1199, 70] width 25 height 13
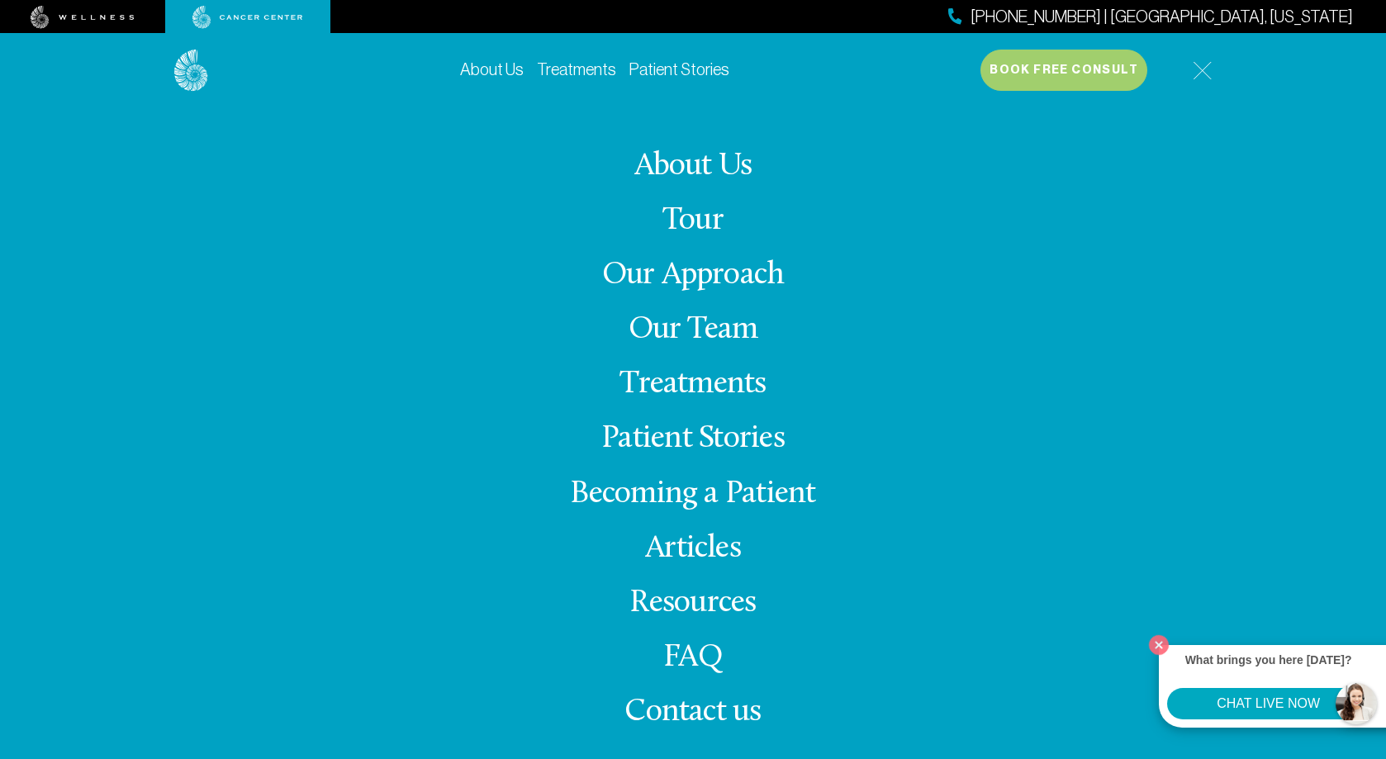
click at [66, 17] on img at bounding box center [83, 17] width 104 height 23
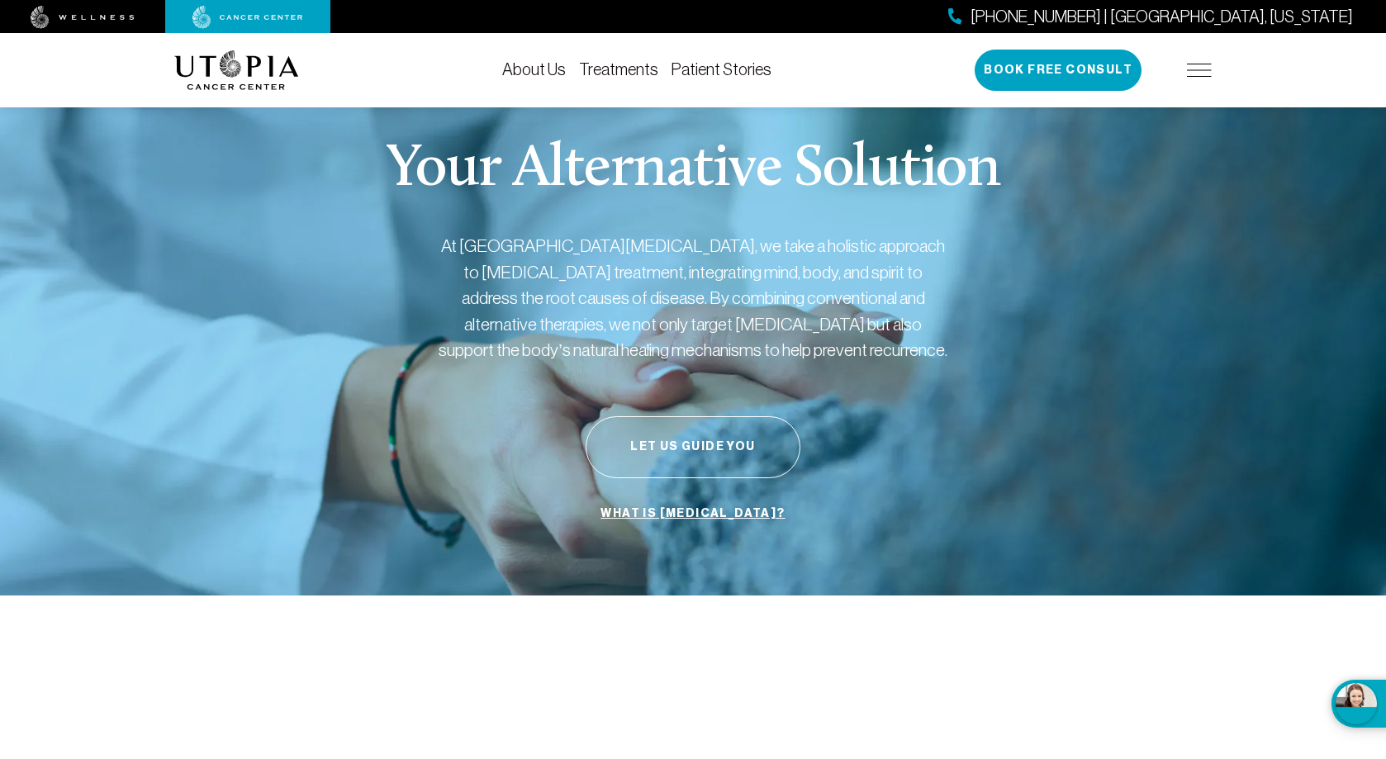
scroll to position [165, 0]
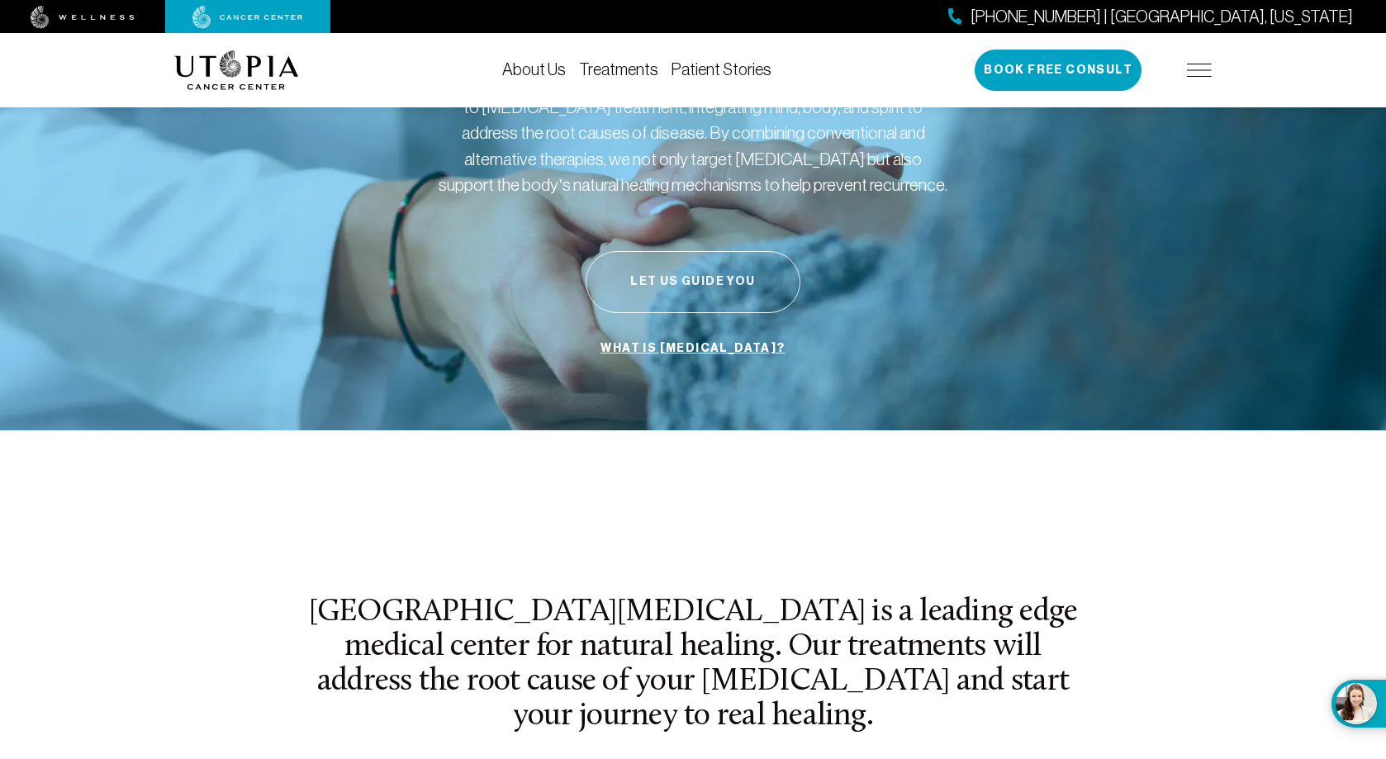
click at [671, 268] on button "Let Us Guide You" at bounding box center [692, 282] width 215 height 62
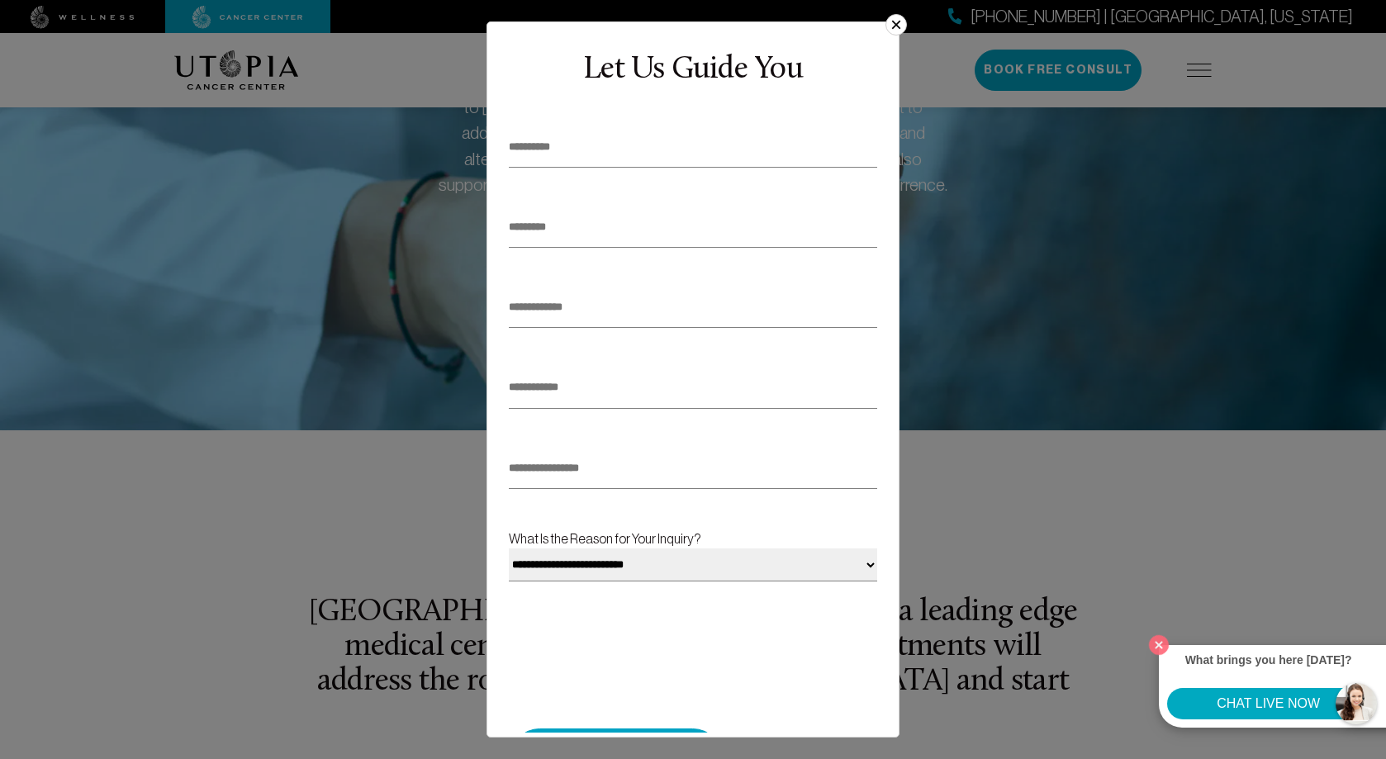
click at [893, 19] on button "×" at bounding box center [895, 24] width 21 height 21
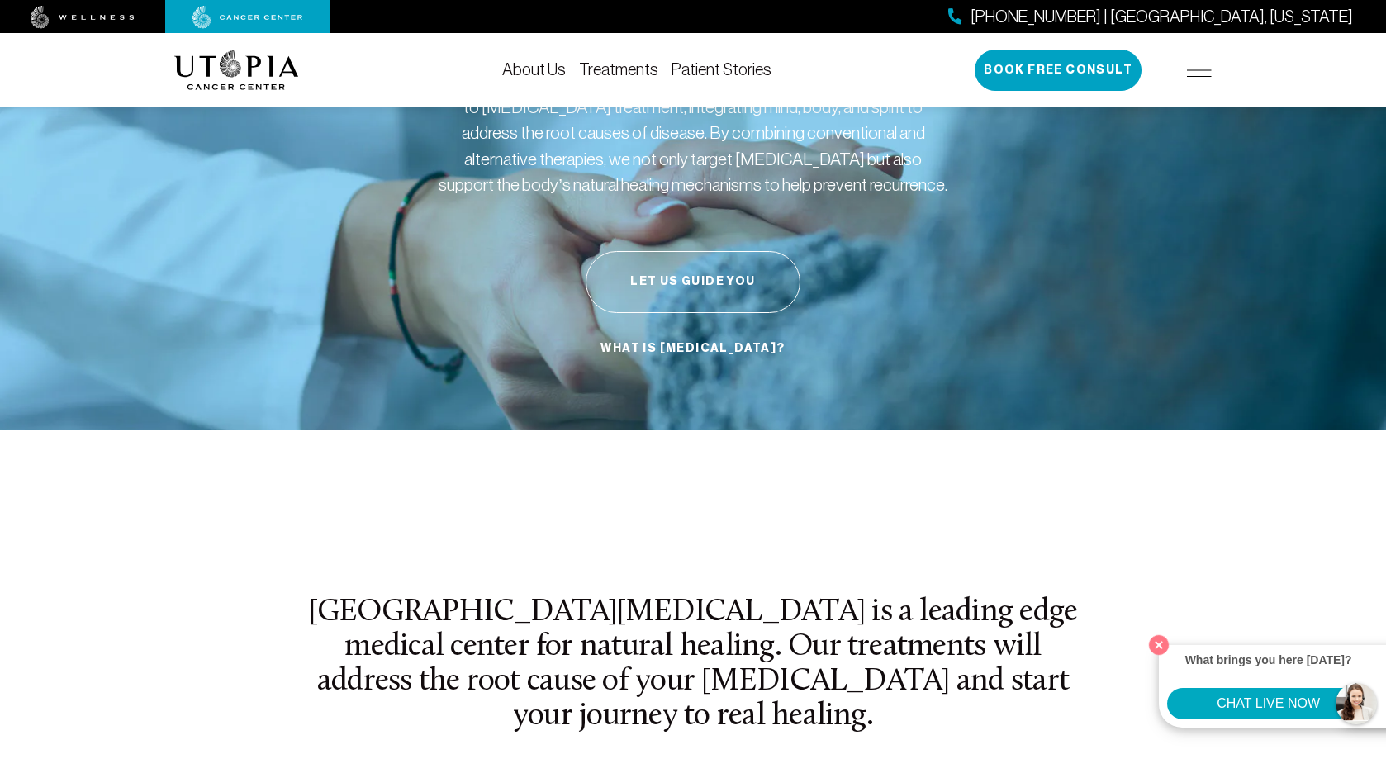
click at [680, 344] on link "What is [MEDICAL_DATA]?" at bounding box center [692, 348] width 192 height 31
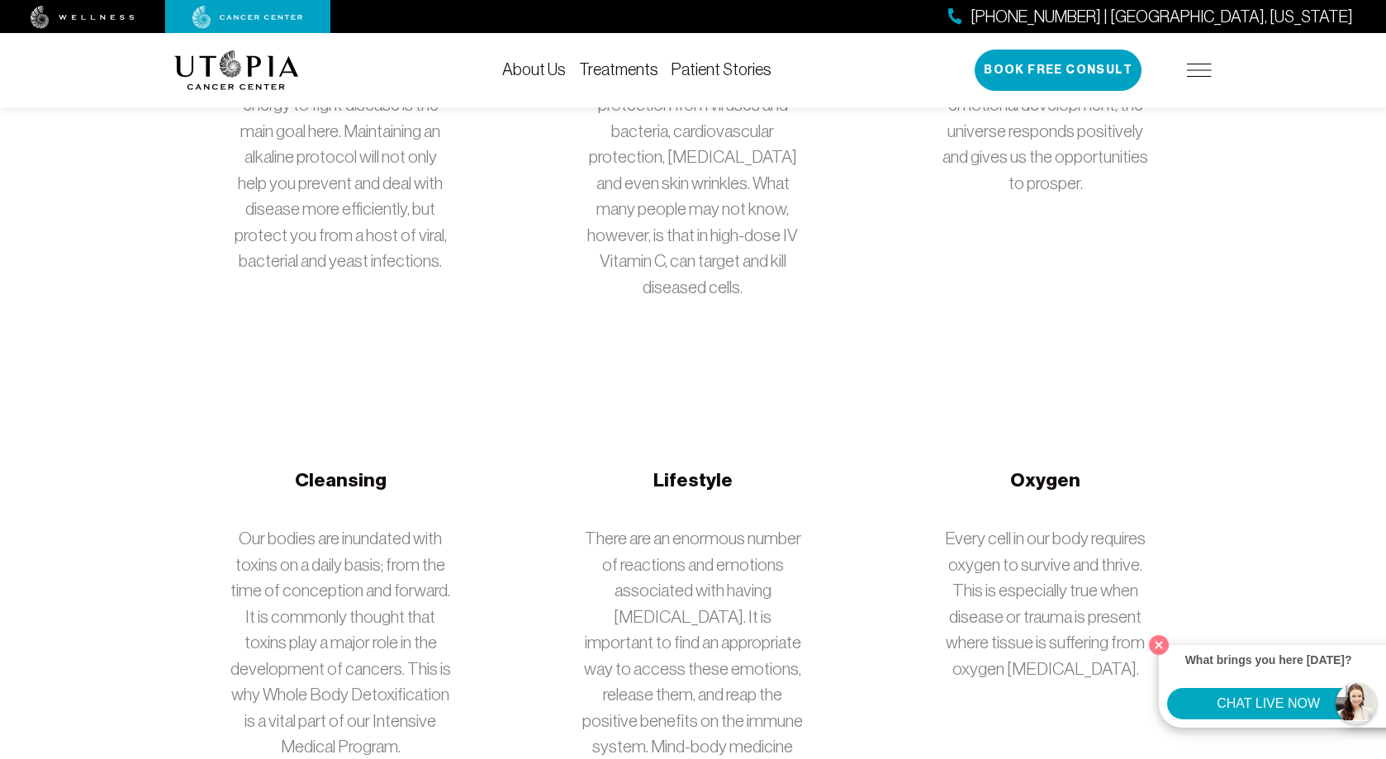
scroll to position [3633, 0]
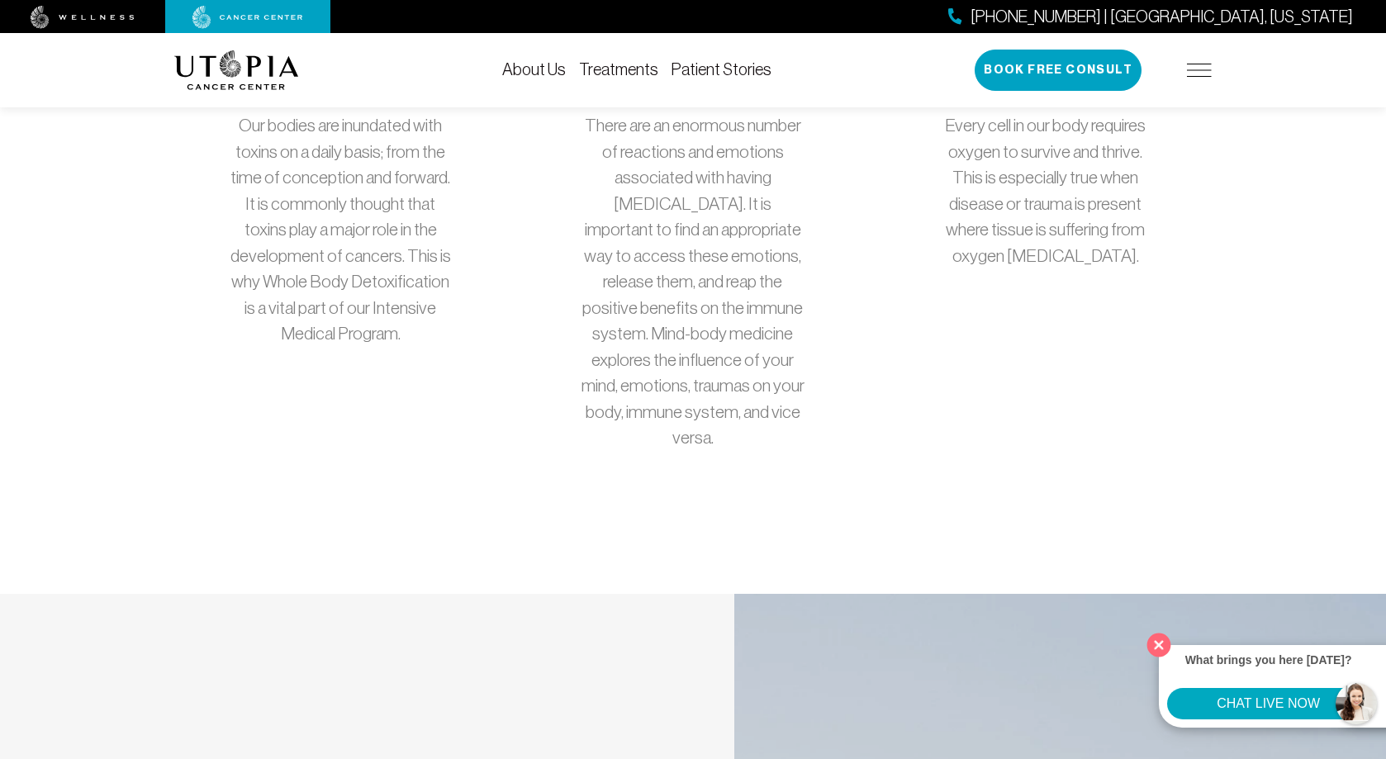
click at [1163, 651] on button "Close" at bounding box center [1159, 645] width 34 height 34
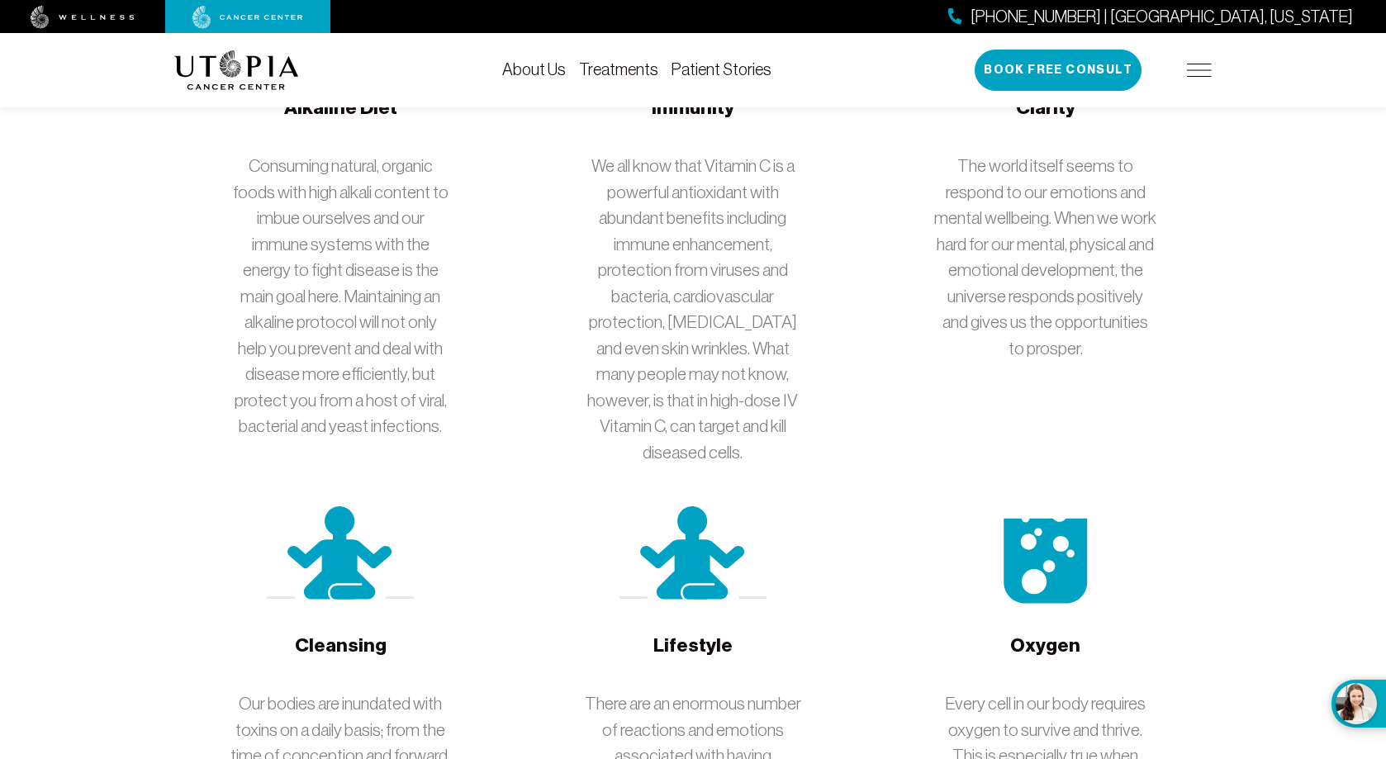
scroll to position [2477, 0]
